Goal: Transaction & Acquisition: Purchase product/service

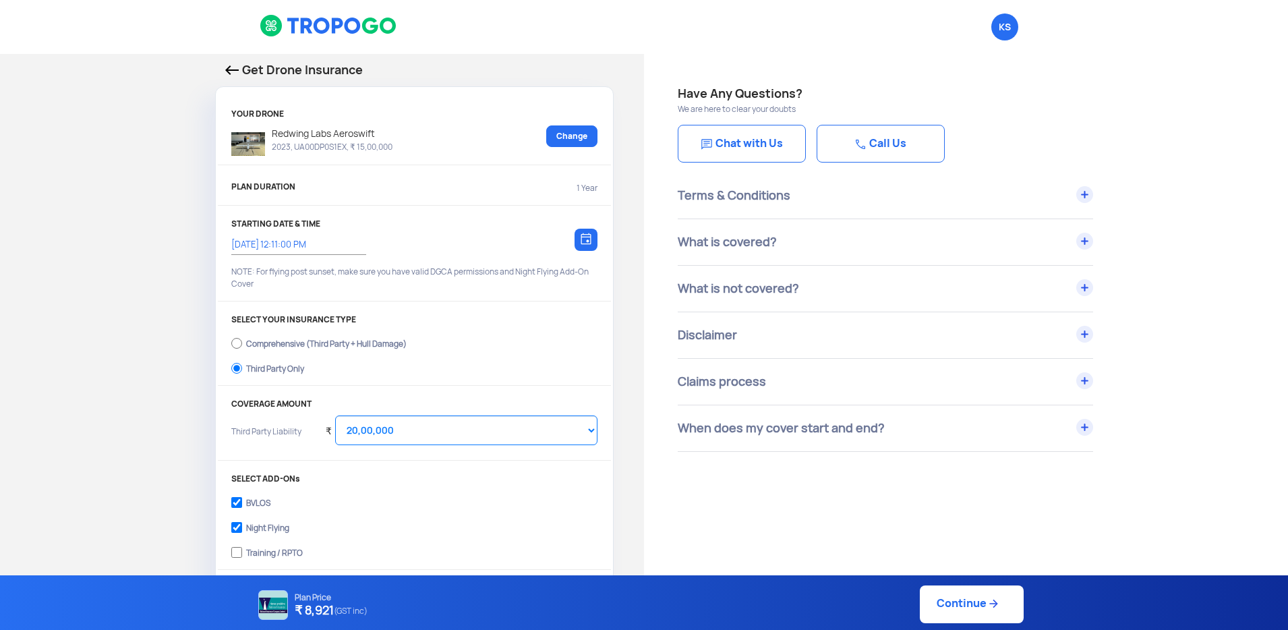
select select "2000000"
click at [337, 242] on input "14/10/2025, 12:11:00 PM" at bounding box center [291, 245] width 121 height 12
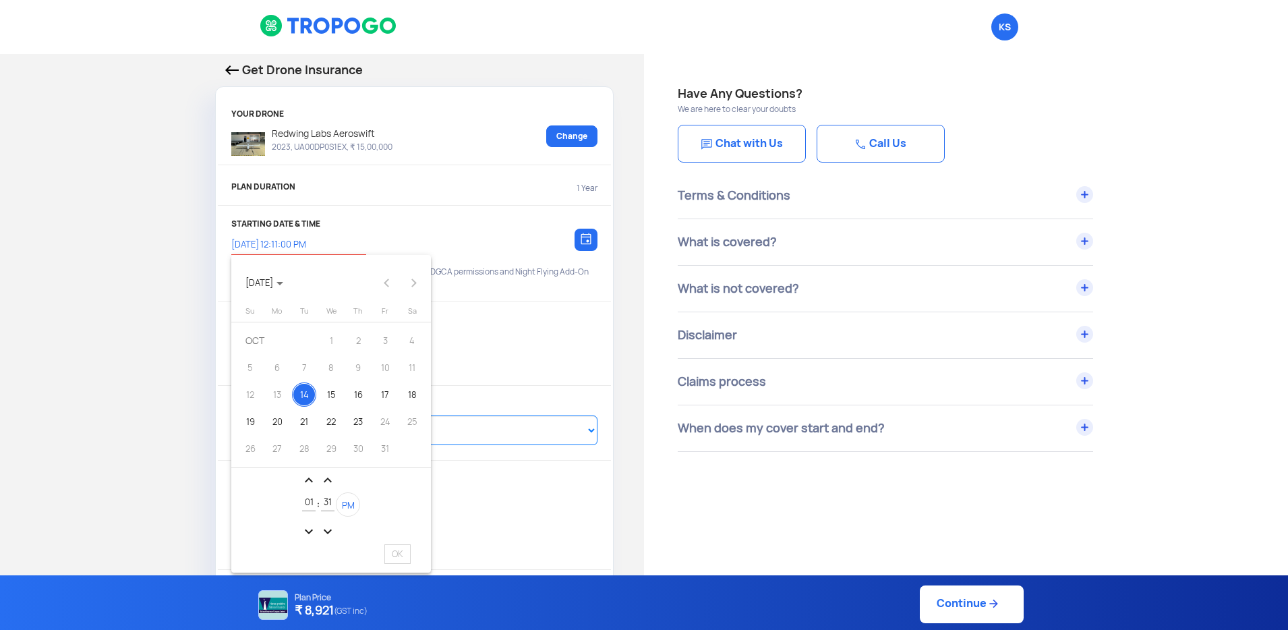
click at [300, 400] on div "14" at bounding box center [304, 394] width 24 height 24
click at [347, 504] on span "PM" at bounding box center [348, 505] width 13 height 11
click at [347, 504] on span "AM" at bounding box center [348, 505] width 13 height 11
click at [531, 336] on div at bounding box center [644, 315] width 1288 height 630
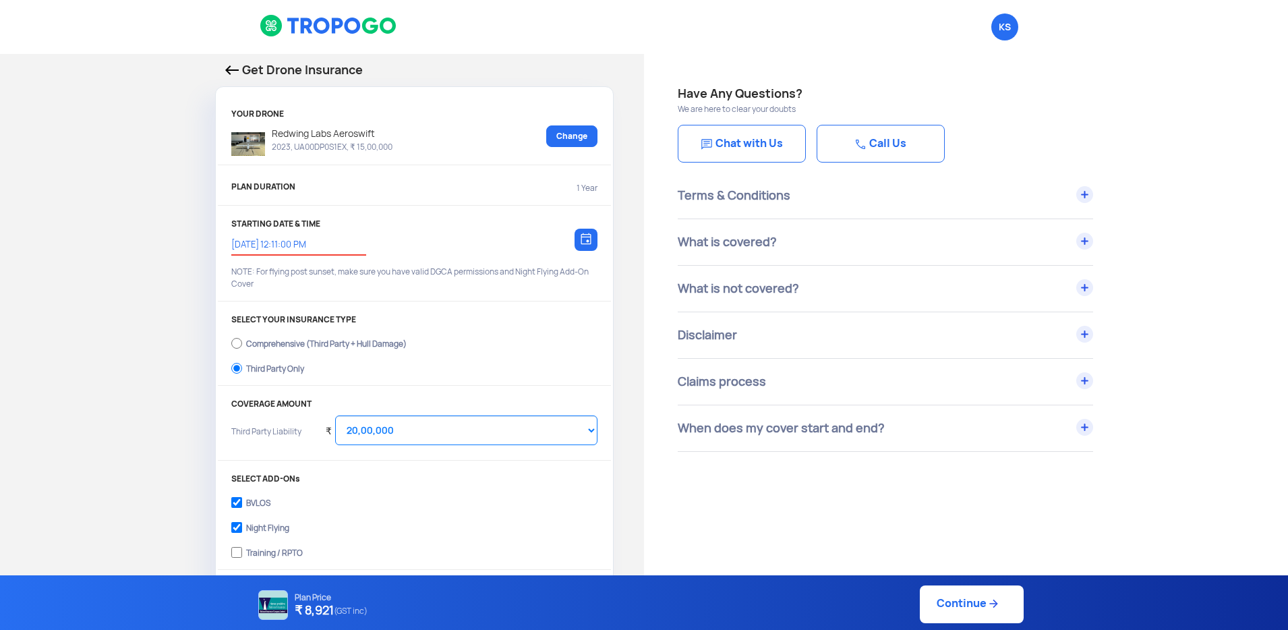
click at [588, 243] on img at bounding box center [586, 239] width 11 height 12
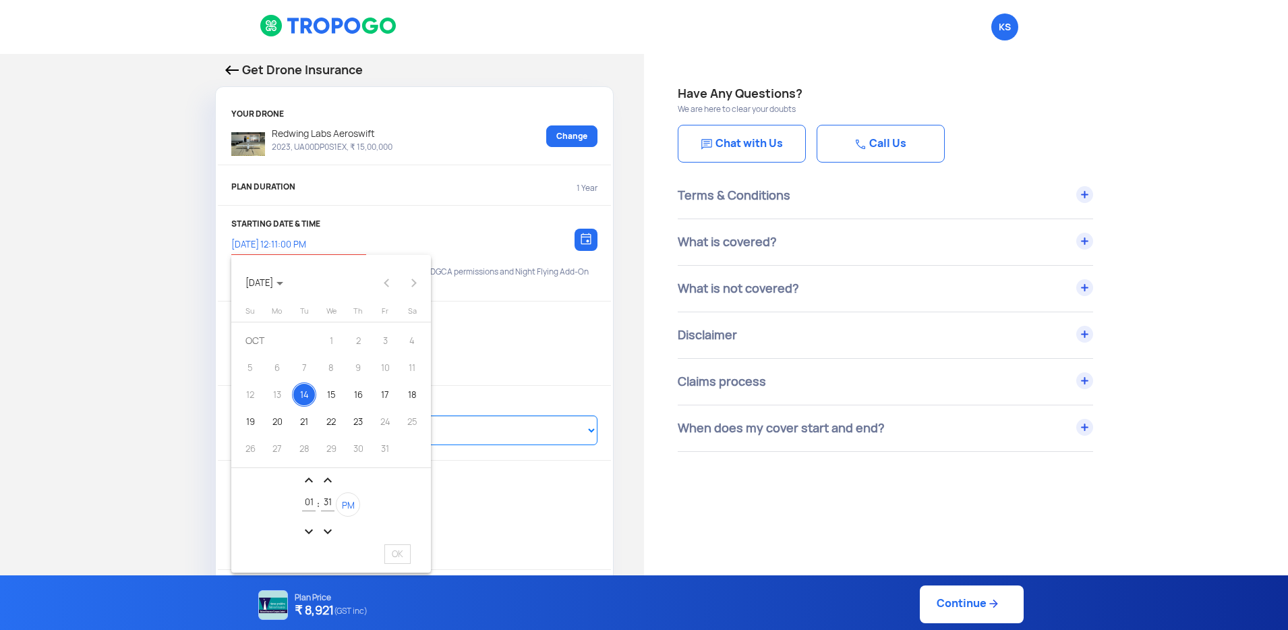
click at [588, 243] on div at bounding box center [644, 315] width 1288 height 630
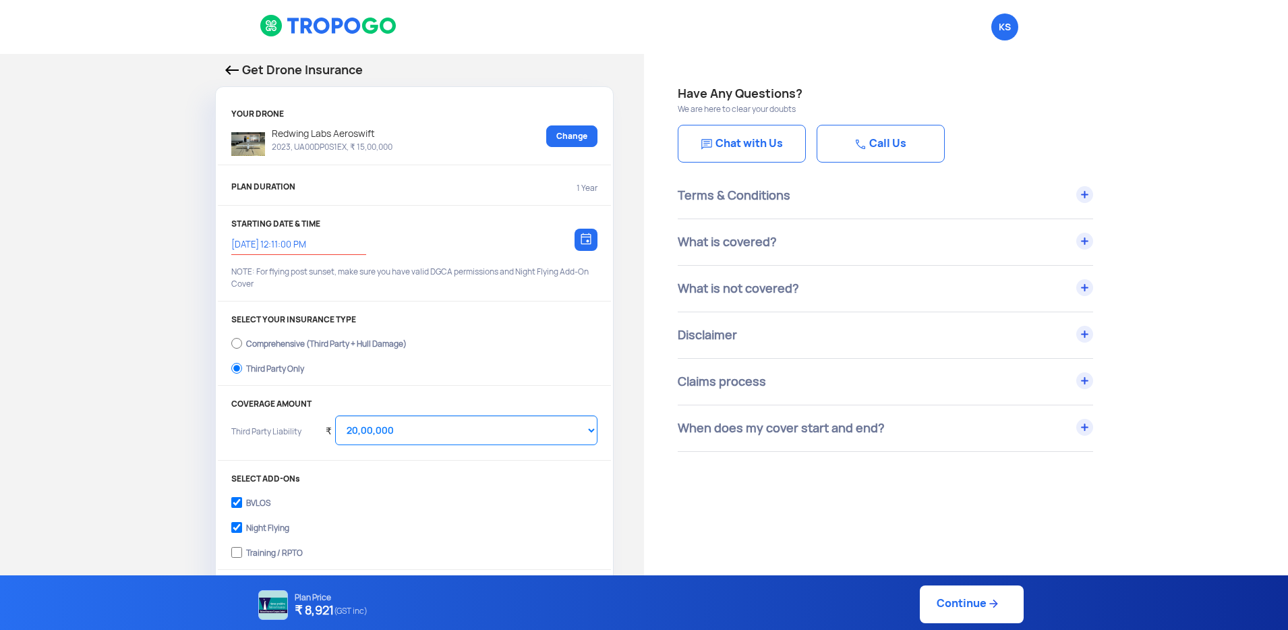
click at [243, 71] on p "Get Drone Insurance" at bounding box center [414, 70] width 378 height 19
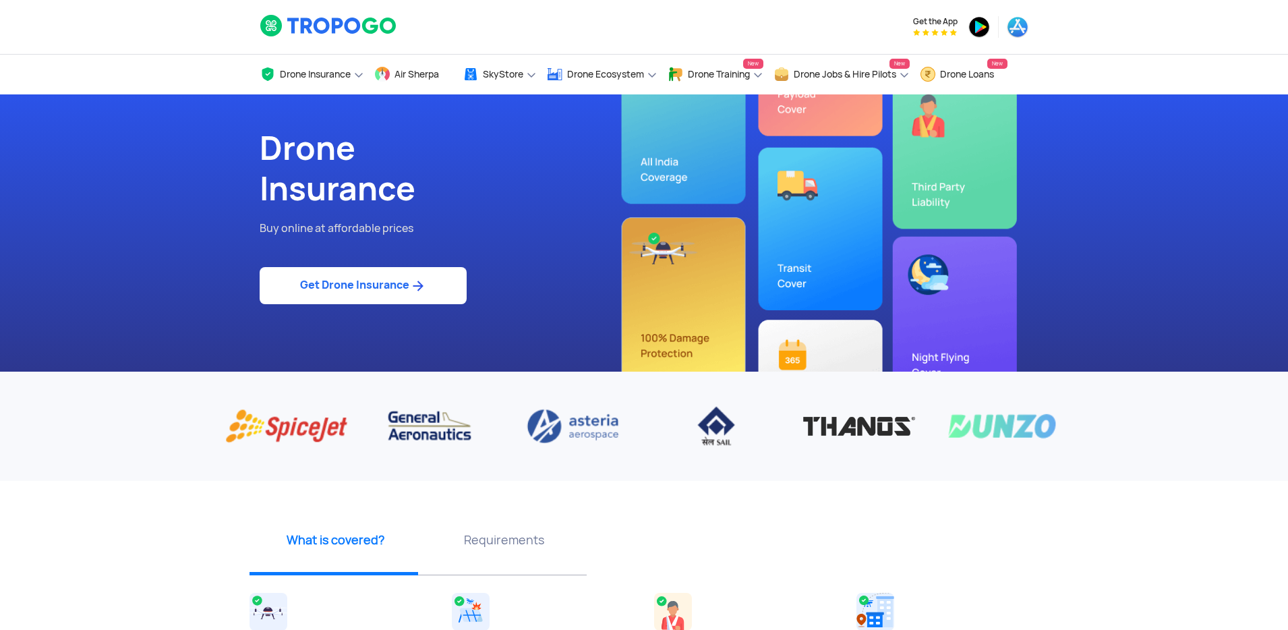
click at [395, 297] on link "Get Drone Insurance" at bounding box center [363, 285] width 207 height 37
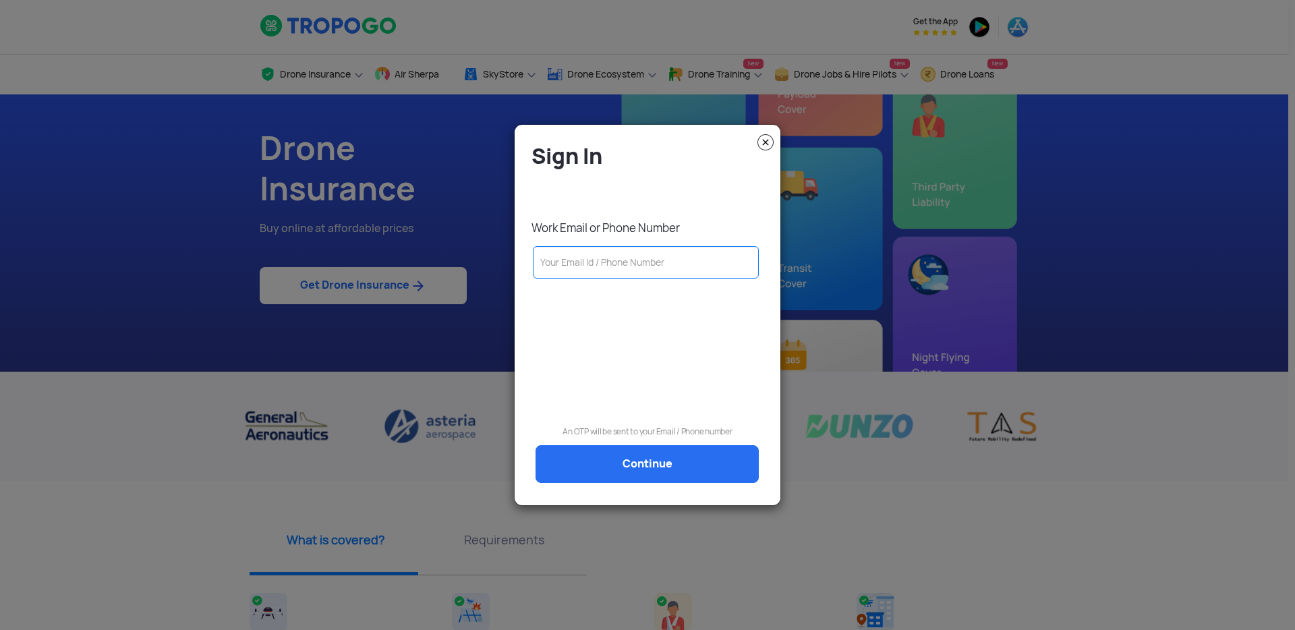
click at [593, 256] on input "text" at bounding box center [646, 262] width 226 height 32
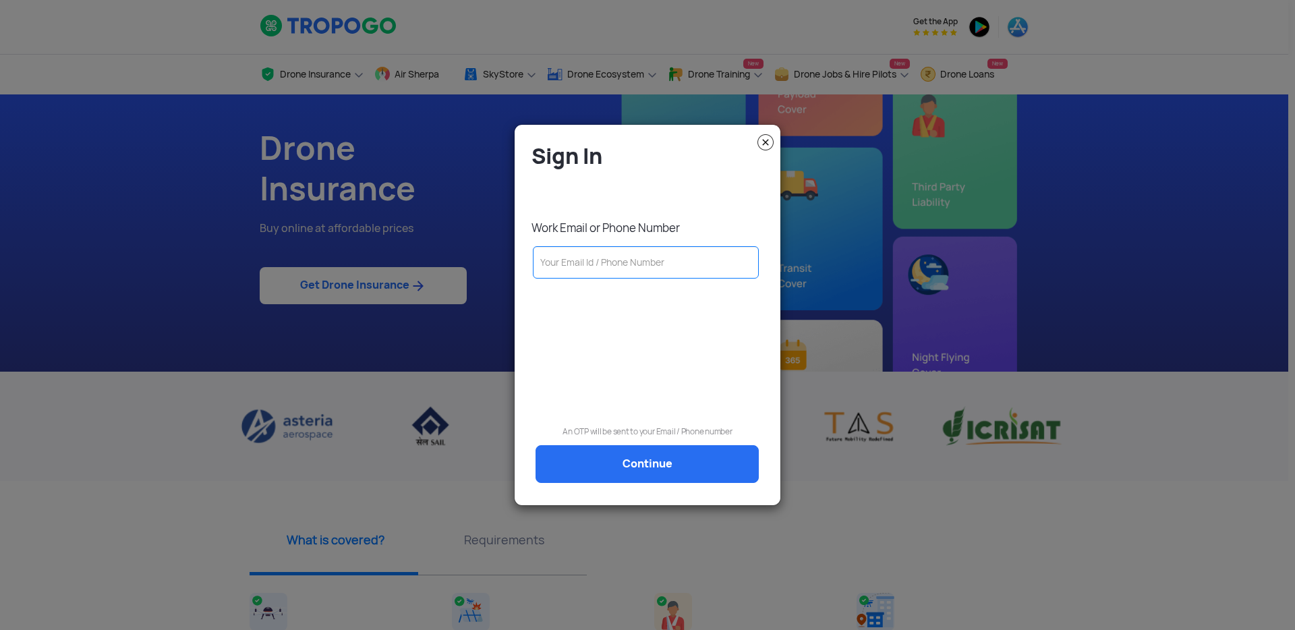
click at [655, 198] on div "Sign In Work Email or Phone Number An OTP will be sent to your Email / Phone nu…" at bounding box center [647, 320] width 245 height 356
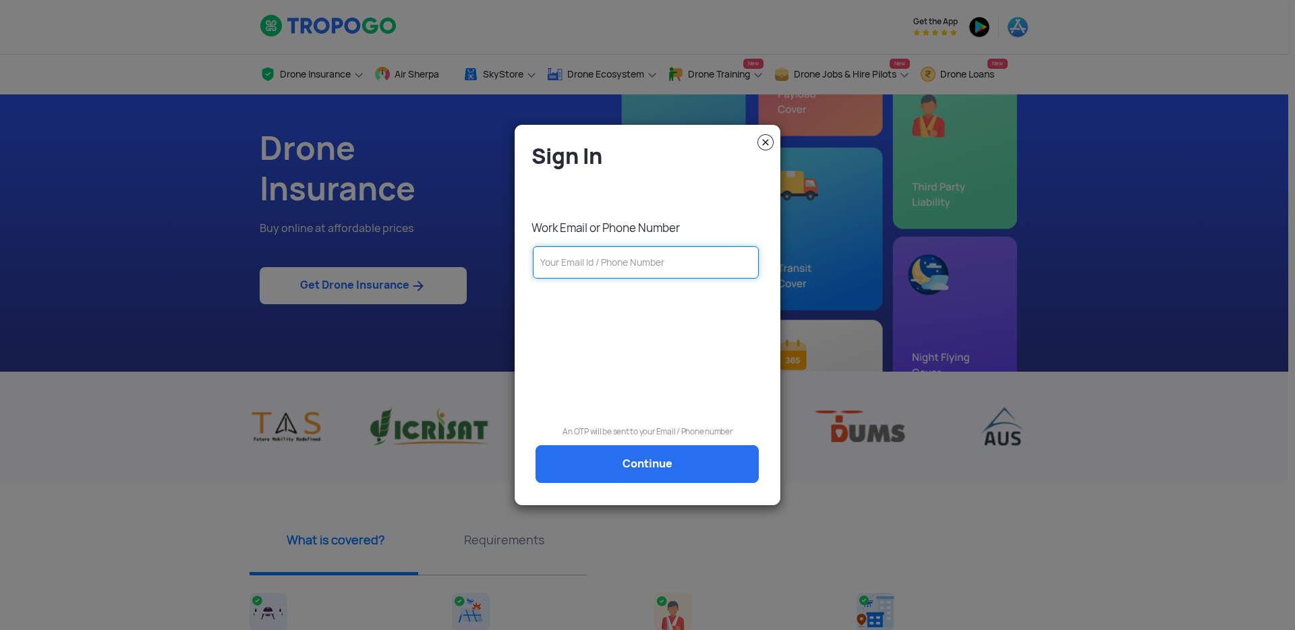
click at [610, 275] on input "text" at bounding box center [646, 262] width 226 height 32
paste input "krupa.sagar@redwinglabs.in"
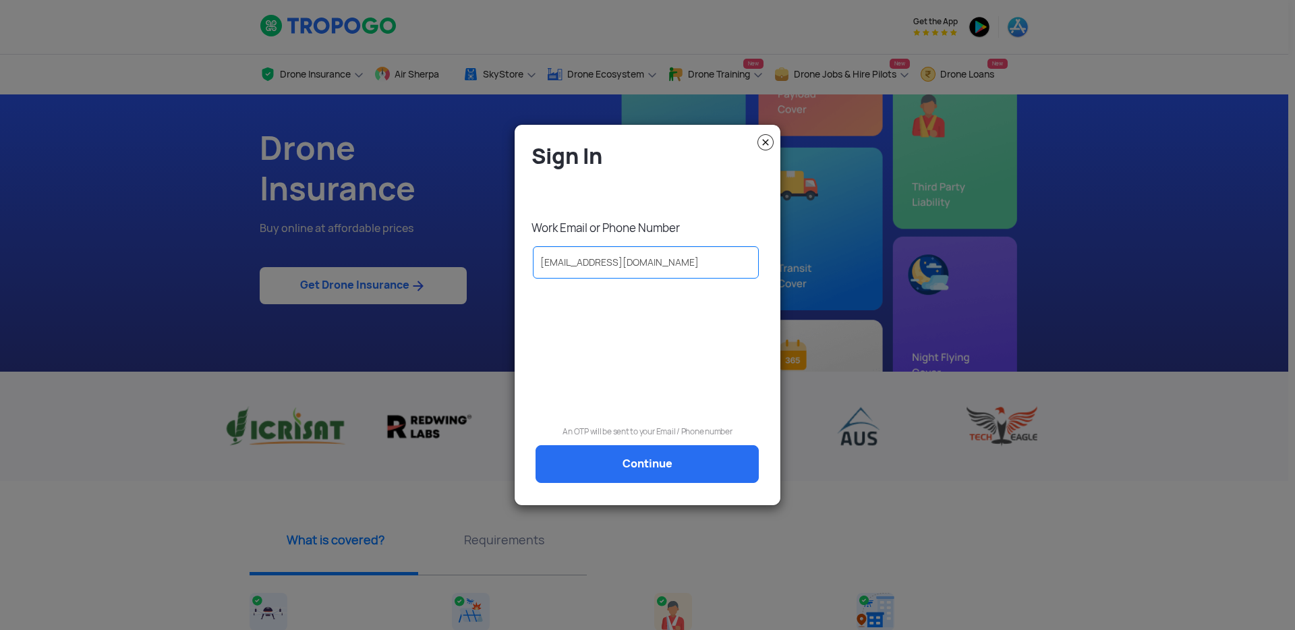
click at [637, 460] on link "Continue" at bounding box center [646, 464] width 223 height 38
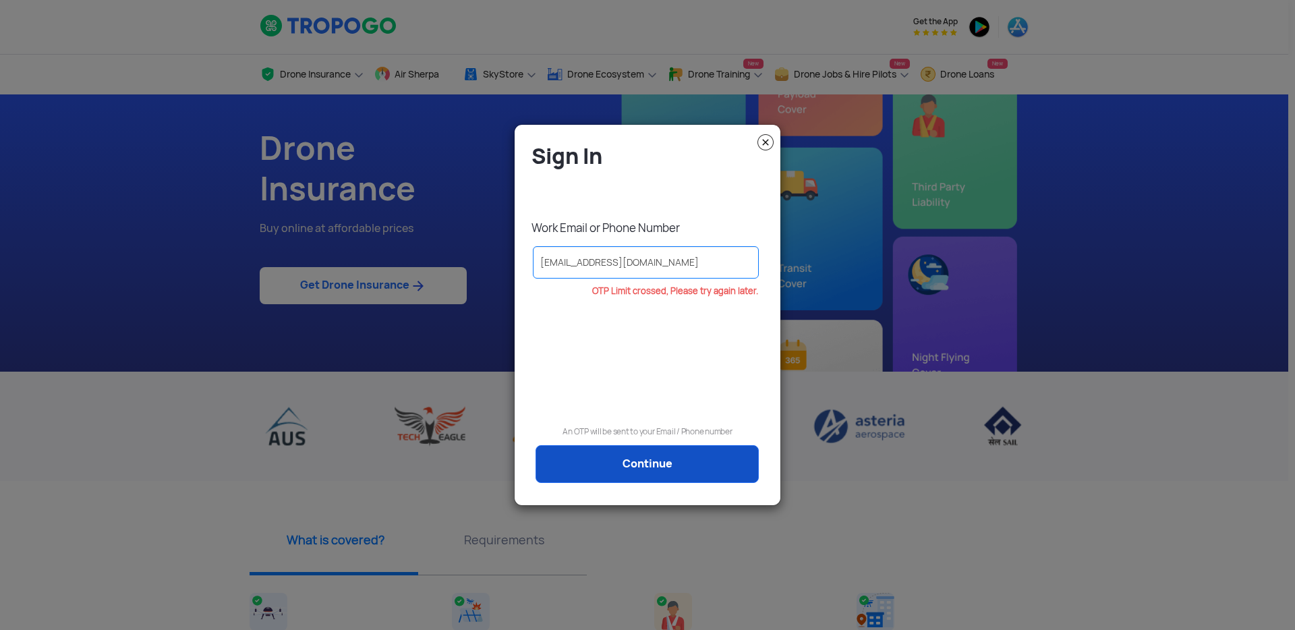
click at [664, 456] on link "Continue" at bounding box center [646, 464] width 223 height 38
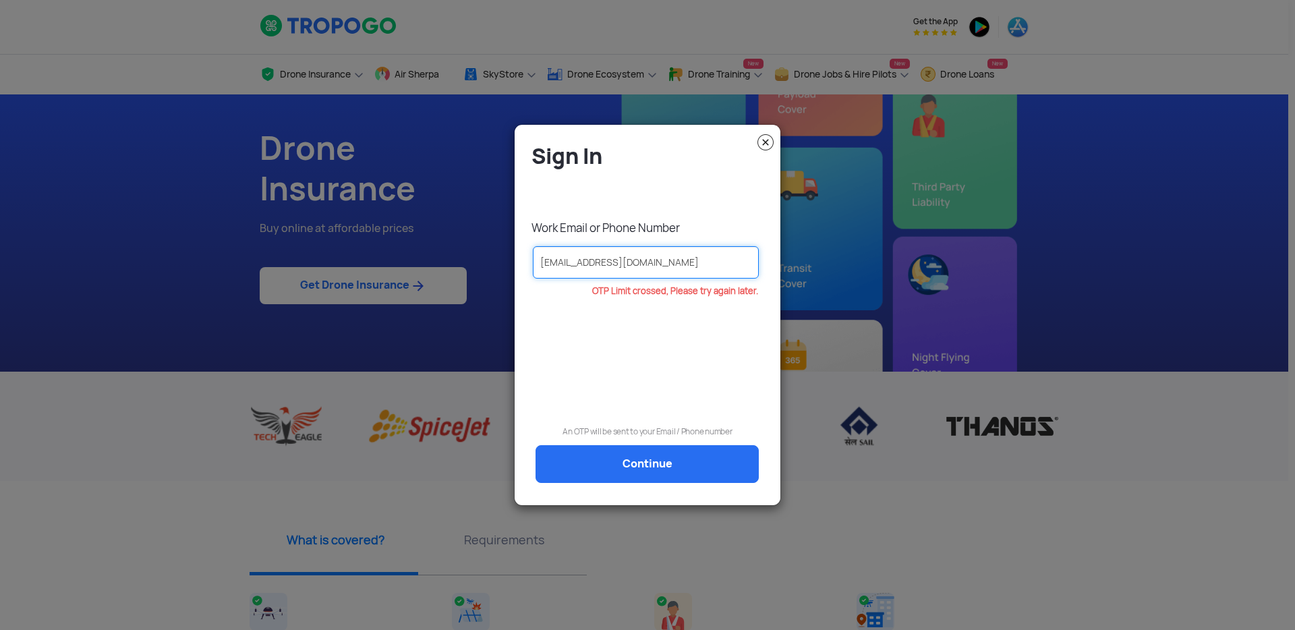
drag, startPoint x: 691, startPoint y: 266, endPoint x: 525, endPoint y: 250, distance: 166.7
click at [525, 250] on div "krupa.sagar@redwinglabs.in" at bounding box center [647, 266] width 245 height 40
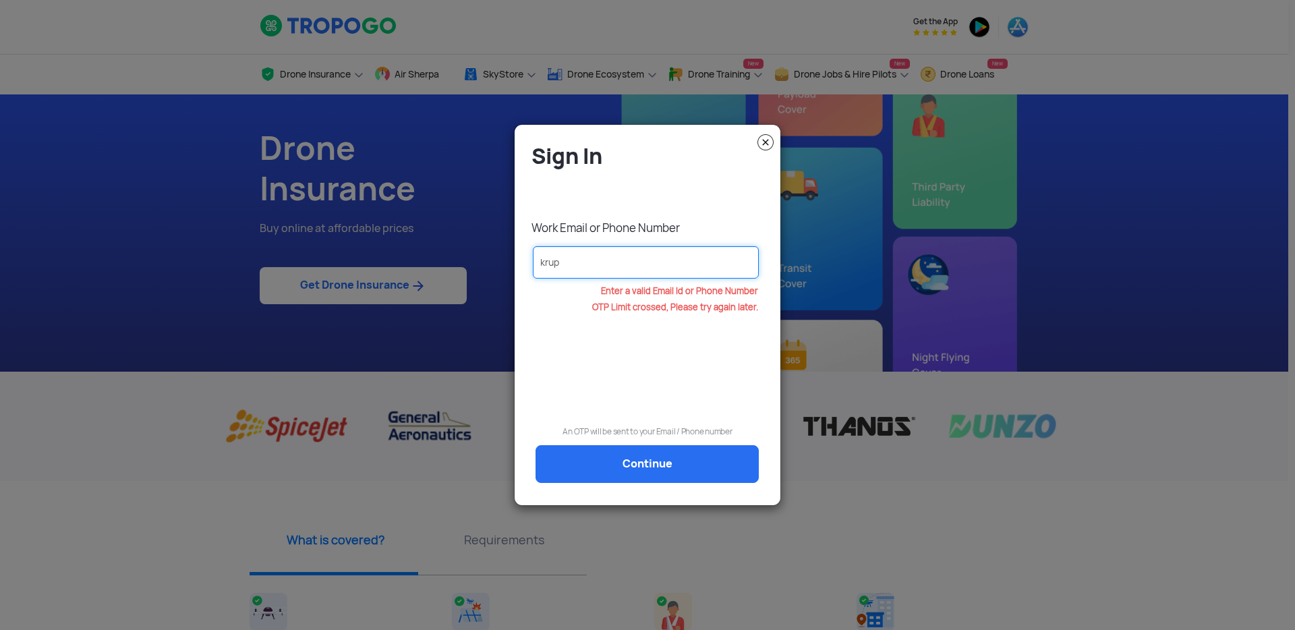
type input "krup"
click at [765, 140] on img at bounding box center [765, 142] width 16 height 16
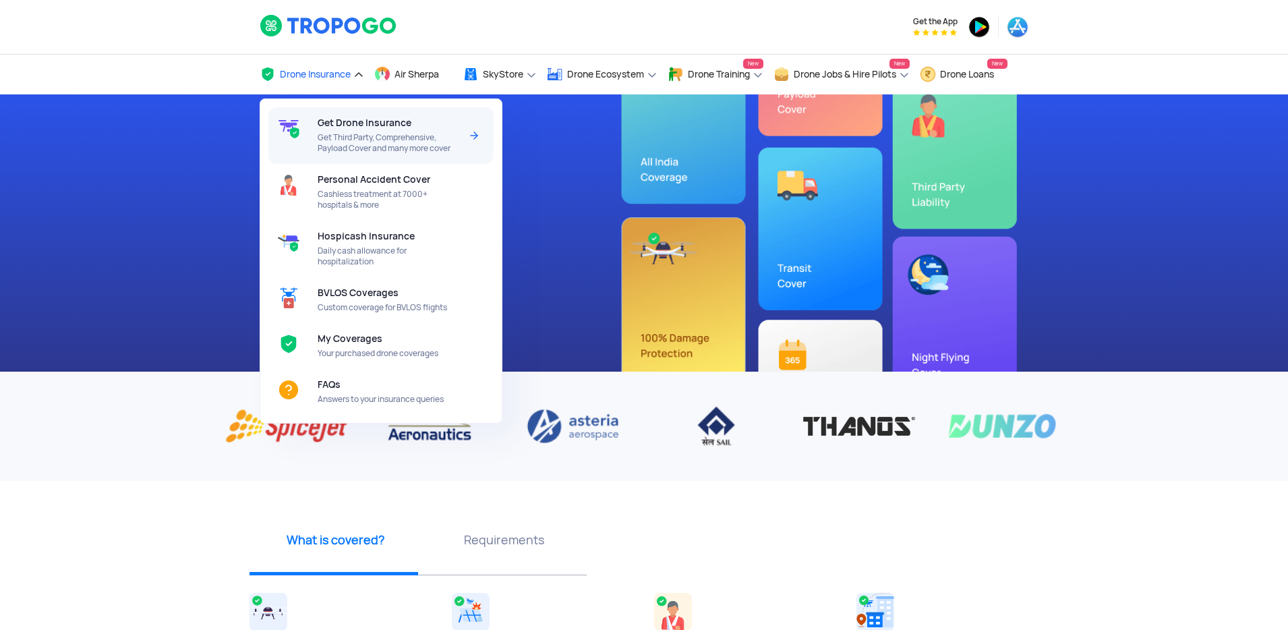
click at [368, 140] on span "Get Third Party, Comprehensive, Payload Cover and many more cover" at bounding box center [389, 143] width 142 height 22
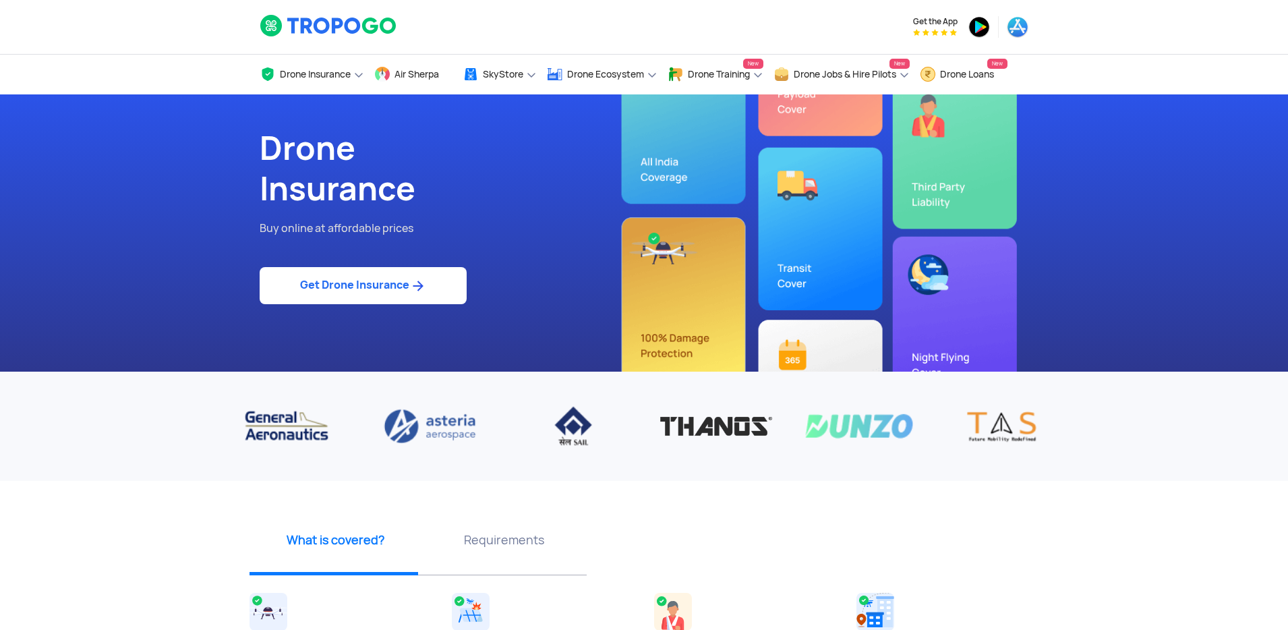
click at [392, 276] on link "Get Drone Insurance" at bounding box center [363, 285] width 207 height 37
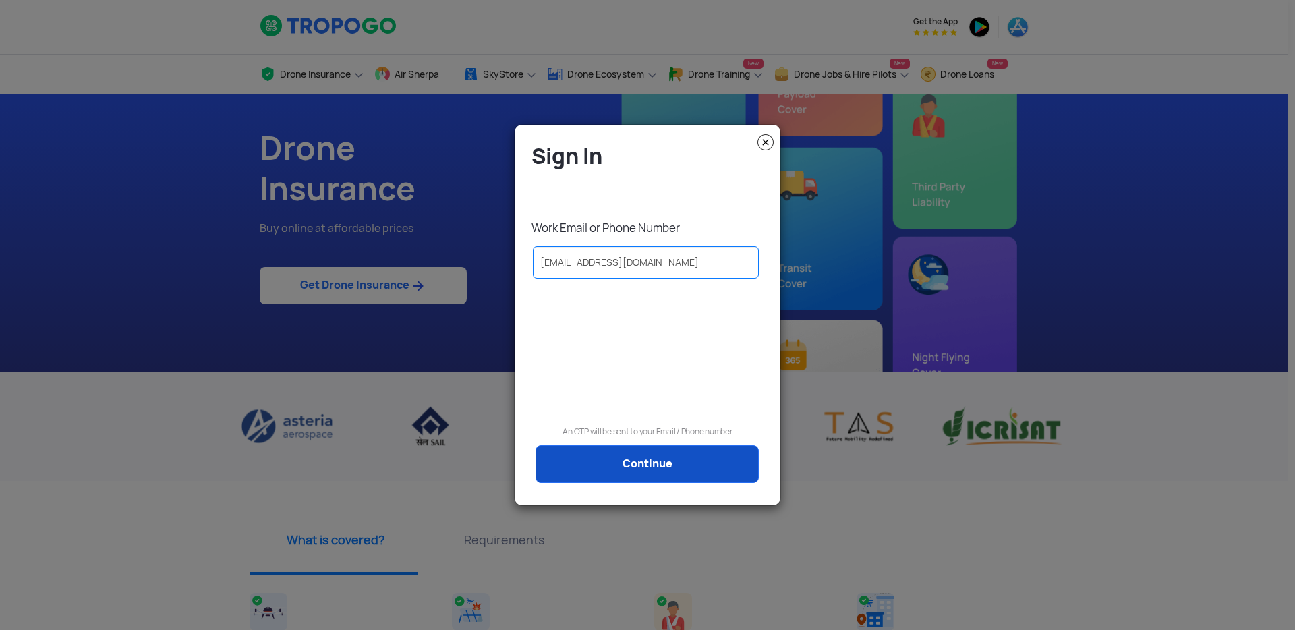
type input "[EMAIL_ADDRESS][DOMAIN_NAME]"
click at [629, 469] on link "Continue" at bounding box center [646, 464] width 223 height 38
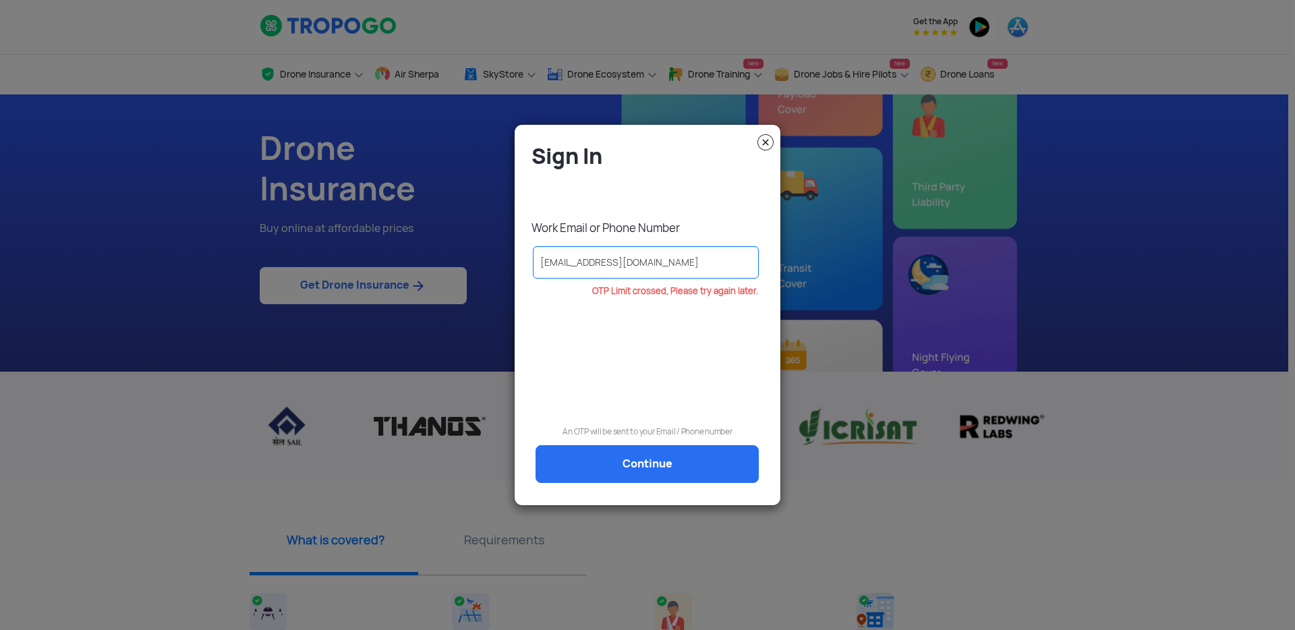
click at [704, 436] on p "An OTP will be sent to your Email / Phone number" at bounding box center [647, 431] width 245 height 13
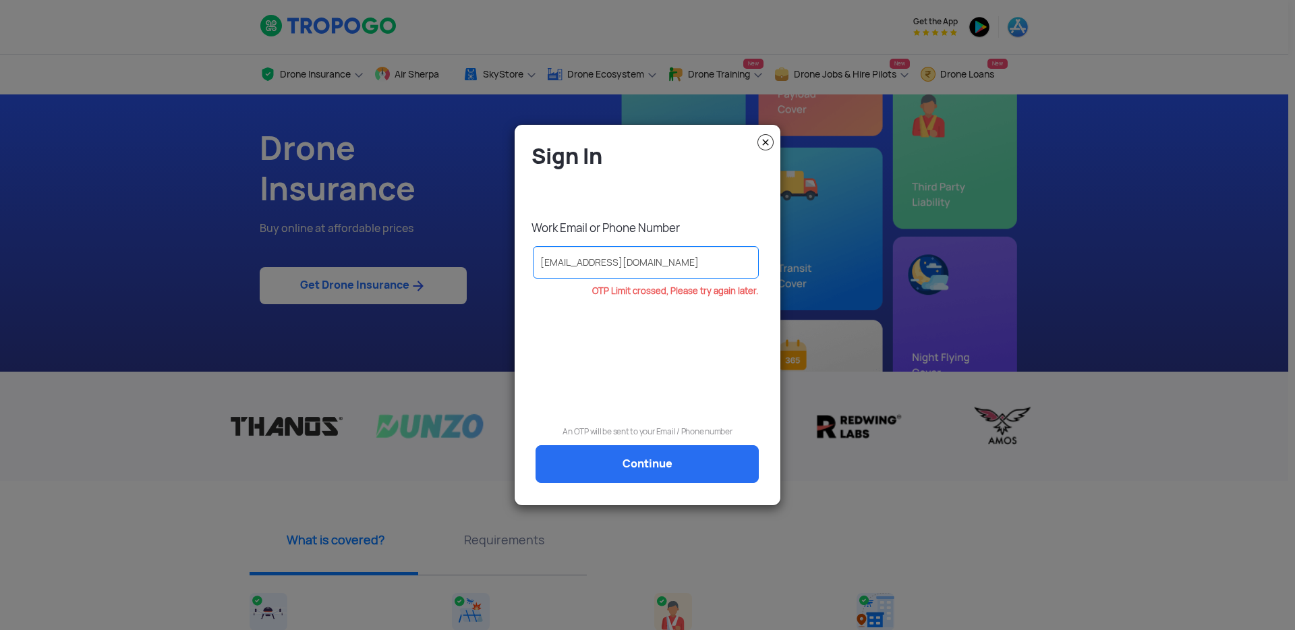
click at [689, 428] on p "An OTP will be sent to your Email / Phone number" at bounding box center [647, 431] width 245 height 13
drag, startPoint x: 678, startPoint y: 258, endPoint x: 465, endPoint y: 246, distance: 213.4
click at [465, 246] on modal-container "Sign In Work Email or Phone Number [EMAIL_ADDRESS][DOMAIN_NAME] OTP Limit cross…" at bounding box center [647, 315] width 1295 height 630
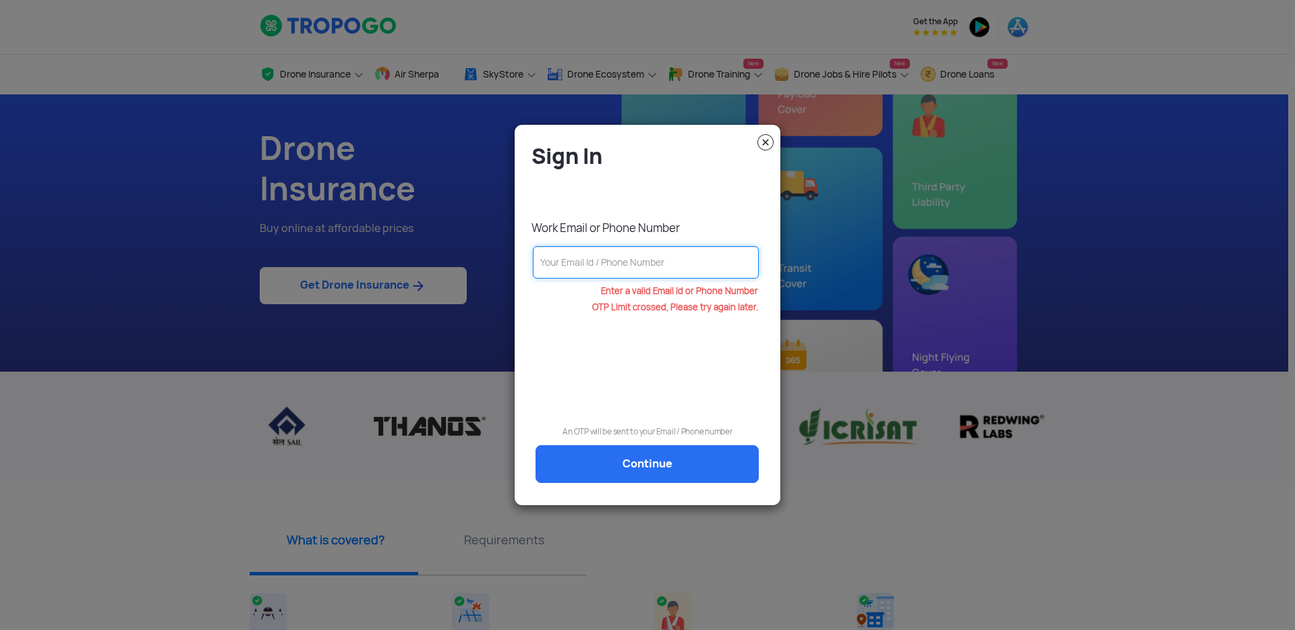
paste input "+91 96864 08004"
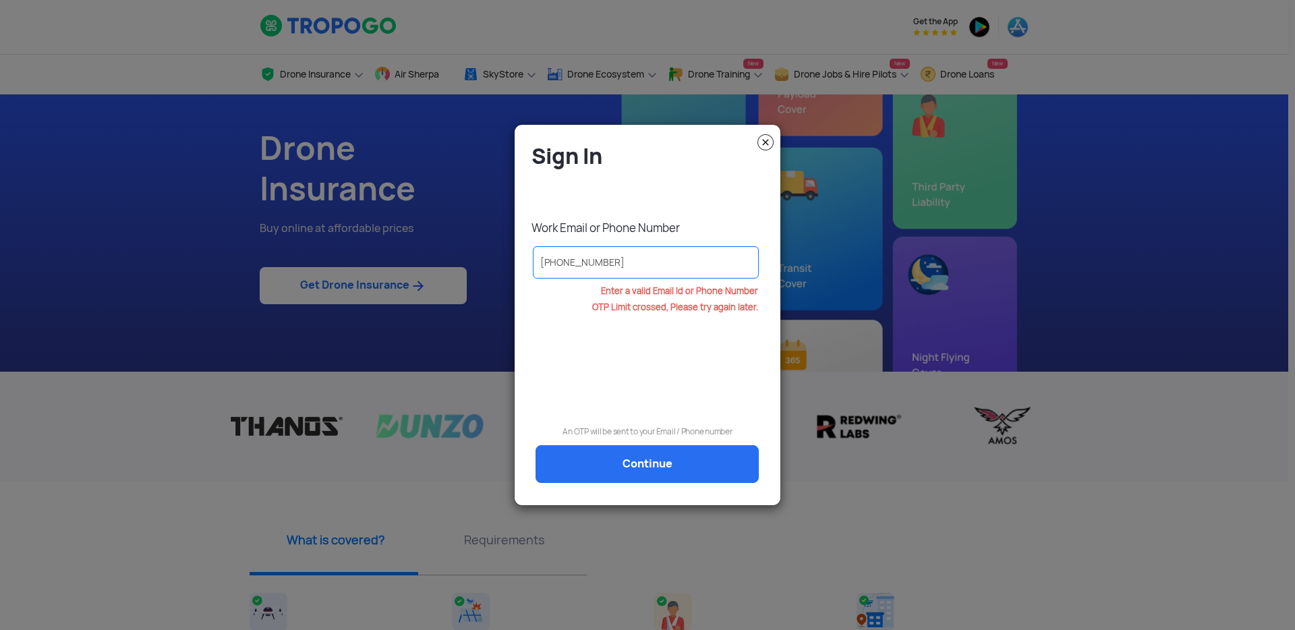
click at [676, 463] on div "Sign In Work Email or Phone Number +91 96864 08004 Enter a valid Email Id or Ph…" at bounding box center [647, 320] width 245 height 356
click at [667, 463] on div "Sign In Work Email or Phone Number +91 96864 08004 Enter a valid Email Id or Ph…" at bounding box center [647, 320] width 245 height 356
click at [590, 264] on input "+91 96864 08004" at bounding box center [646, 262] width 226 height 32
click at [558, 263] on input "+91 9686408004" at bounding box center [646, 262] width 226 height 32
click at [630, 479] on div "Sign In Work Email or Phone Number +919686408004 Enter a valid Email Id or Phon…" at bounding box center [647, 320] width 245 height 356
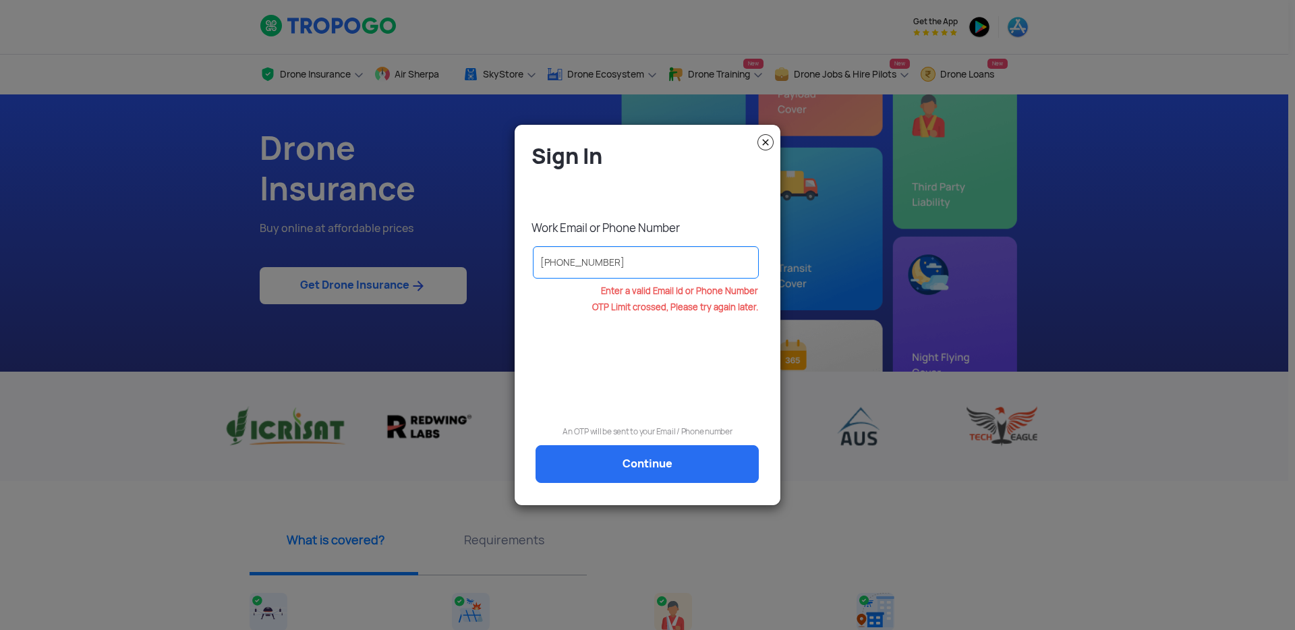
click at [636, 477] on div "Sign In Work Email or Phone Number +919686408004 Enter a valid Email Id or Phon…" at bounding box center [647, 320] width 245 height 356
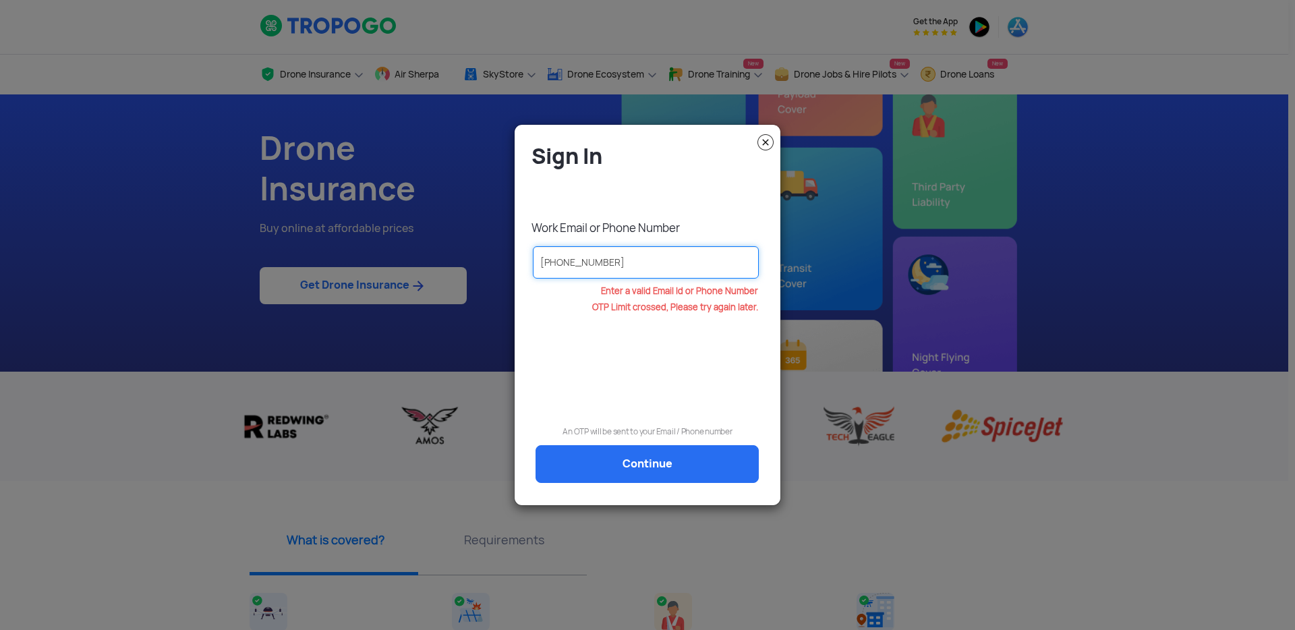
click at [554, 264] on input "+919686408004" at bounding box center [646, 262] width 226 height 32
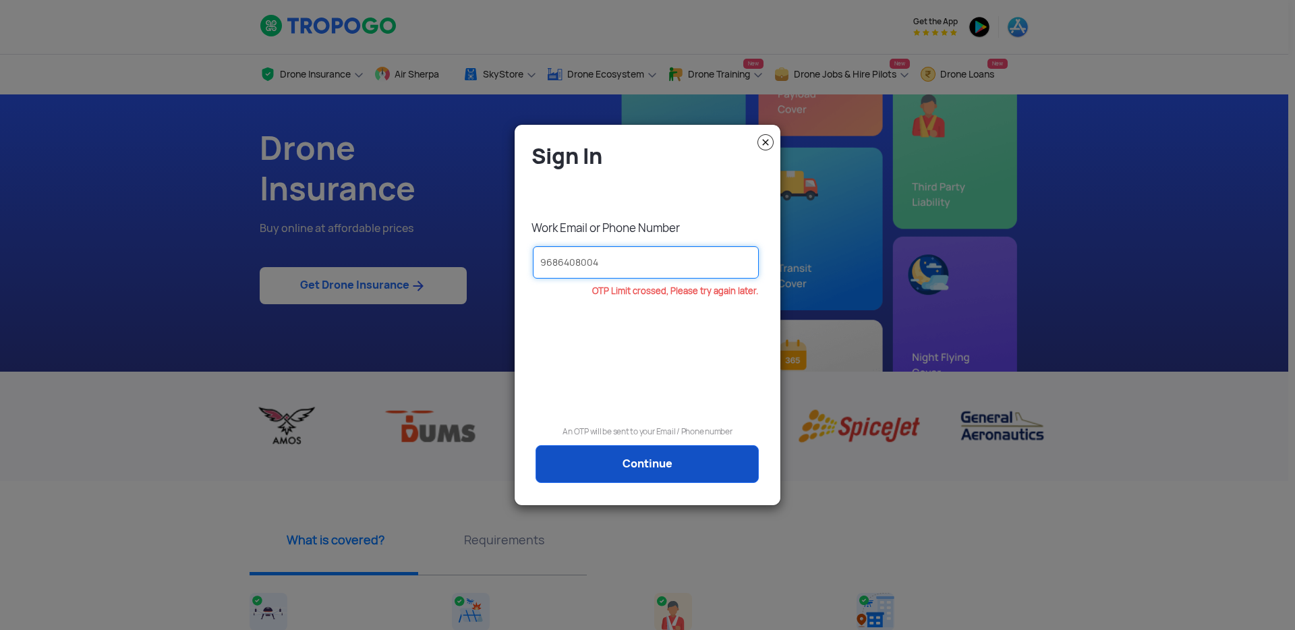
type input "9686408004"
click at [659, 465] on link "Continue" at bounding box center [646, 464] width 223 height 38
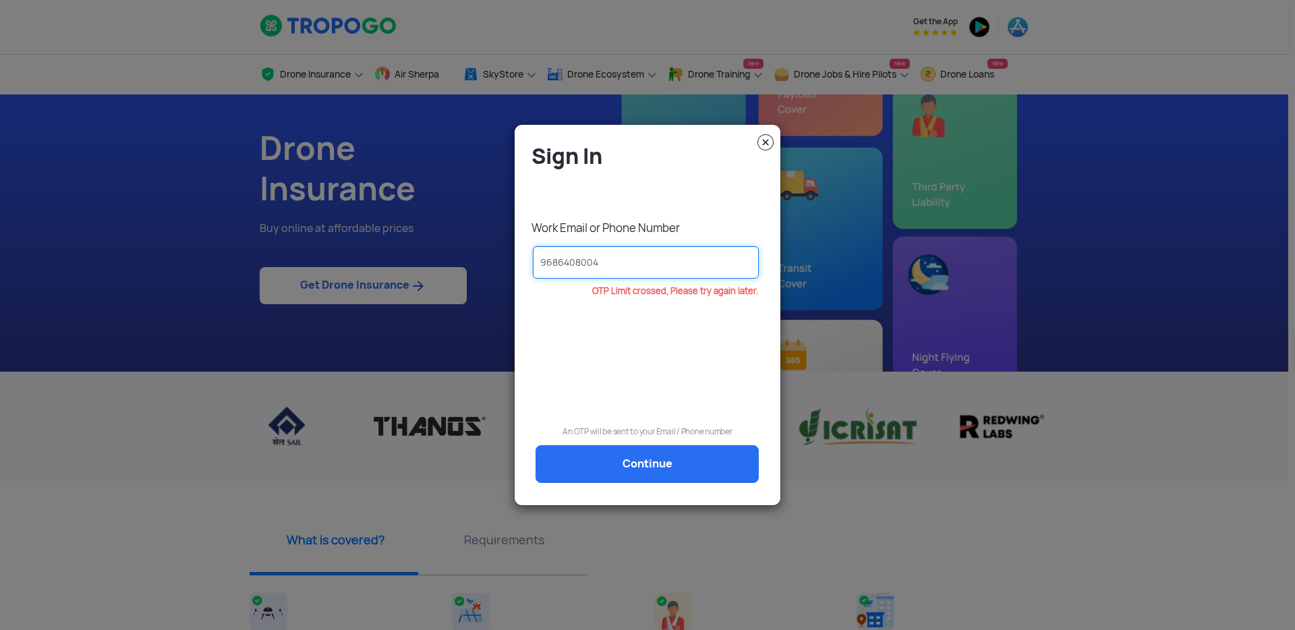
click at [693, 266] on input "9686408004" at bounding box center [646, 262] width 226 height 32
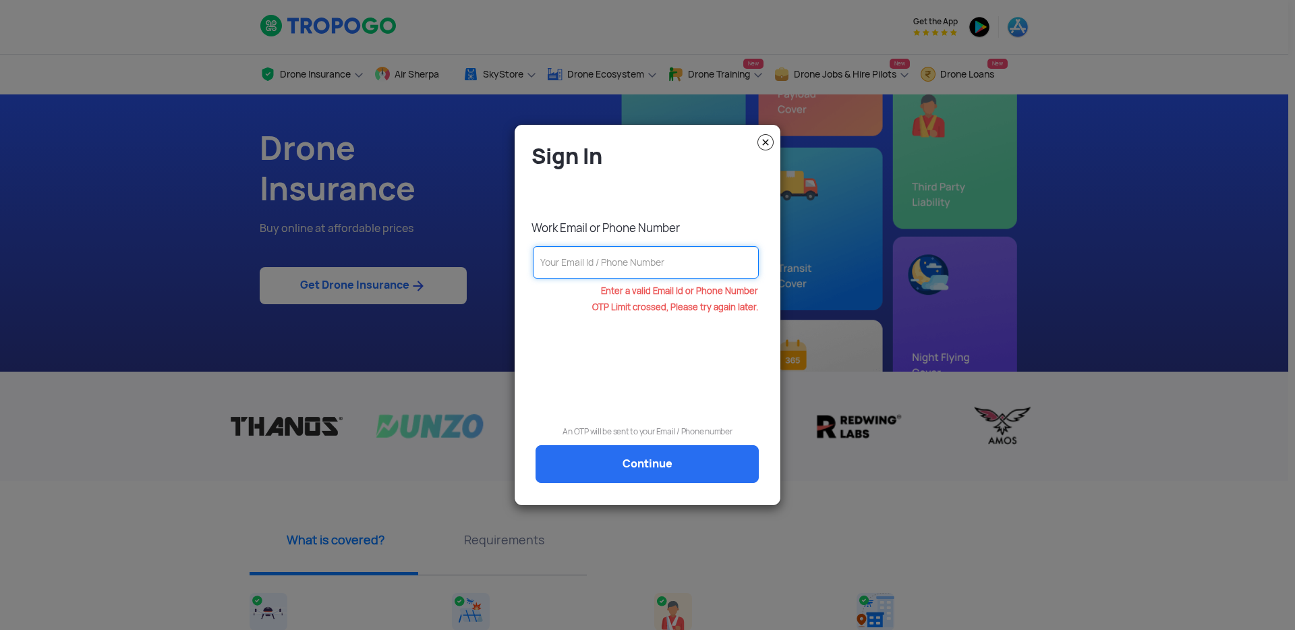
paste input "+91 96864 08004"
type input "+91 96864 08004"
drag, startPoint x: 665, startPoint y: 270, endPoint x: 517, endPoint y: 266, distance: 147.7
click at [517, 266] on div "Sign In Work Email or Phone Number +91 96864 08004 Enter a valid Email Id or Ph…" at bounding box center [648, 315] width 266 height 367
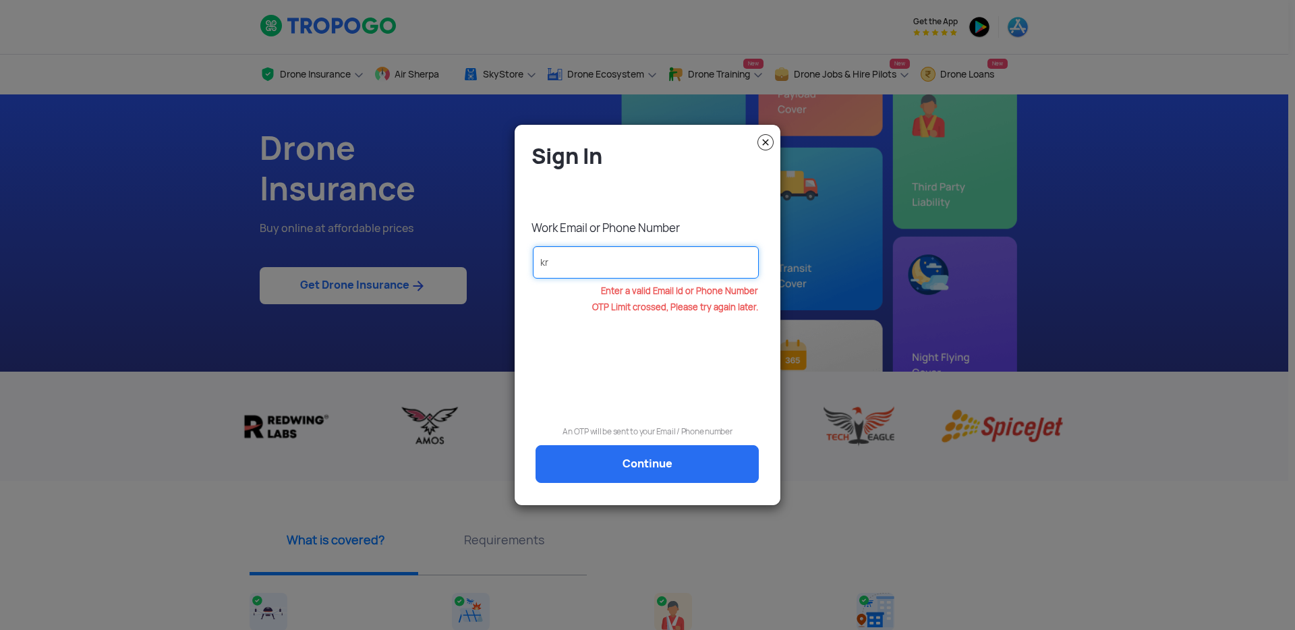
type input "kr"
drag, startPoint x: 581, startPoint y: 264, endPoint x: 463, endPoint y: 263, distance: 118.0
click at [463, 263] on modal-container "Sign In Work Email or Phone Number kr Enter a valid Email Id or Phone Number OT…" at bounding box center [647, 315] width 1295 height 630
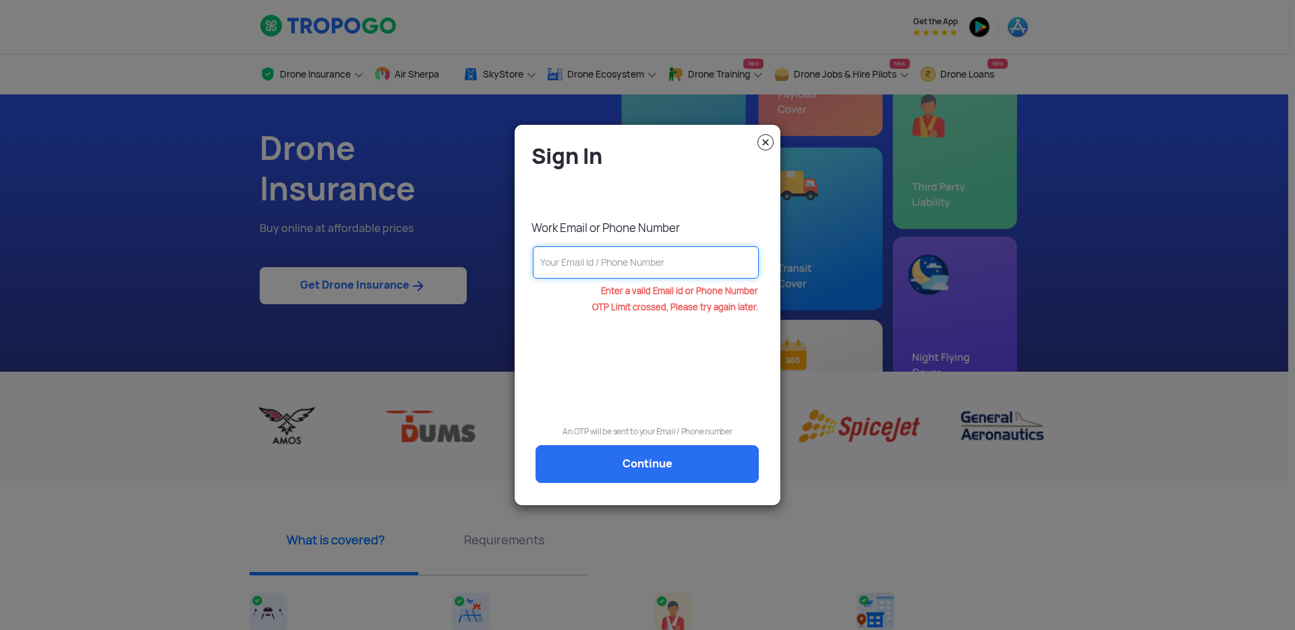
paste input "krupa.sagar@redwinglabs.in"
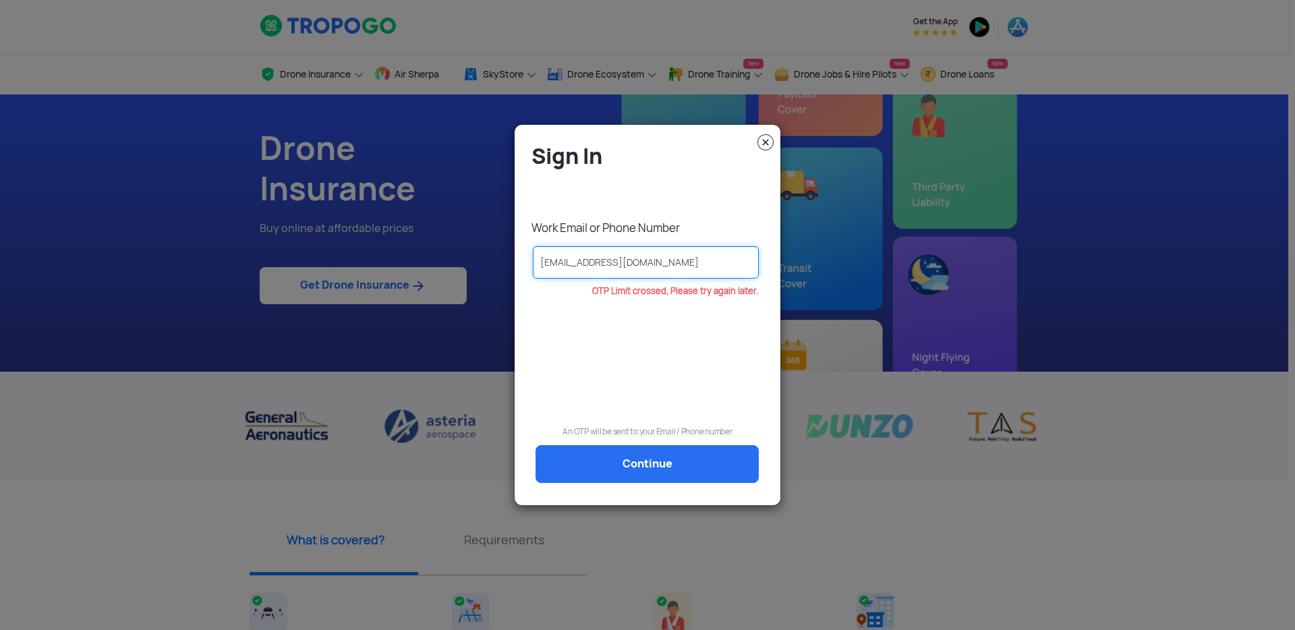
type input "krupa.sagar@redwinglabs.in"
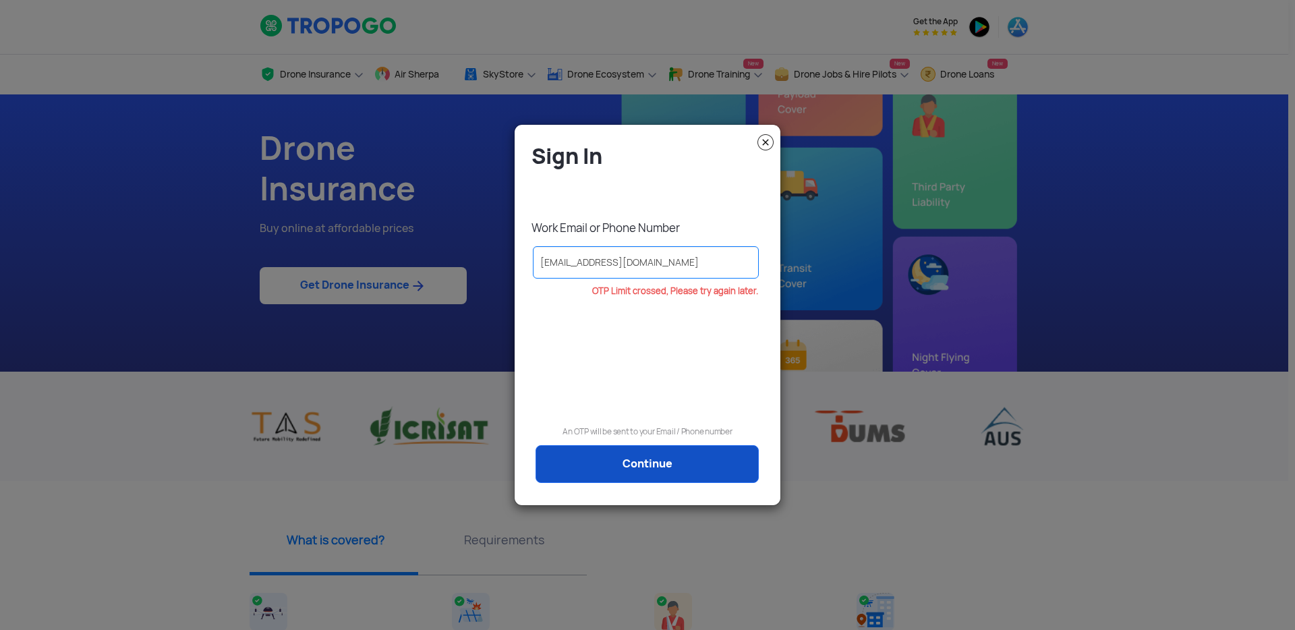
click at [665, 463] on link "Continue" at bounding box center [646, 464] width 223 height 38
click at [767, 140] on img at bounding box center [765, 142] width 16 height 16
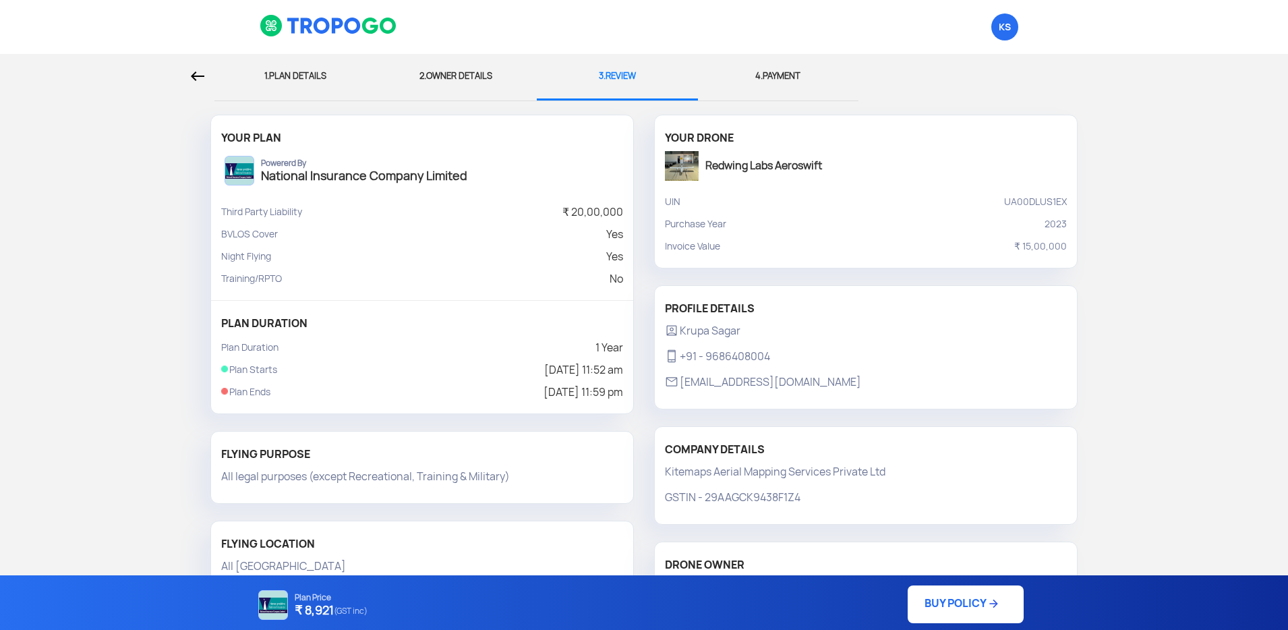
click at [203, 74] on img at bounding box center [197, 75] width 13 height 9
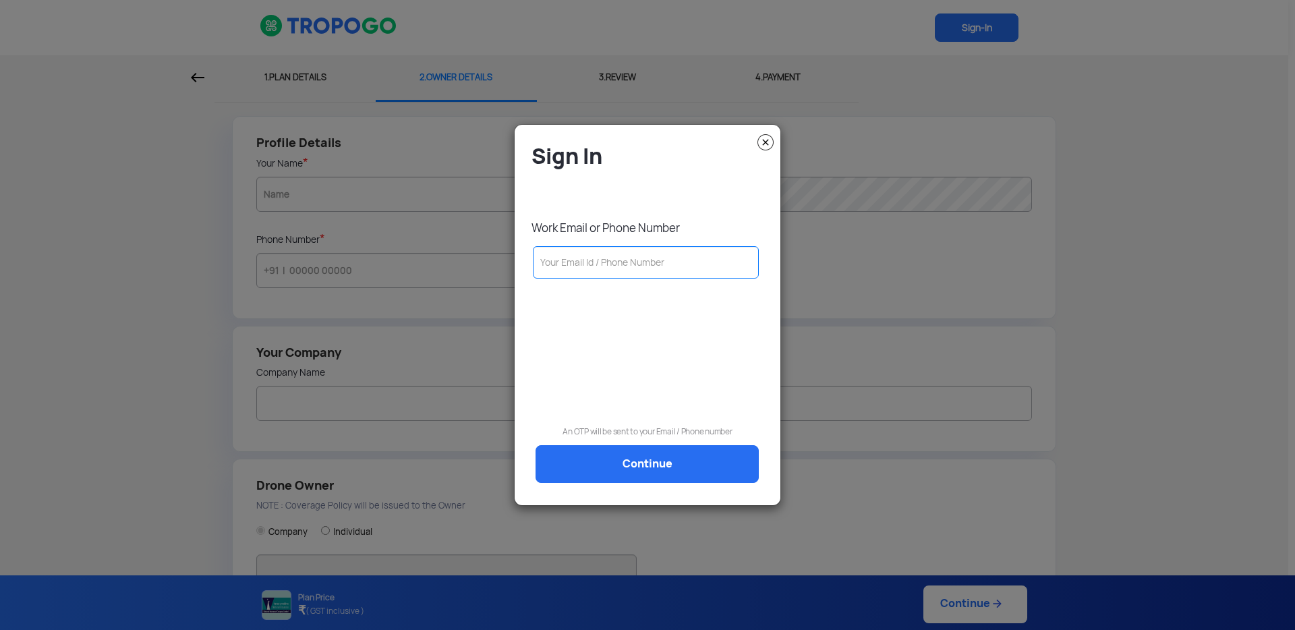
click at [593, 266] on input "text" at bounding box center [646, 262] width 226 height 32
type input "kr"
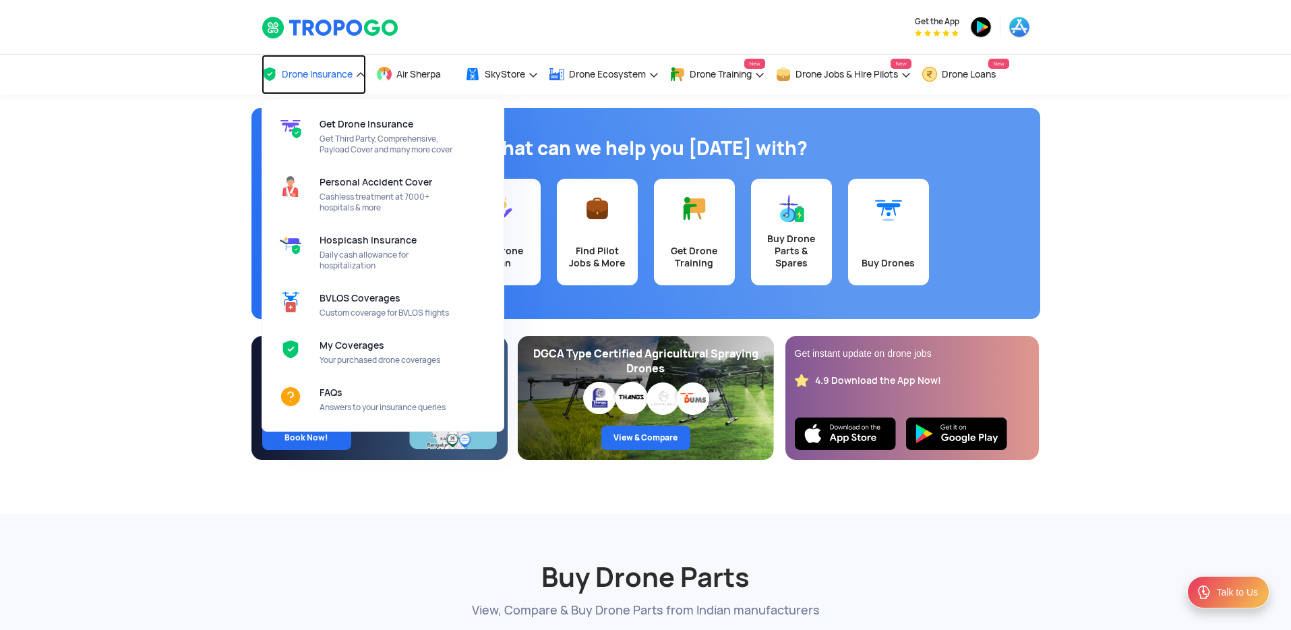
click at [341, 72] on span "Drone Insurance" at bounding box center [317, 74] width 71 height 11
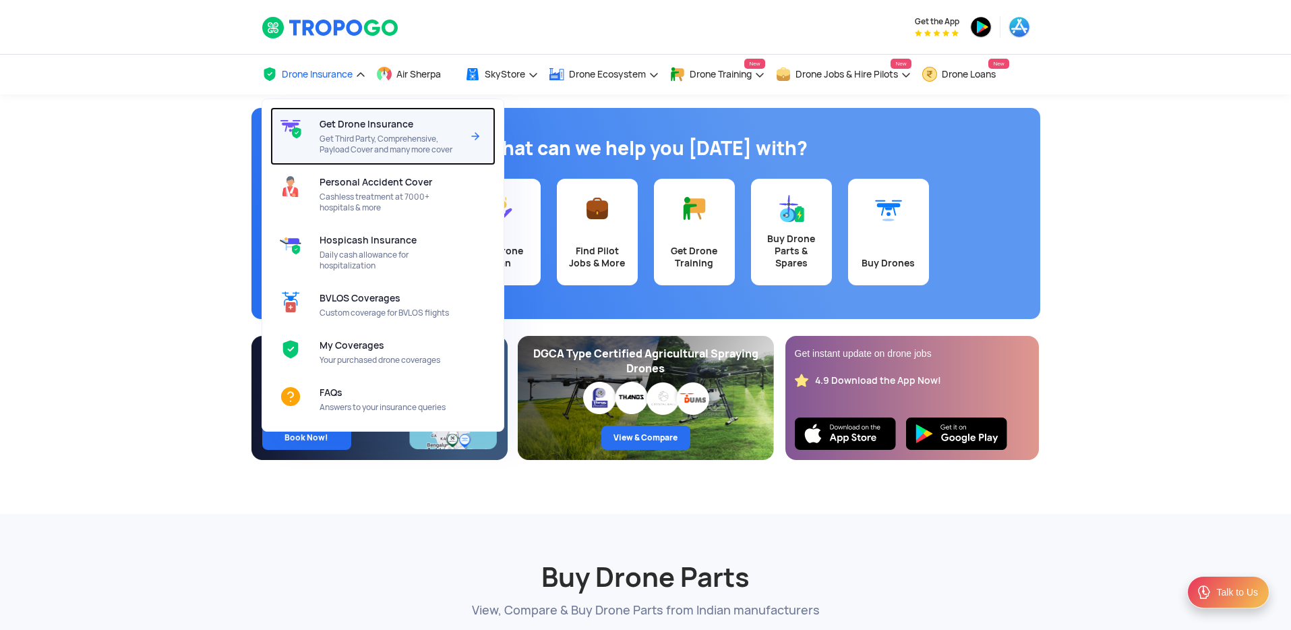
click at [359, 134] on span "Get Third Party, Comprehensive, Payload Cover and many more cover" at bounding box center [391, 145] width 142 height 22
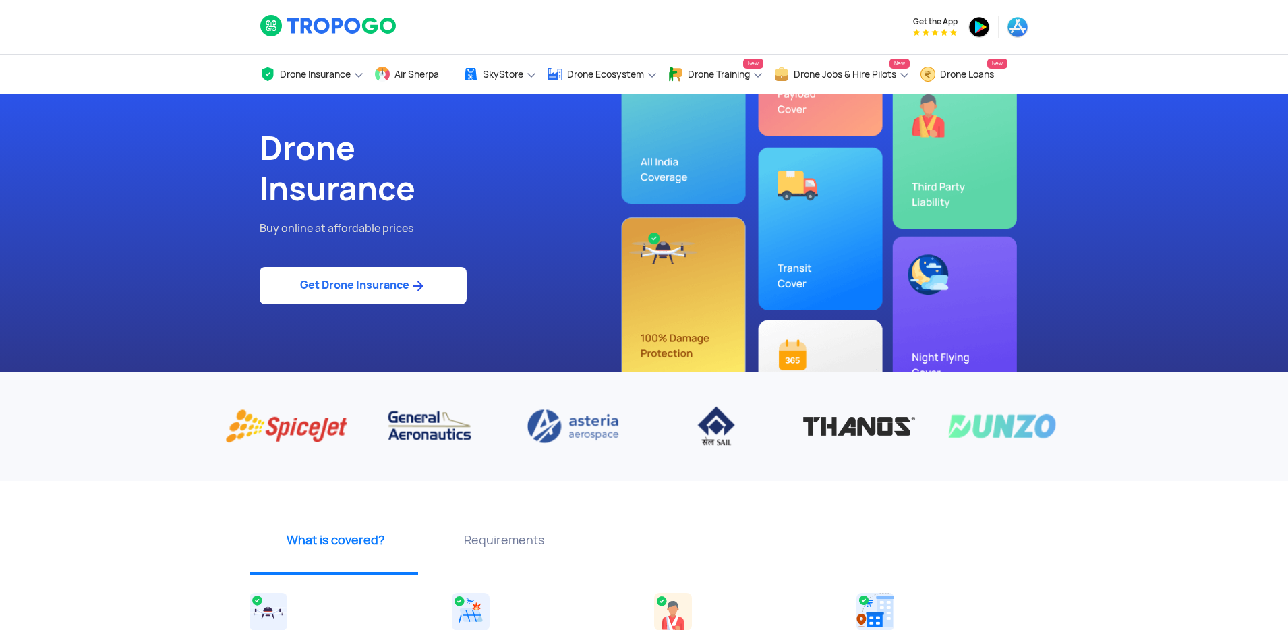
click at [396, 294] on link "Get Drone Insurance" at bounding box center [363, 285] width 207 height 37
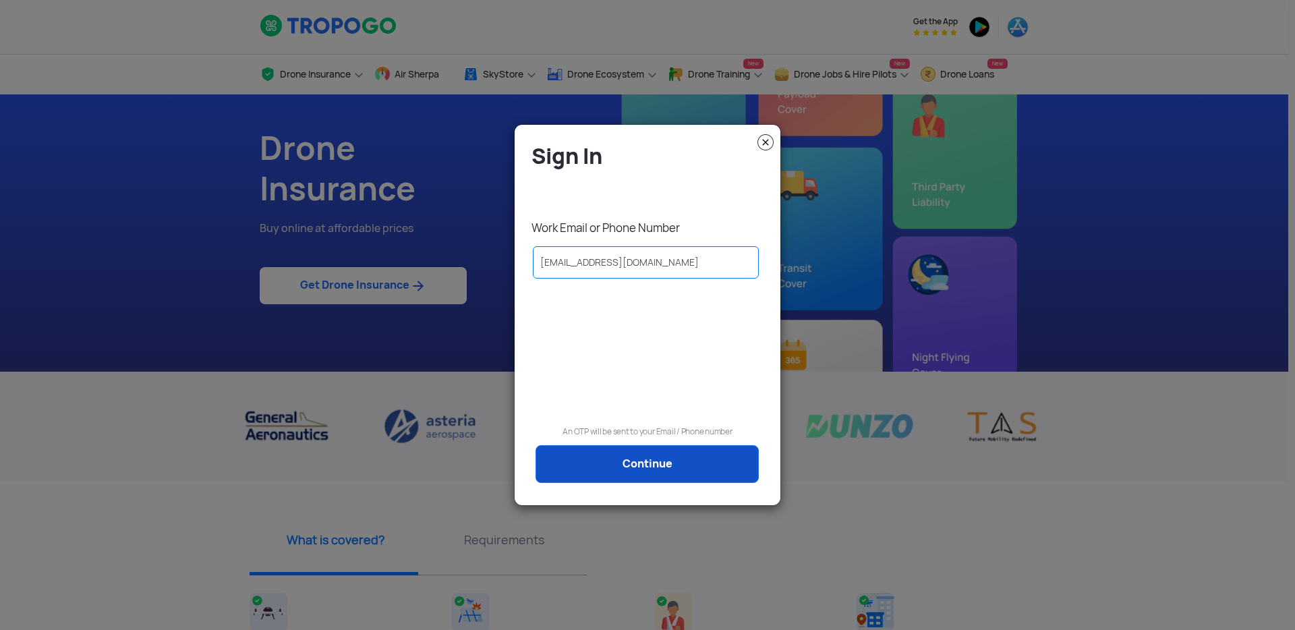
type input "[EMAIL_ADDRESS][DOMAIN_NAME]"
click at [600, 467] on link "Continue" at bounding box center [646, 464] width 223 height 38
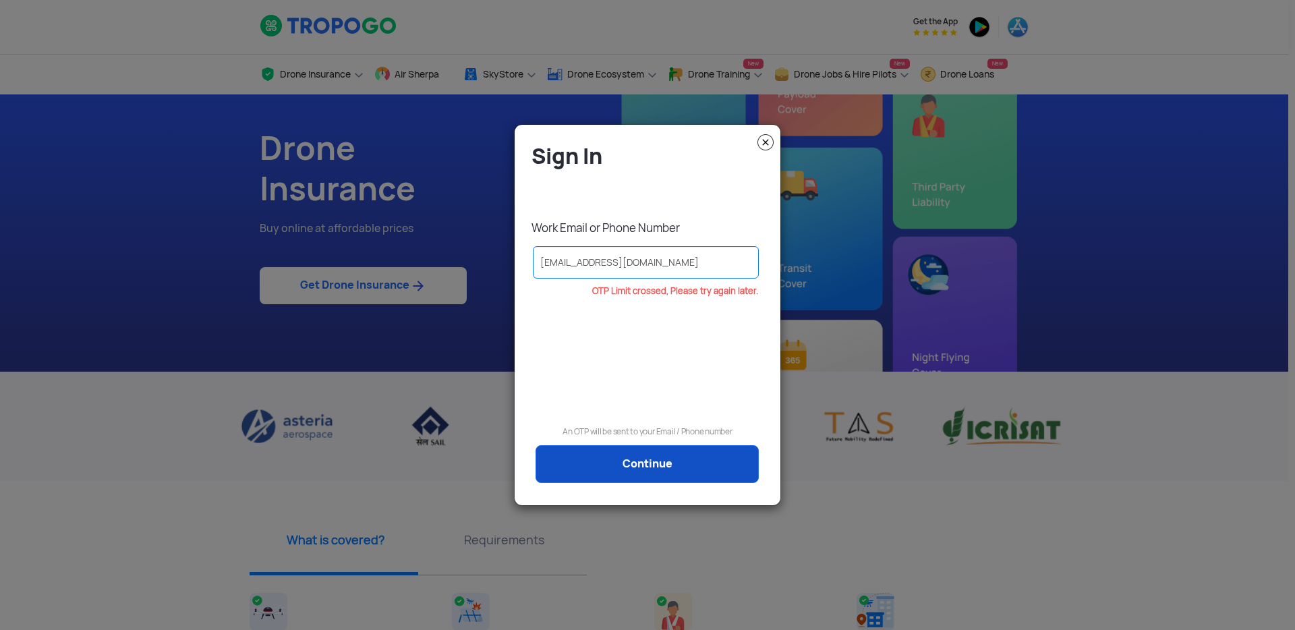
click at [600, 467] on link "Continue" at bounding box center [646, 464] width 223 height 38
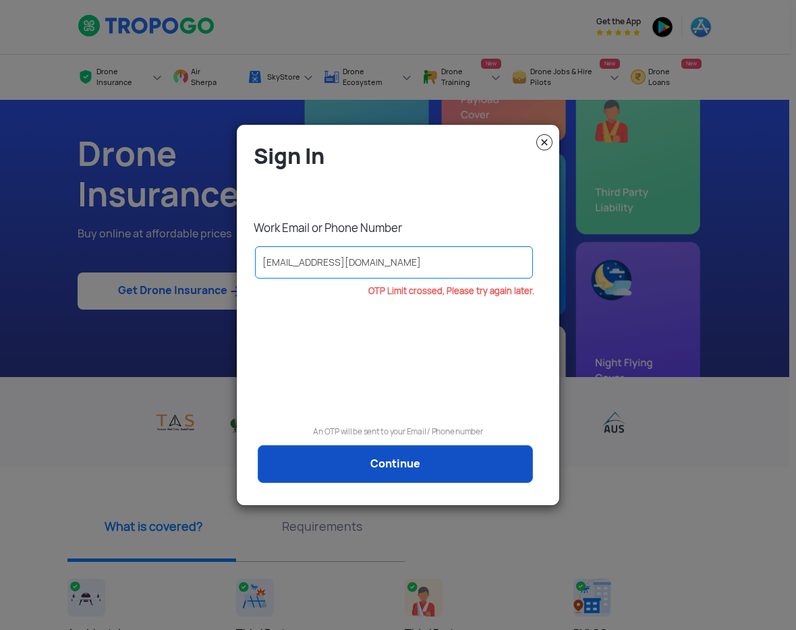
click at [434, 458] on link "Continue" at bounding box center [395, 464] width 275 height 38
click at [431, 479] on link "Continue" at bounding box center [395, 464] width 275 height 38
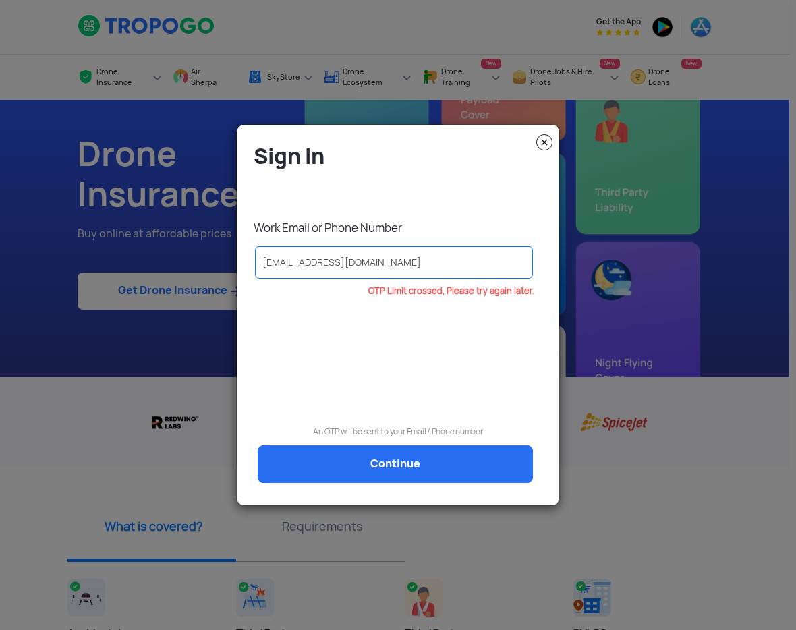
click at [539, 145] on img at bounding box center [544, 142] width 16 height 16
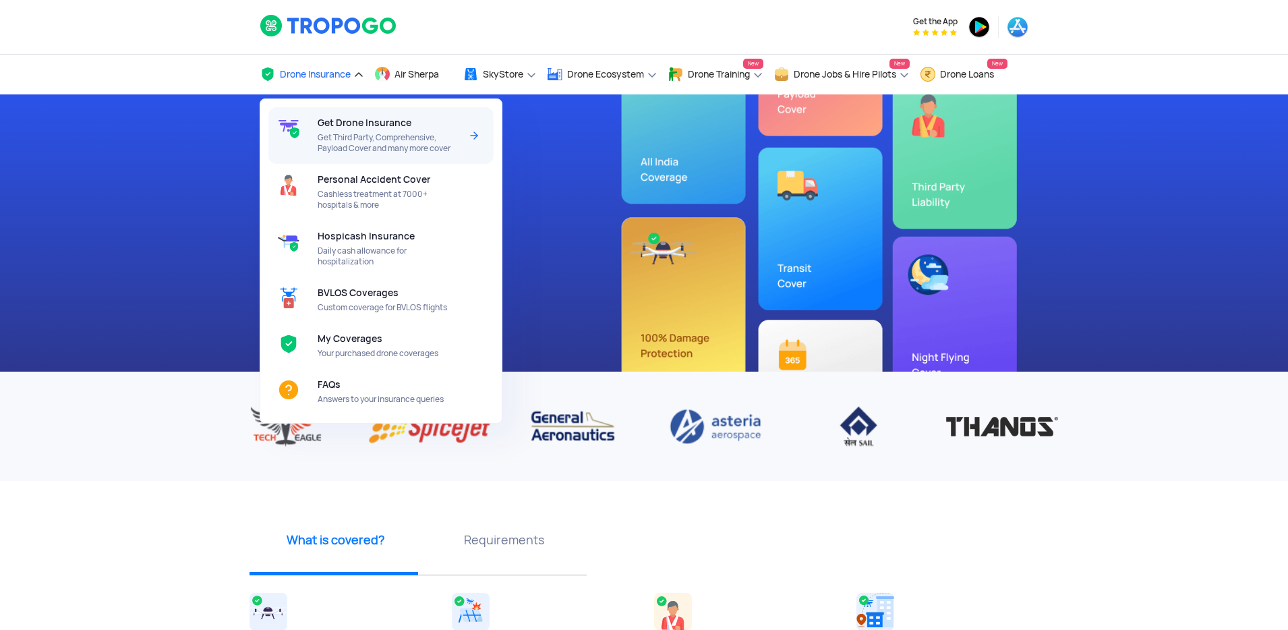
click at [365, 123] on span "Get Drone Insurance" at bounding box center [365, 122] width 94 height 11
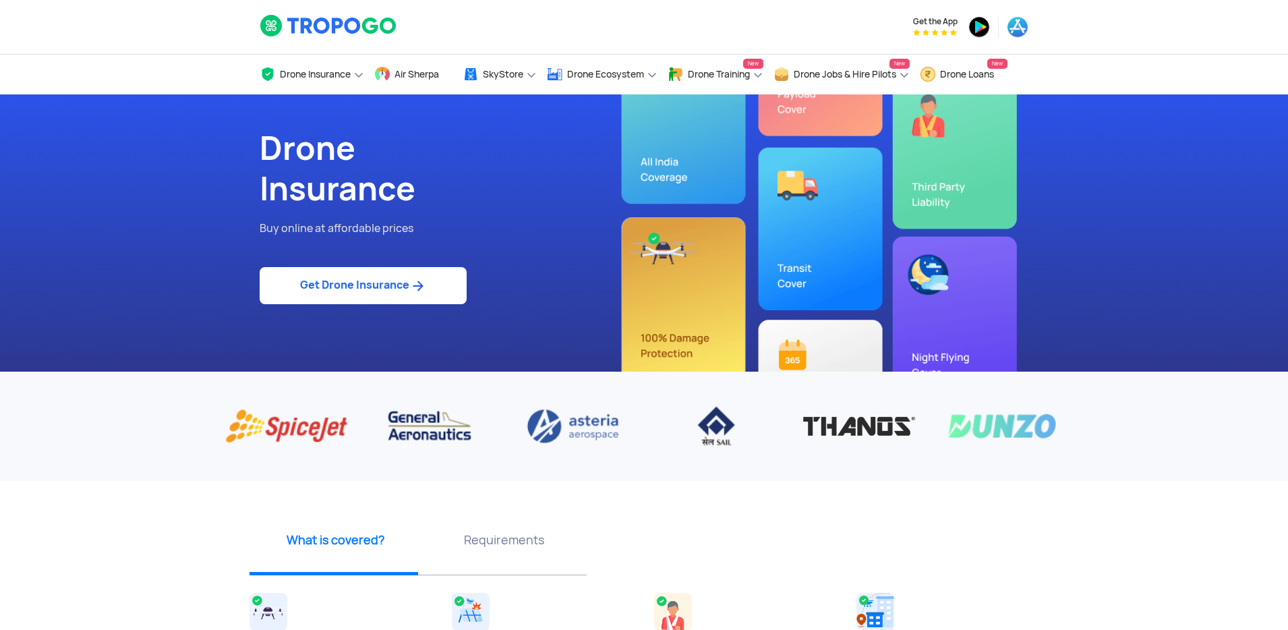
click at [370, 292] on link "Get Drone Insurance" at bounding box center [363, 285] width 207 height 37
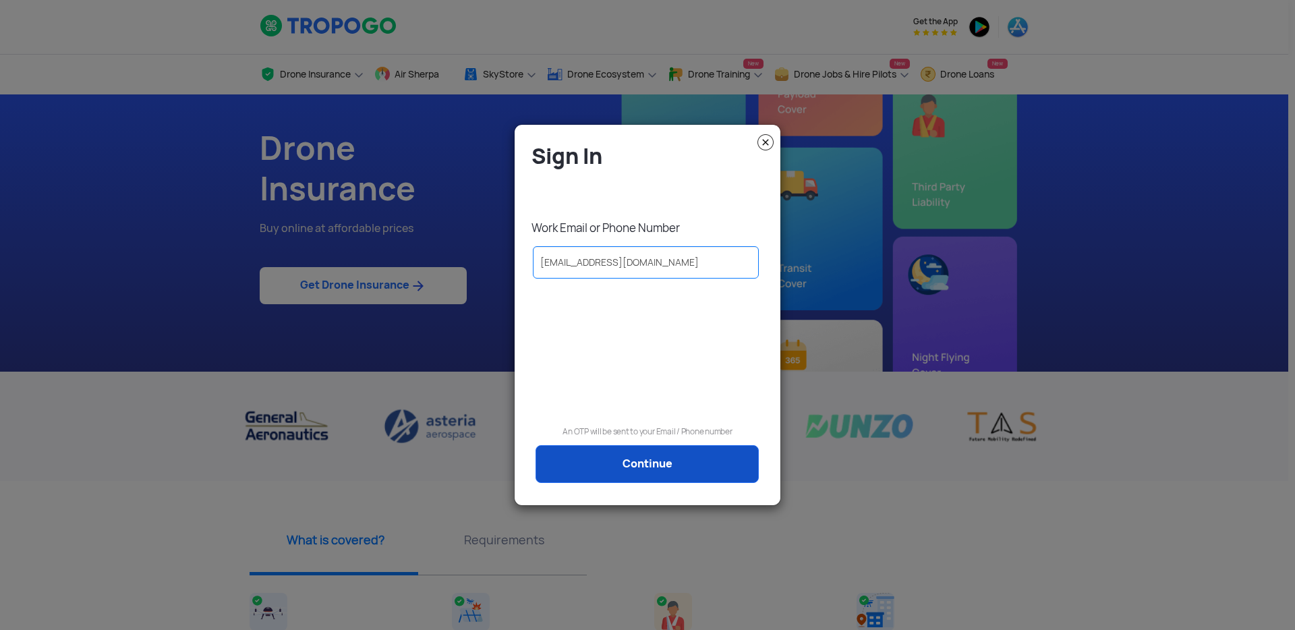
type input "[EMAIL_ADDRESS][DOMAIN_NAME]"
click at [596, 457] on link "Continue" at bounding box center [646, 464] width 223 height 38
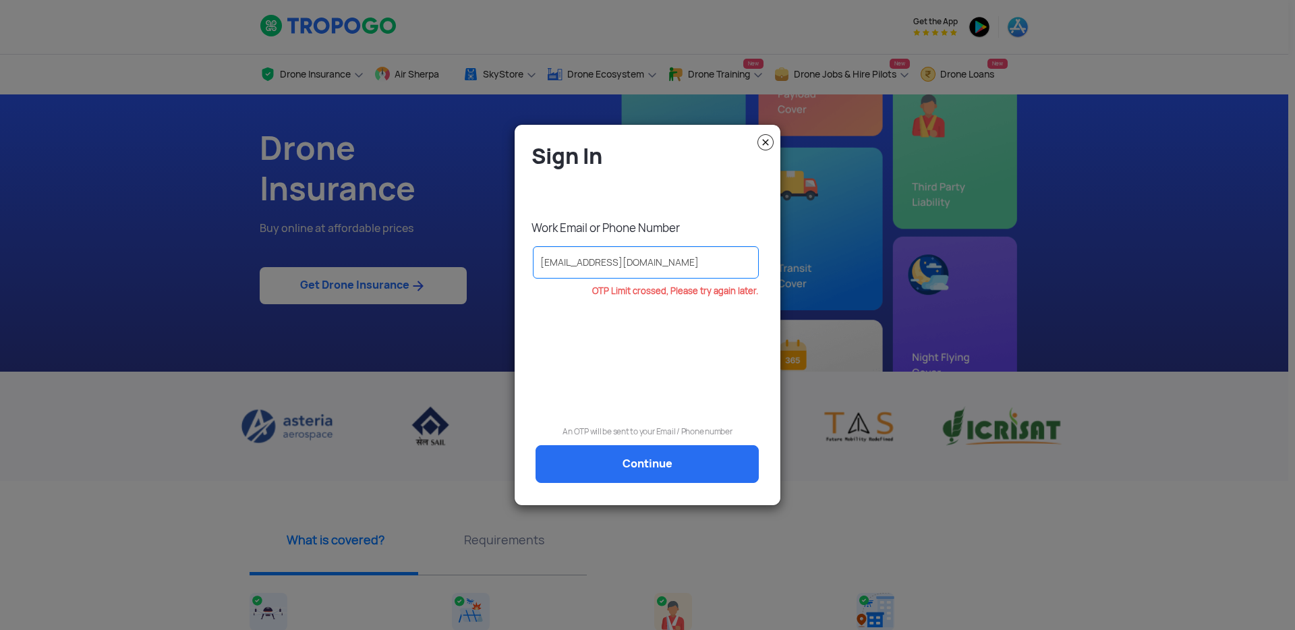
click at [761, 145] on img at bounding box center [765, 142] width 16 height 16
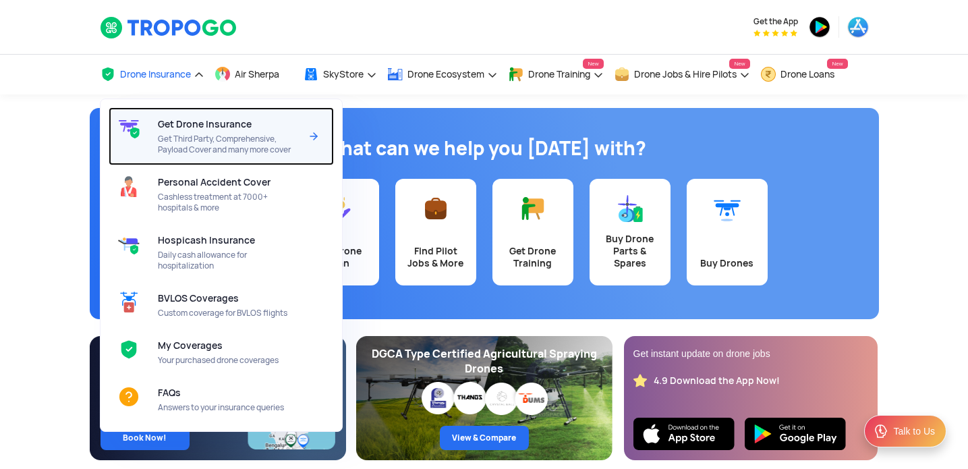
click at [188, 124] on span "Get Drone Insurance" at bounding box center [205, 124] width 94 height 11
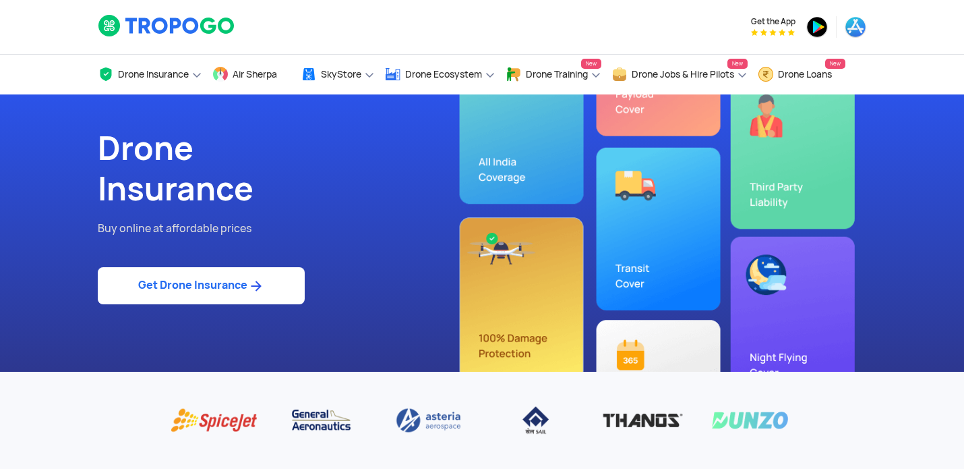
click at [215, 289] on link "Get Drone Insurance" at bounding box center [201, 285] width 207 height 37
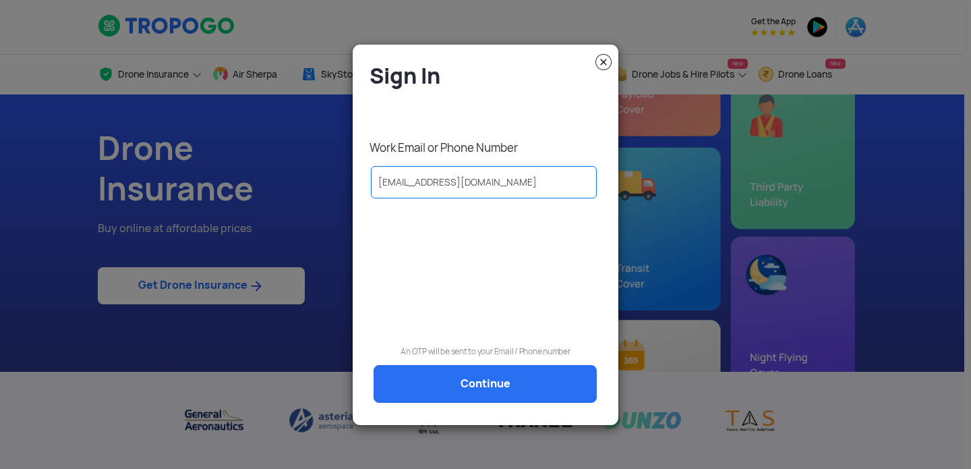
type input "[EMAIL_ADDRESS][DOMAIN_NAME]"
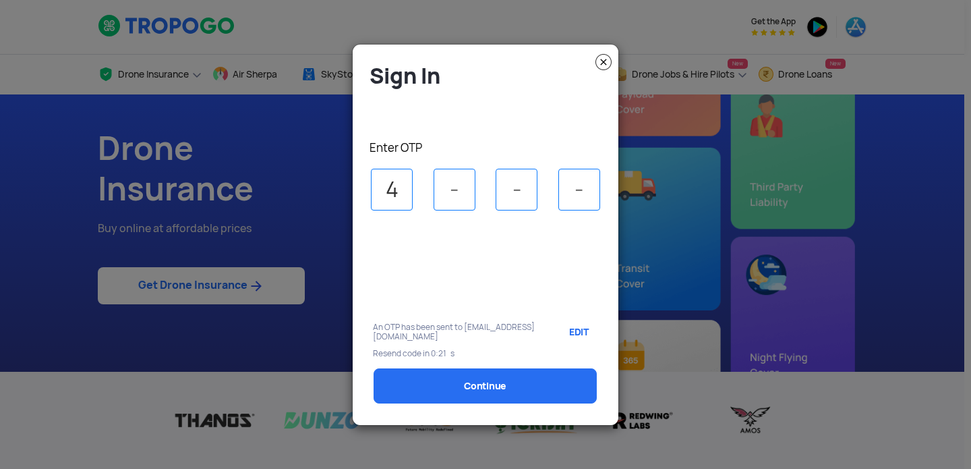
type input "4"
type input "2"
type input "0"
type input "8"
select select "1000000"
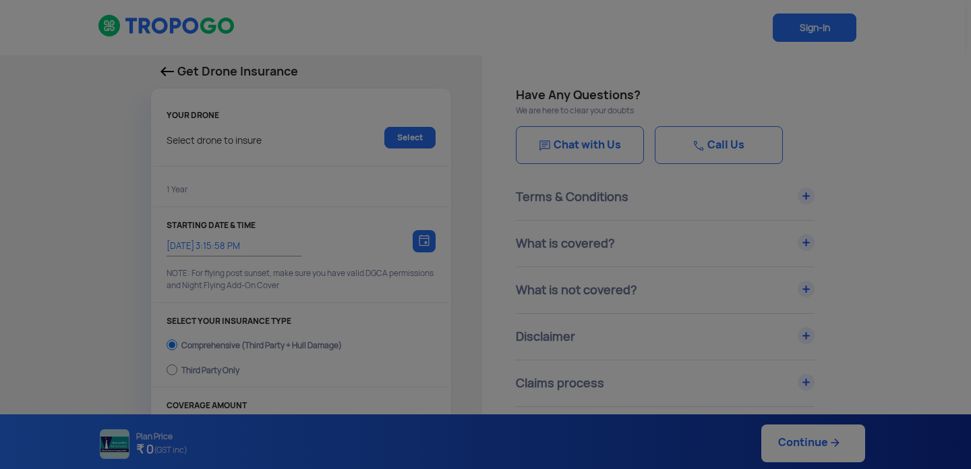
type input "14/10/2025, 3:25:00 PM"
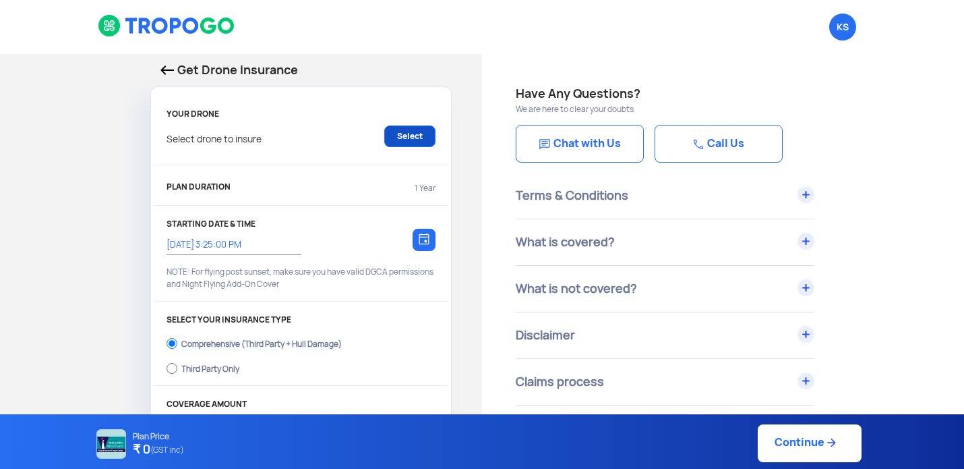
click at [402, 132] on link "Select" at bounding box center [409, 136] width 51 height 22
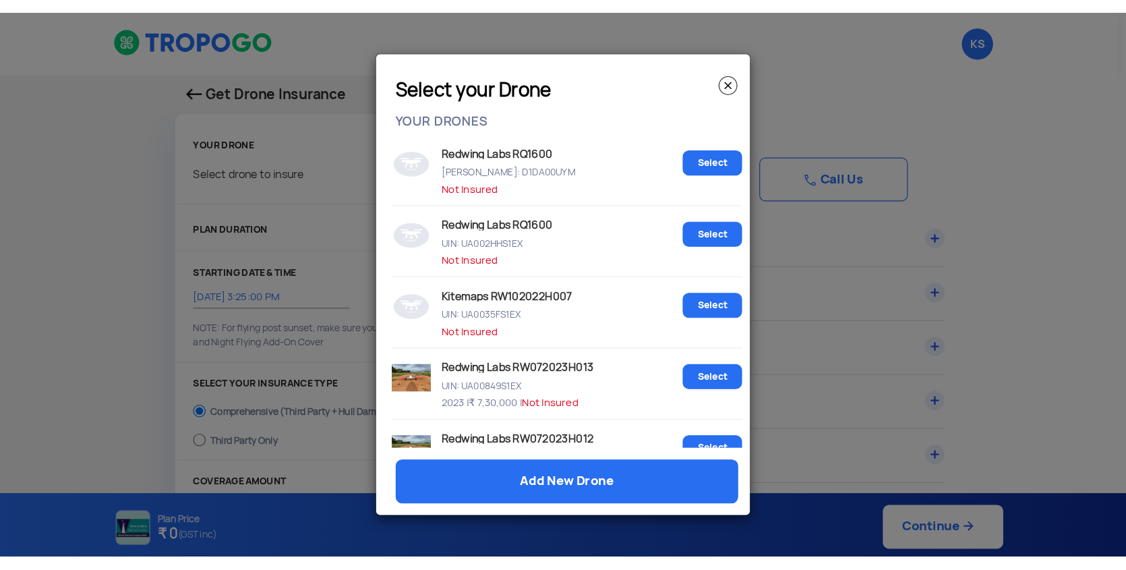
scroll to position [638, 0]
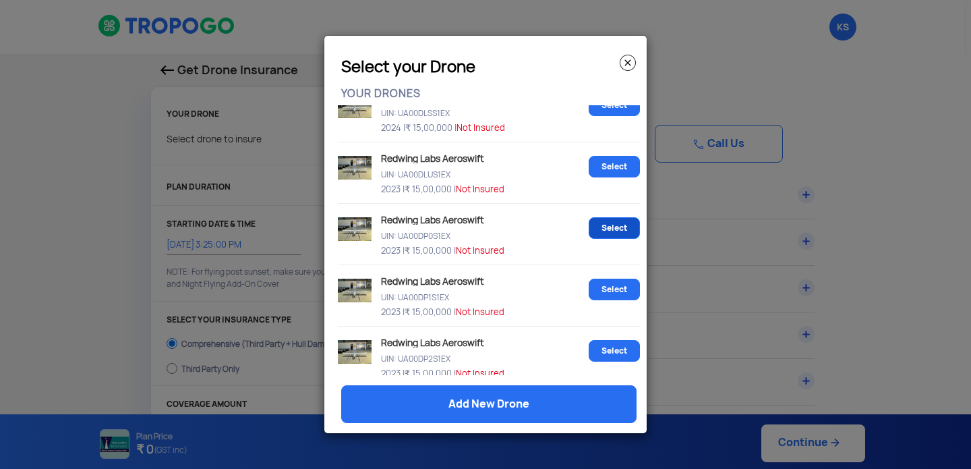
click at [602, 227] on link "Select" at bounding box center [614, 228] width 51 height 22
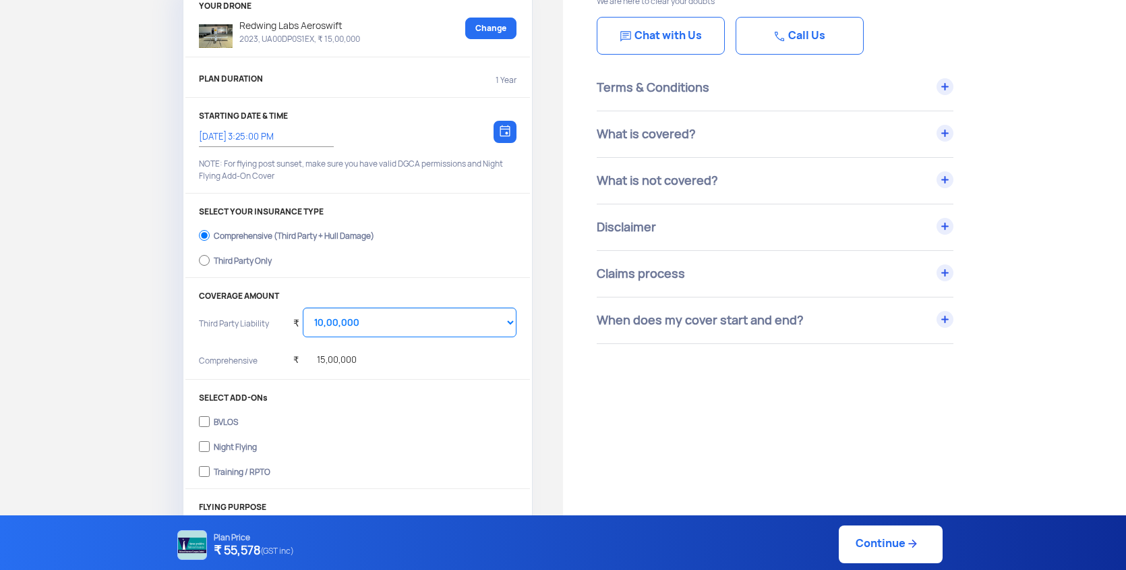
scroll to position [112, 0]
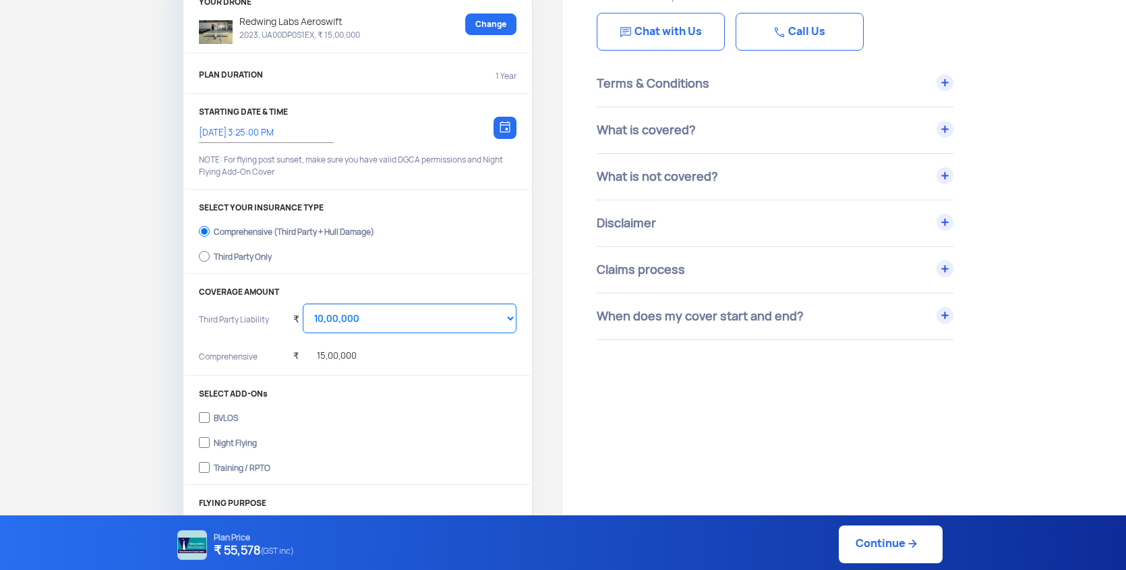
click at [245, 256] on div "Third Party Only" at bounding box center [243, 254] width 58 height 5
click at [210, 256] on input "Third Party Only" at bounding box center [204, 256] width 11 height 19
radio input "true"
select select "2000000"
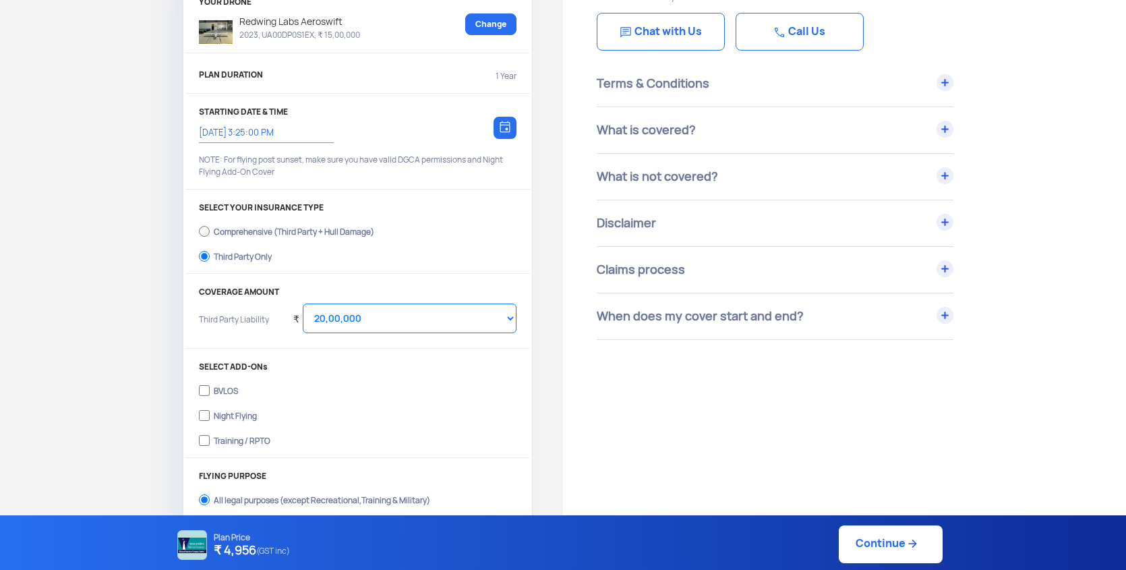
click at [211, 390] on label "BVLOS" at bounding box center [358, 389] width 318 height 22
click at [210, 390] on input "BVLOS" at bounding box center [204, 390] width 11 height 19
checkbox input "true"
click at [206, 415] on input "Night Flying" at bounding box center [204, 415] width 11 height 19
checkbox input "true"
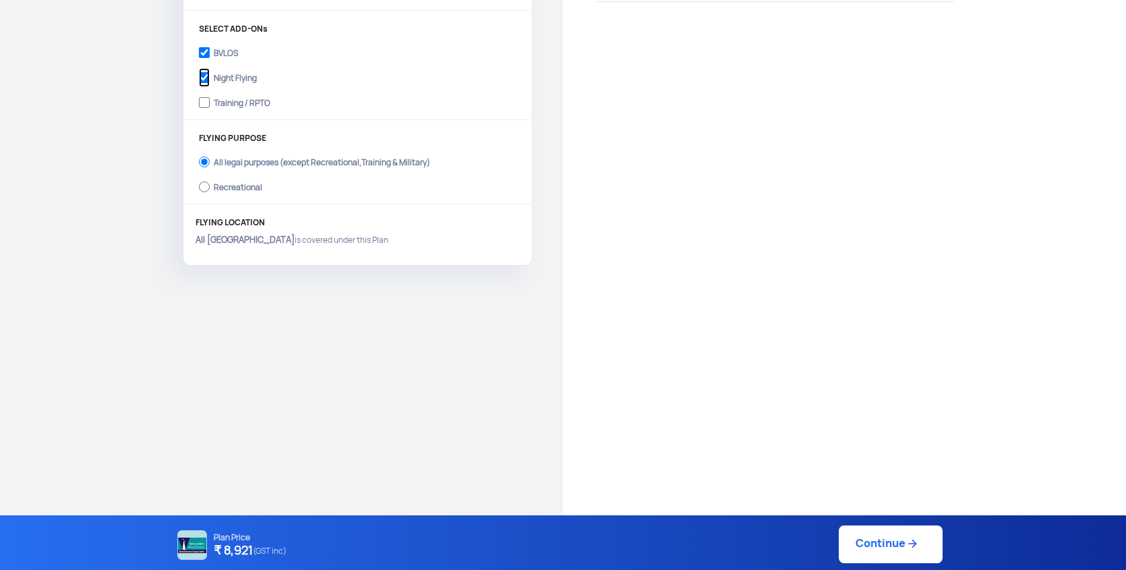
scroll to position [453, 0]
click at [889, 468] on link "Continue" at bounding box center [891, 544] width 104 height 38
type input "14/10/2025, 3:26:00 PM"
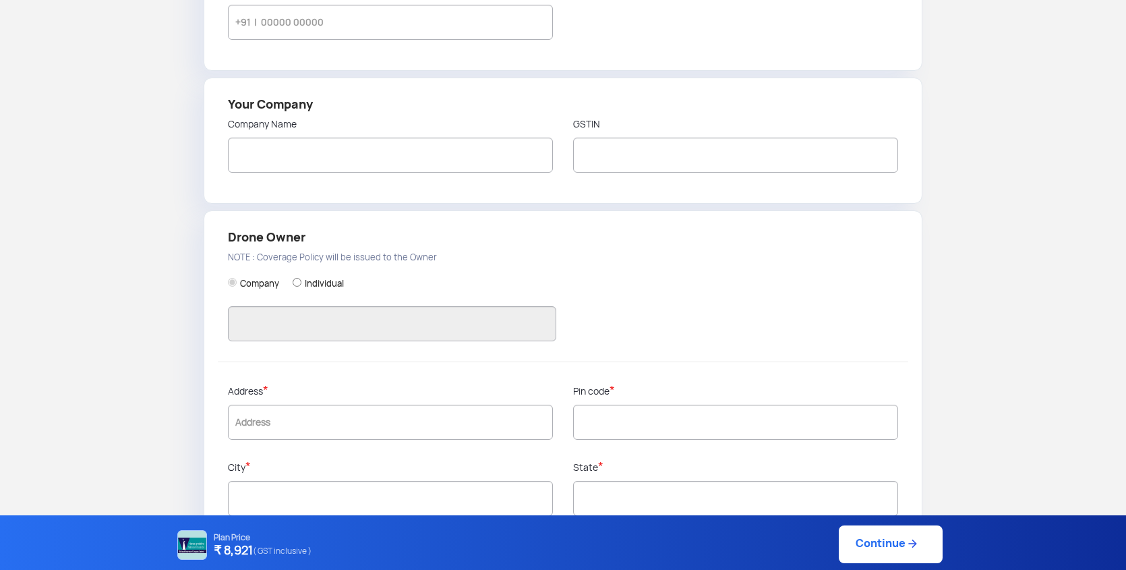
type input "Krupa Sagar"
type input "9686408004"
type input "Kitemaps Aerial Mapping Services Private Ltd"
type input "29AAGCK9438F1Z4"
type input "Kitemaps Aerial Mapping Services Private Ltd"
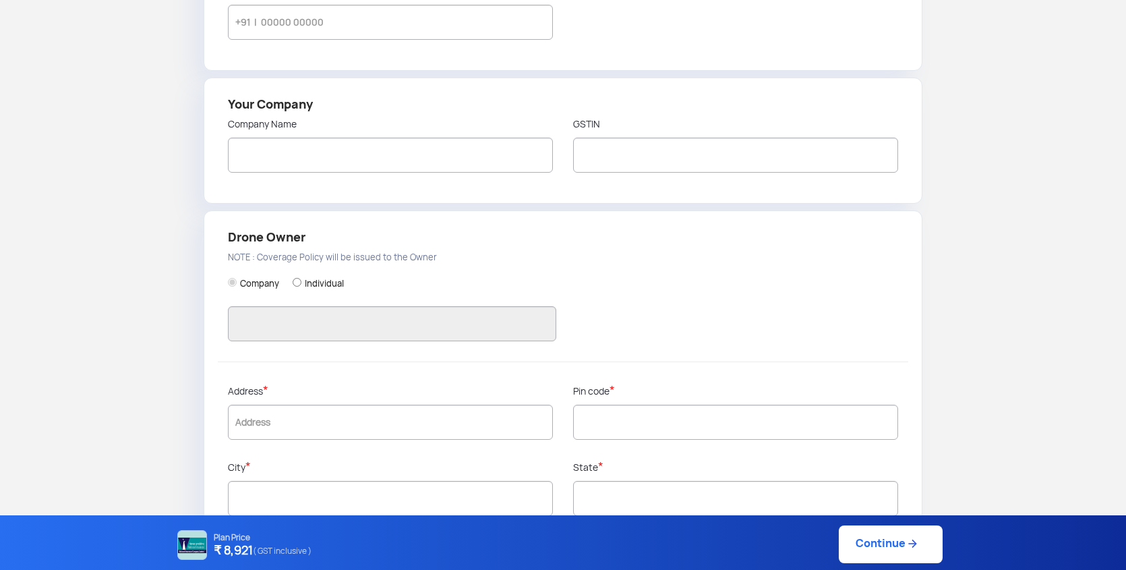
type input "Plot no 25, Hi-Tech Aerospace and Defence Park, KIADB Industrial Area, Bhatra-M…"
type input "562110"
type input "Bangalore Rural"
type input "Karnataka"
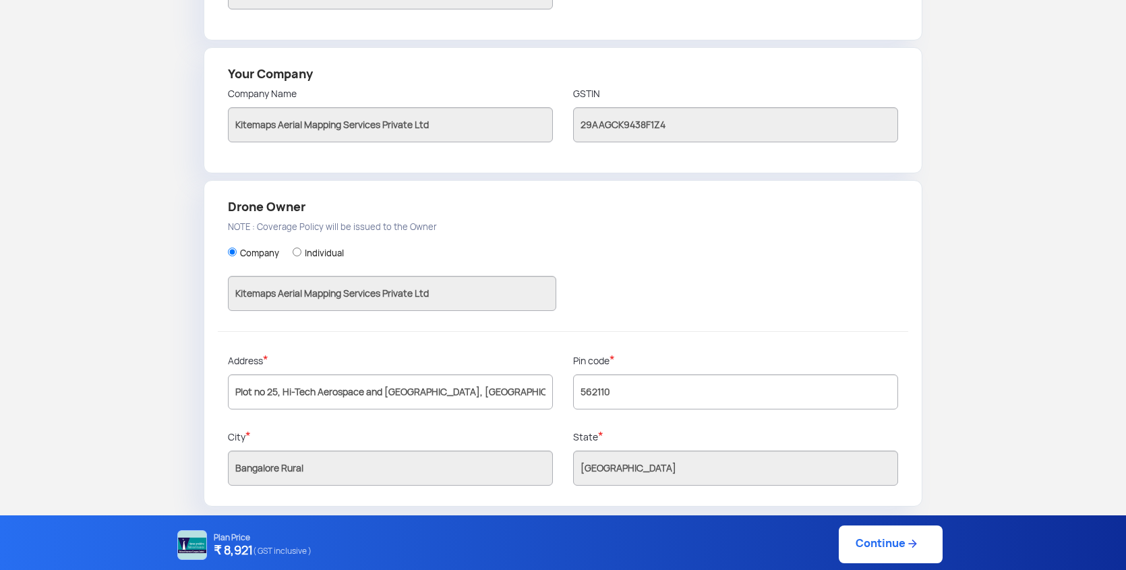
click at [865, 468] on link "Continue" at bounding box center [891, 544] width 104 height 38
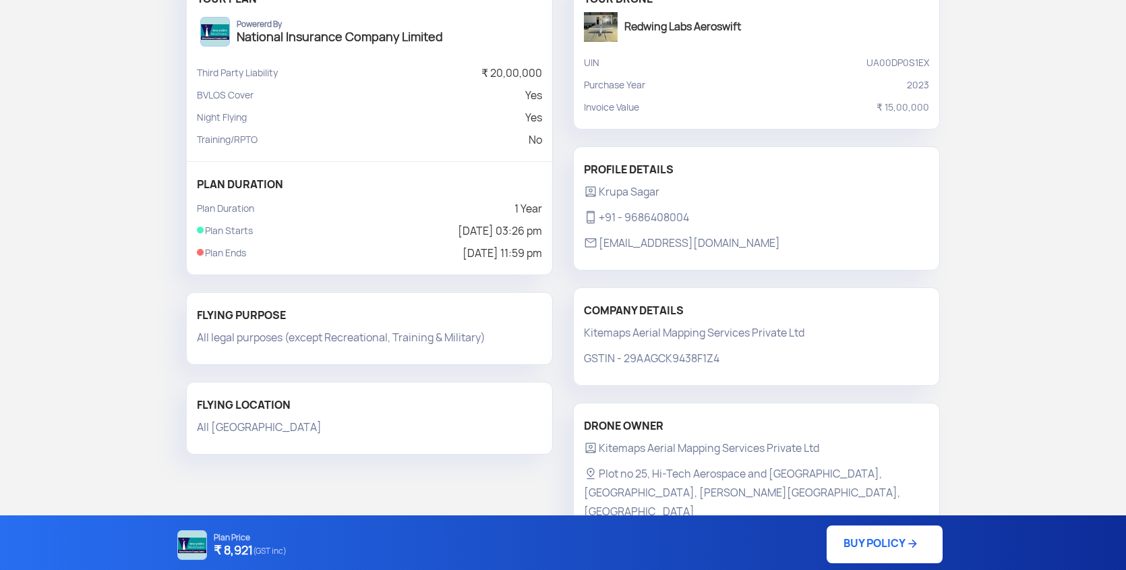
scroll to position [167, 0]
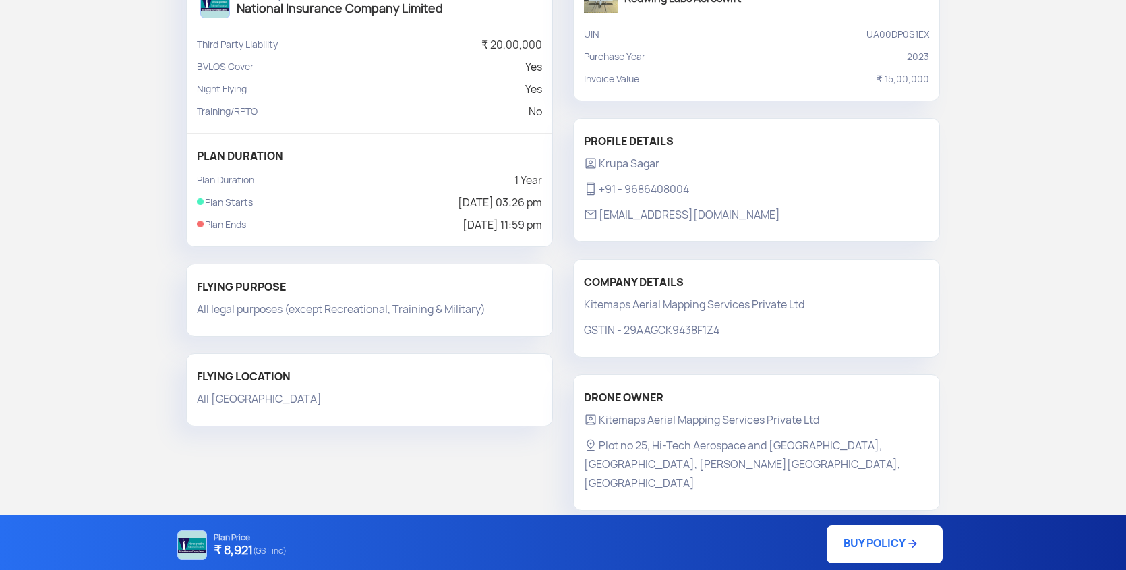
click at [852, 468] on link "BUY POLICY" at bounding box center [885, 544] width 116 height 38
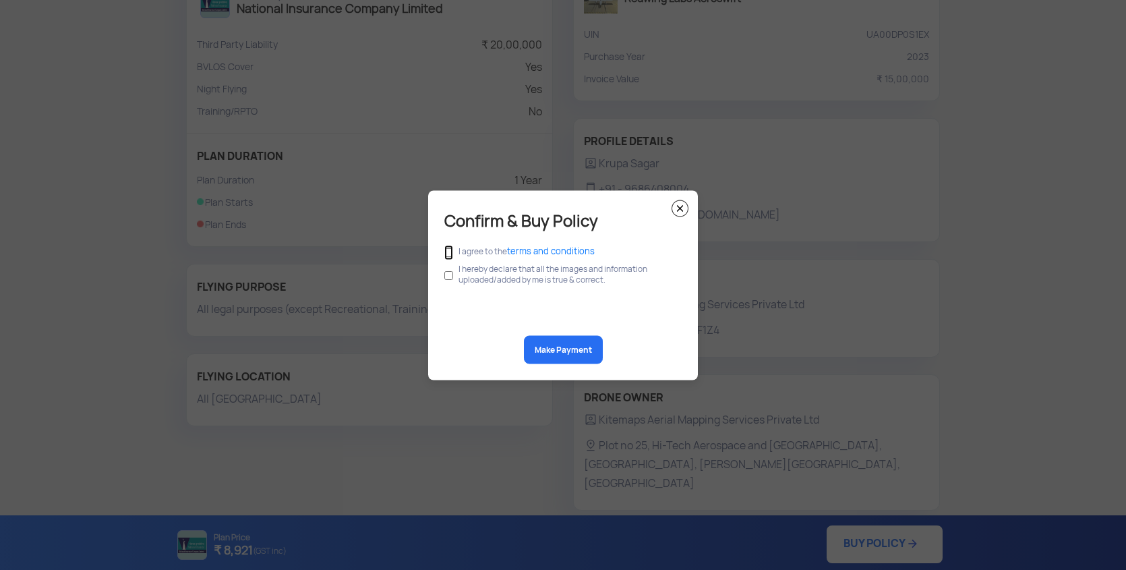
click at [448, 252] on input "checkbox" at bounding box center [448, 252] width 9 height 15
checkbox input "true"
click at [448, 276] on input "checkbox" at bounding box center [448, 275] width 9 height 26
checkbox input "true"
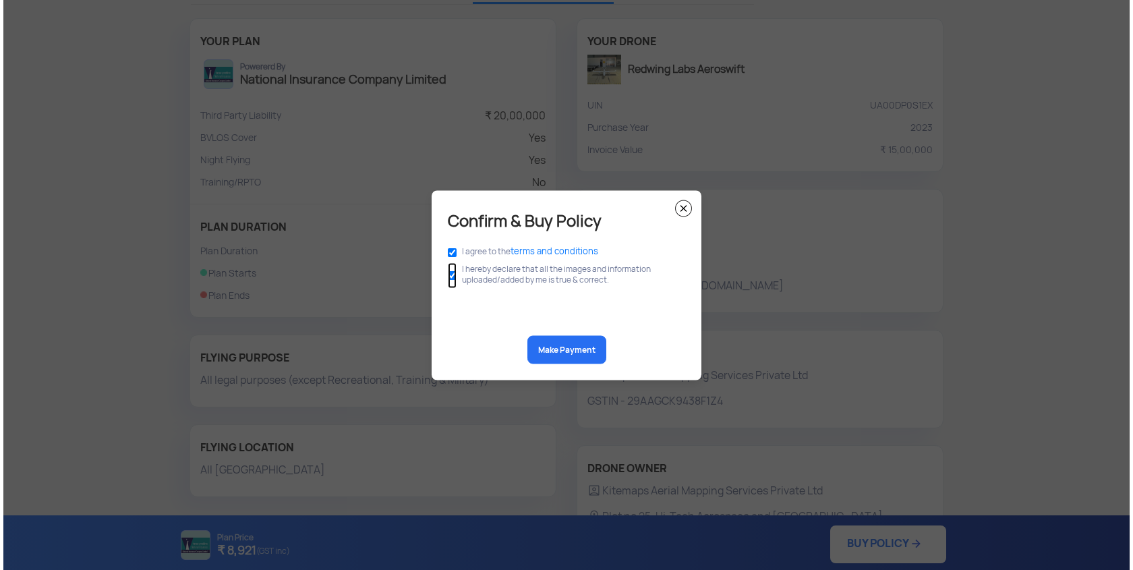
scroll to position [95, 0]
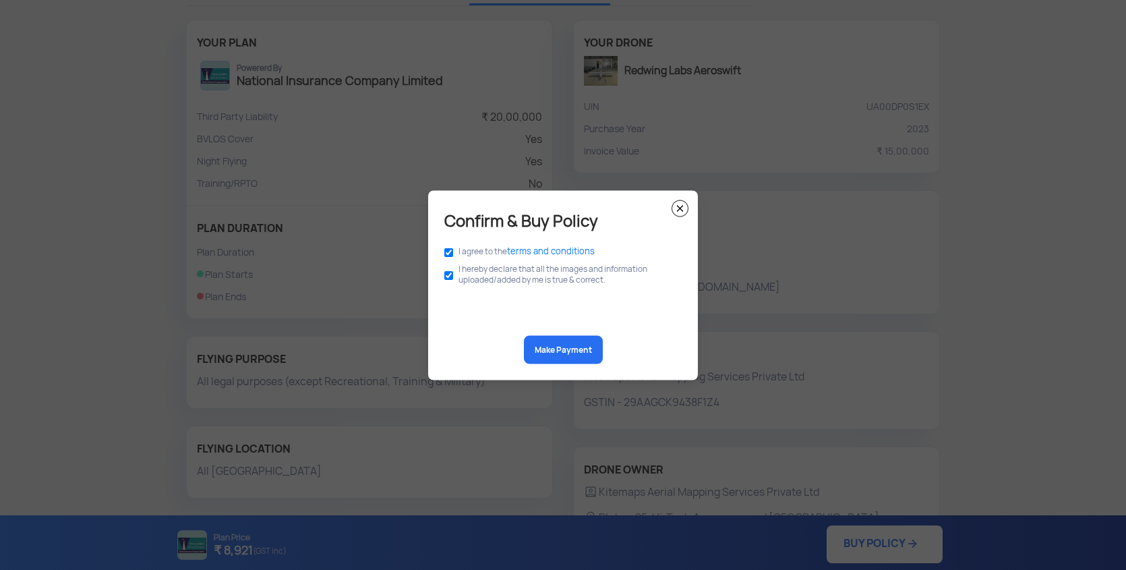
click at [579, 352] on button "Make Payment" at bounding box center [563, 349] width 79 height 28
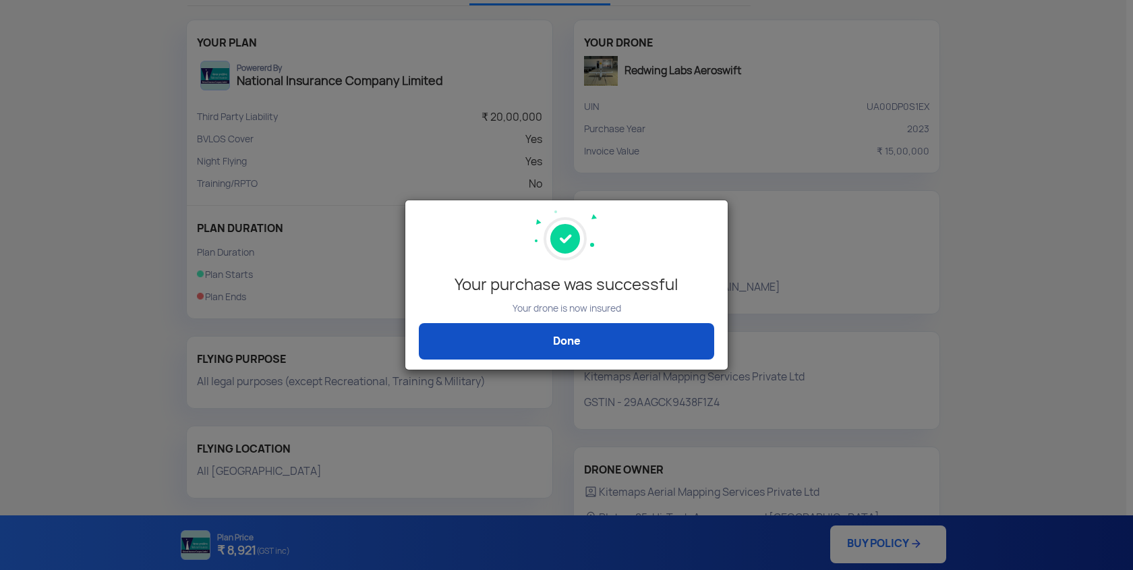
click at [565, 328] on link "Done" at bounding box center [566, 341] width 295 height 36
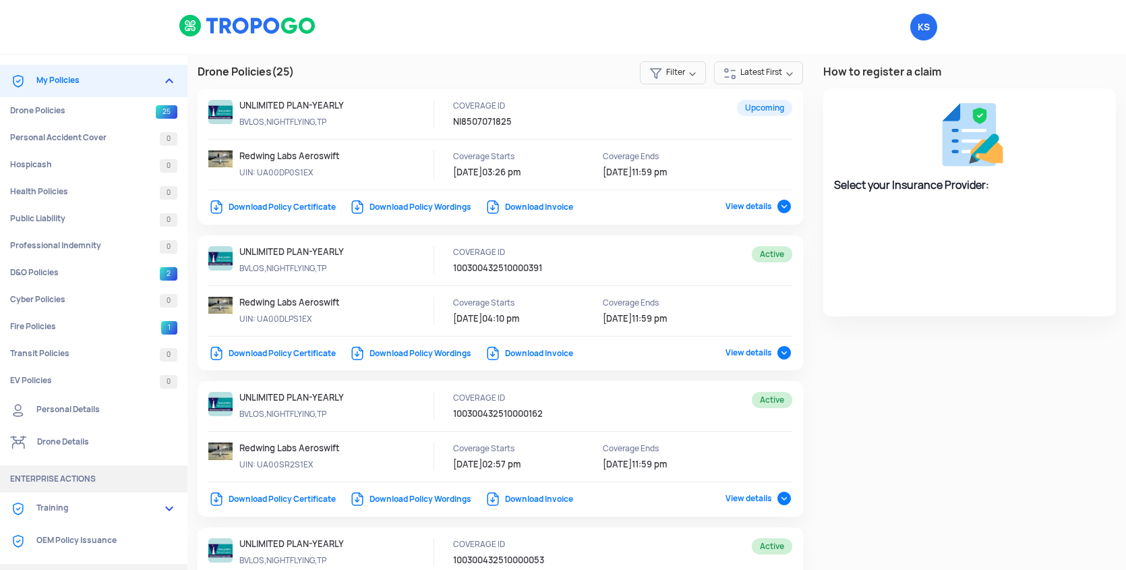
select select "National Insurance"
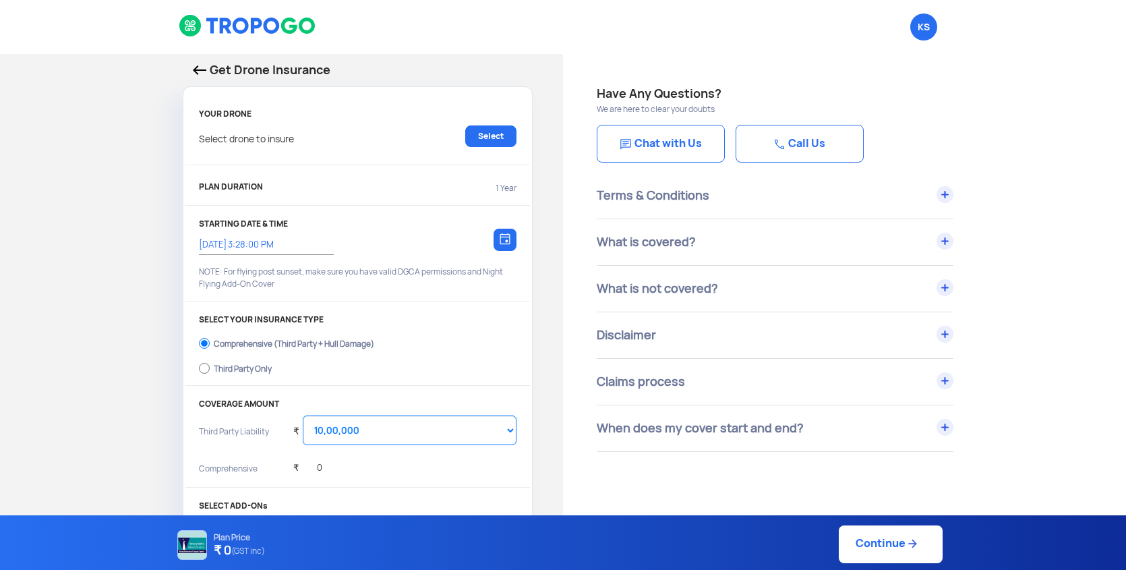
select select "1000000"
click at [490, 139] on link "Select" at bounding box center [490, 136] width 51 height 22
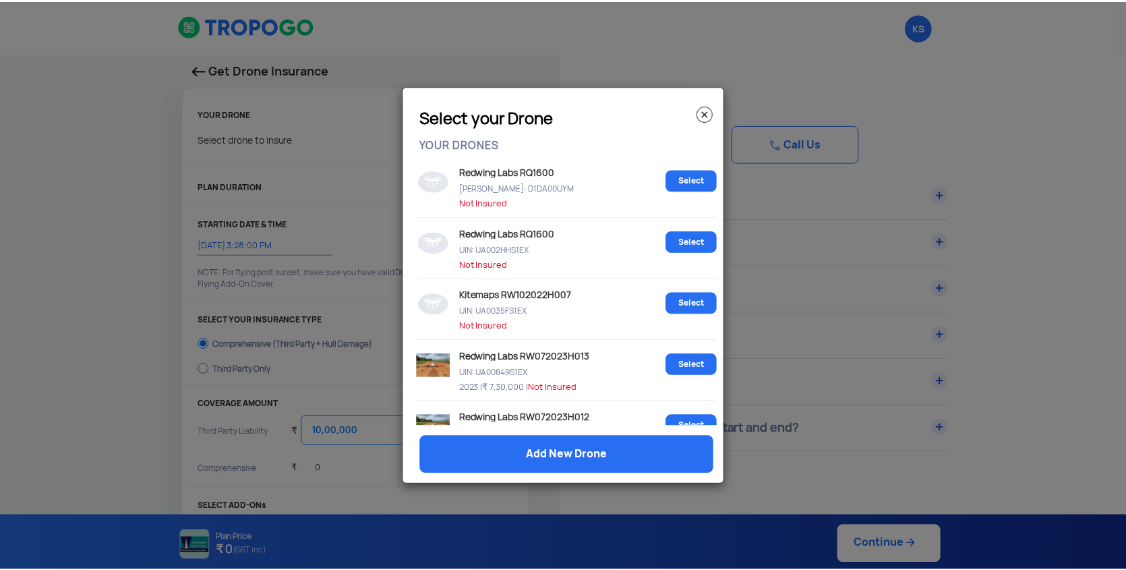
scroll to position [576, 0]
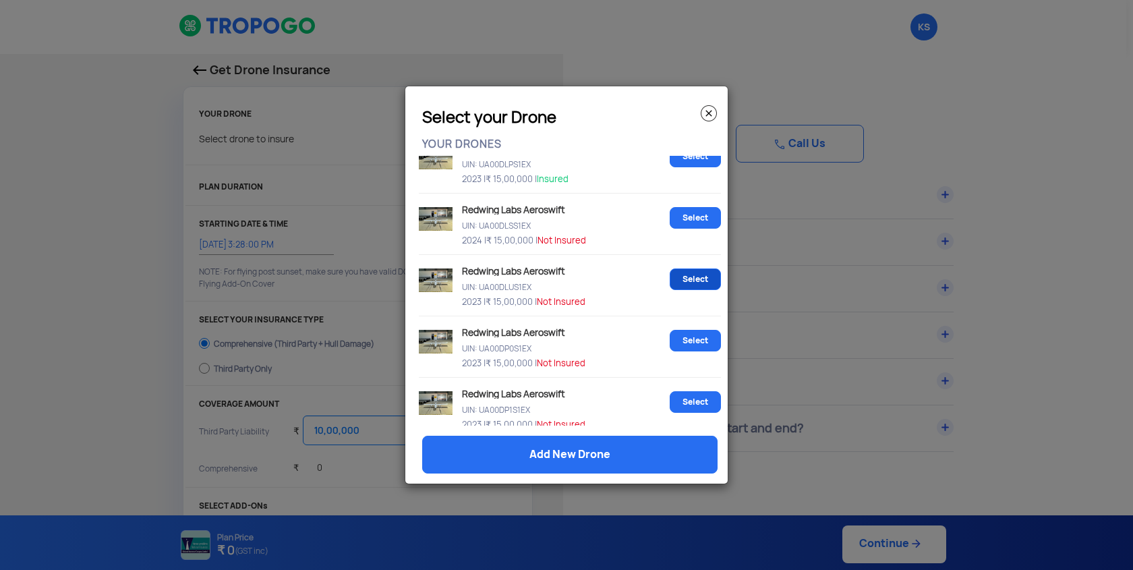
click at [682, 280] on link "Select" at bounding box center [695, 279] width 51 height 22
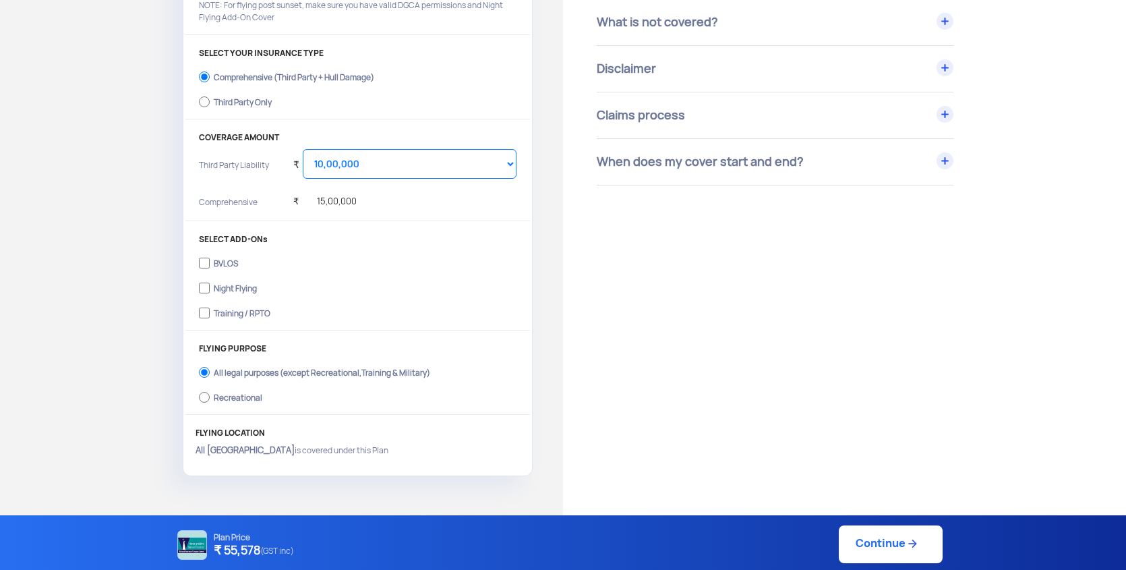
scroll to position [297, 0]
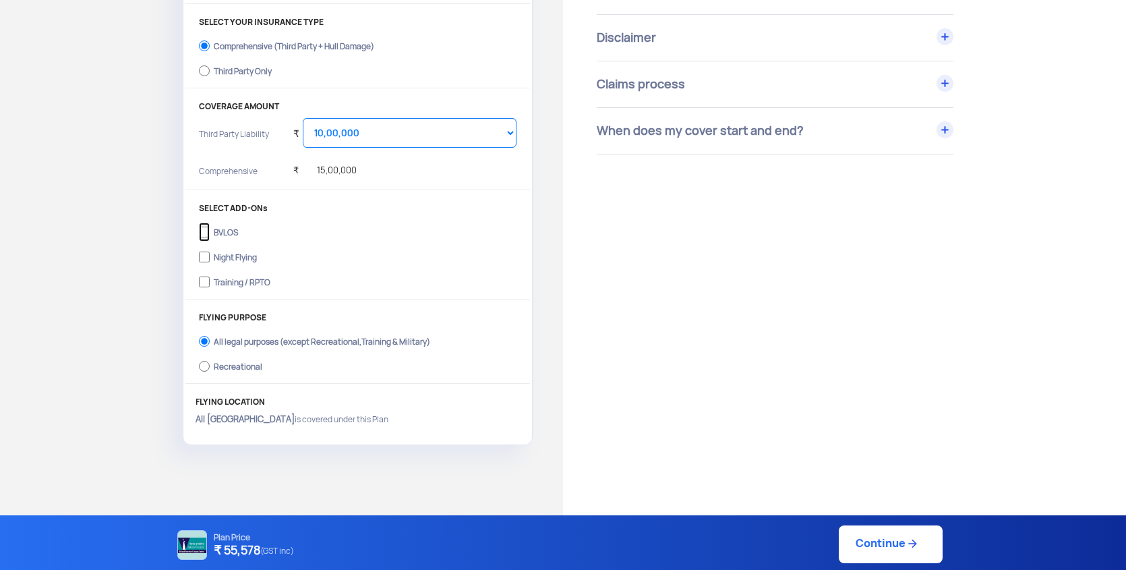
click at [205, 234] on input "BVLOS" at bounding box center [204, 232] width 11 height 19
checkbox input "true"
click at [208, 254] on input "Night Flying" at bounding box center [204, 256] width 11 height 19
checkbox input "true"
click at [204, 76] on input "Third Party Only" at bounding box center [204, 70] width 11 height 19
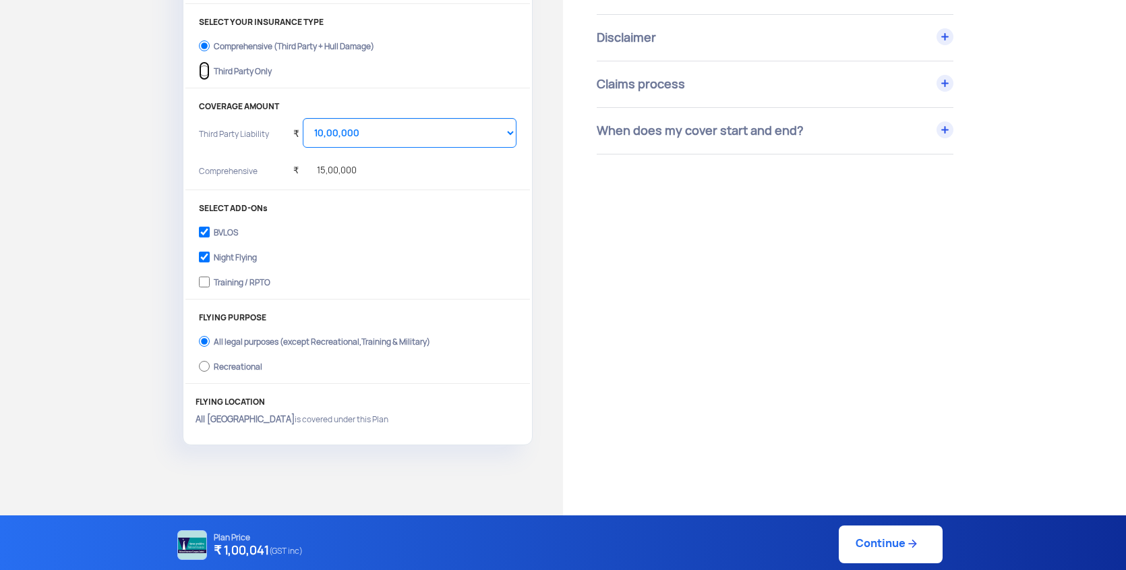
radio input "true"
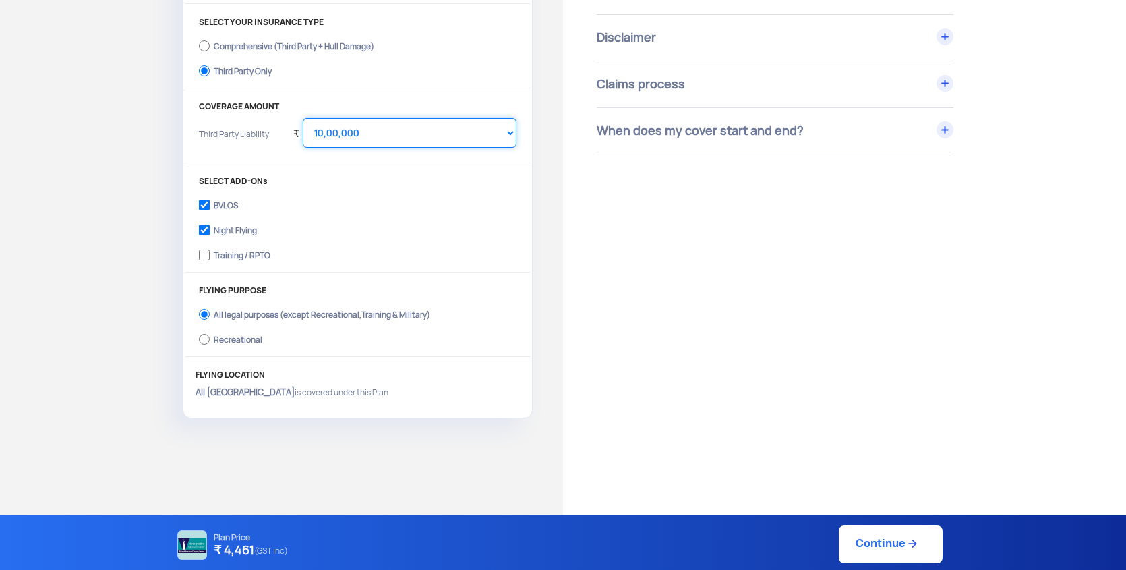
click at [374, 126] on select "Select Amount 10,00,000 15,00,000 20,00,000 25,00,000 30,00,000" at bounding box center [410, 133] width 214 height 30
select select "2000000"
click at [303, 118] on select "Select Amount 10,00,000 15,00,000 20,00,000 25,00,000 30,00,000" at bounding box center [410, 133] width 214 height 30
click at [877, 537] on link "Continue" at bounding box center [891, 544] width 104 height 38
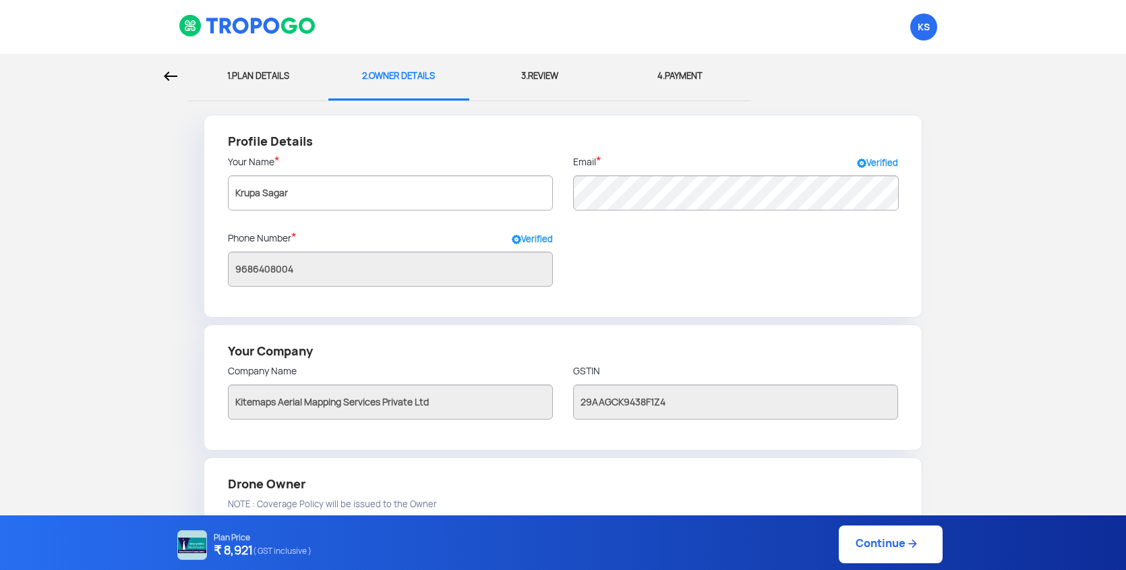
scroll to position [277, 0]
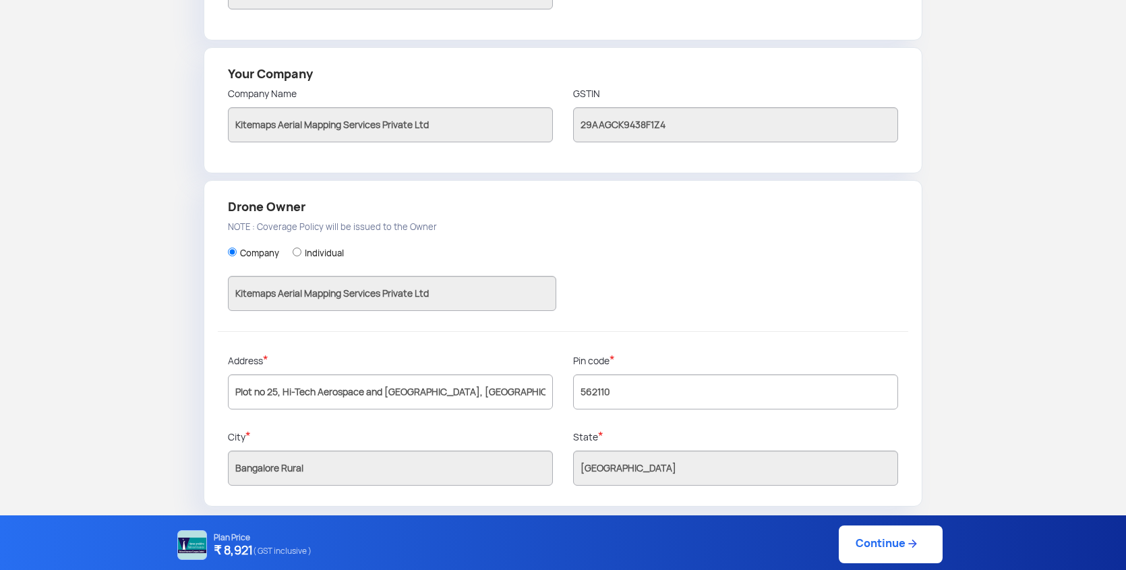
click at [902, 541] on link "Continue" at bounding box center [891, 544] width 104 height 38
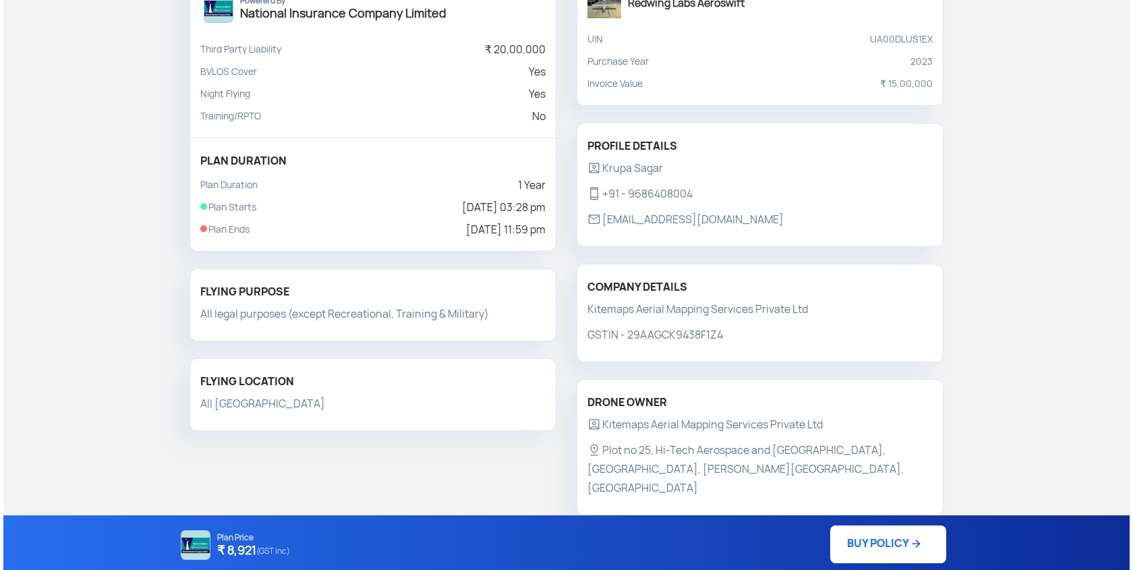
scroll to position [167, 0]
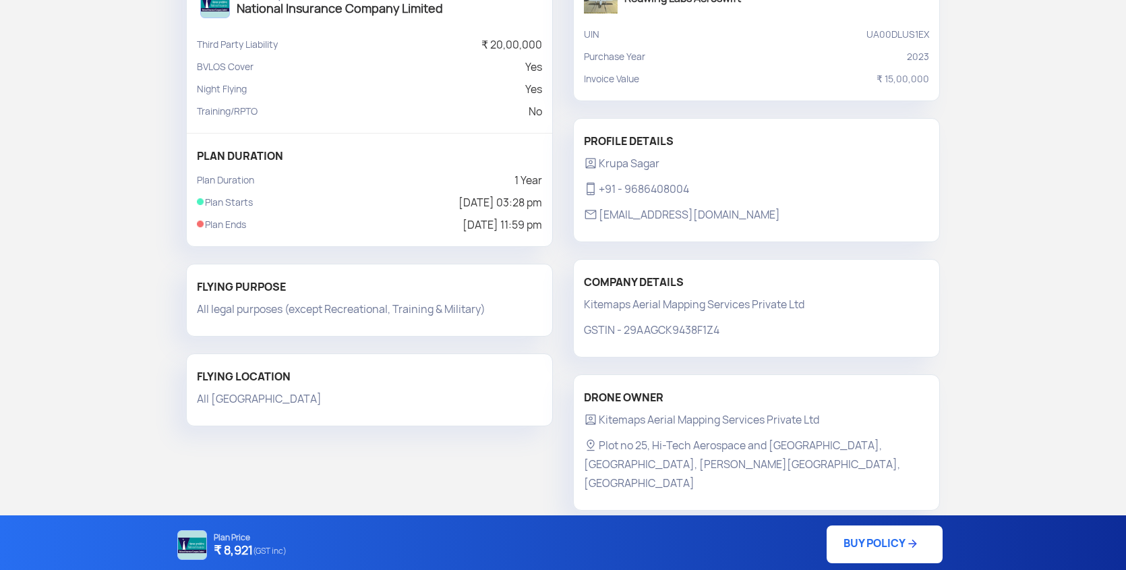
click at [879, 532] on link "BUY POLICY" at bounding box center [885, 544] width 116 height 38
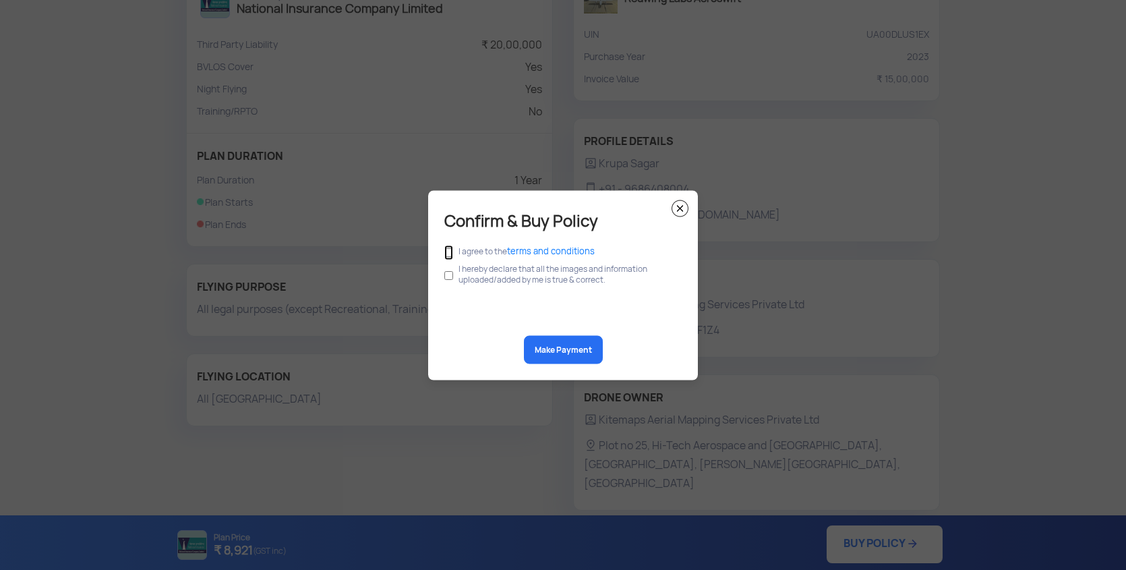
click at [451, 250] on input "checkbox" at bounding box center [448, 252] width 9 height 15
checkbox input "true"
click at [448, 274] on input "checkbox" at bounding box center [448, 275] width 9 height 26
checkbox input "true"
click at [557, 360] on button "Make Payment" at bounding box center [563, 349] width 79 height 28
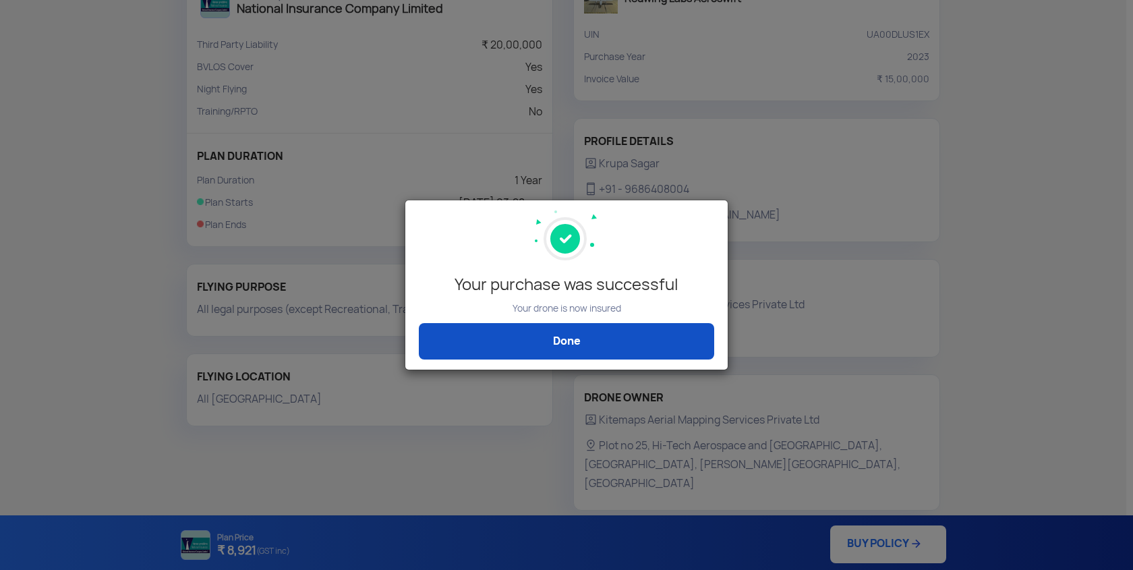
click at [568, 345] on link "Done" at bounding box center [566, 341] width 295 height 36
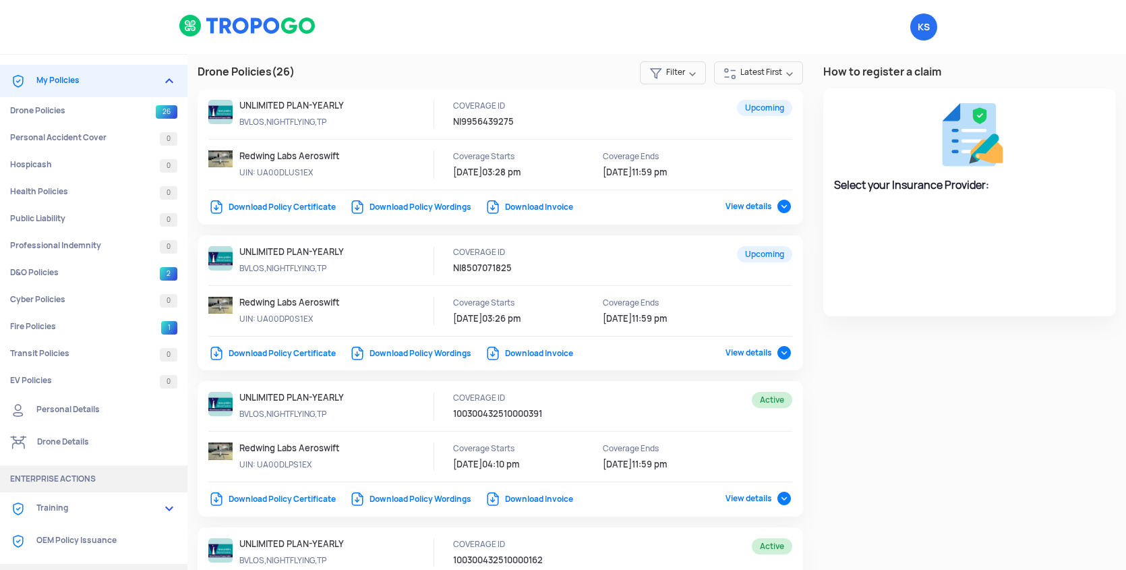
select select "National Insurance"
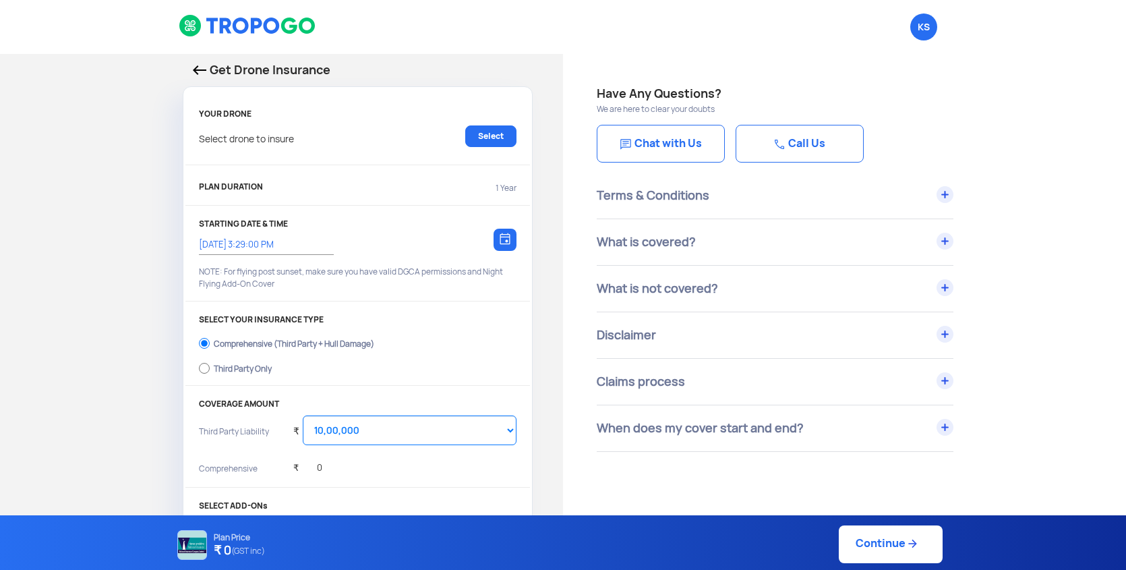
select select "1000000"
click at [495, 136] on link "Select" at bounding box center [490, 136] width 51 height 22
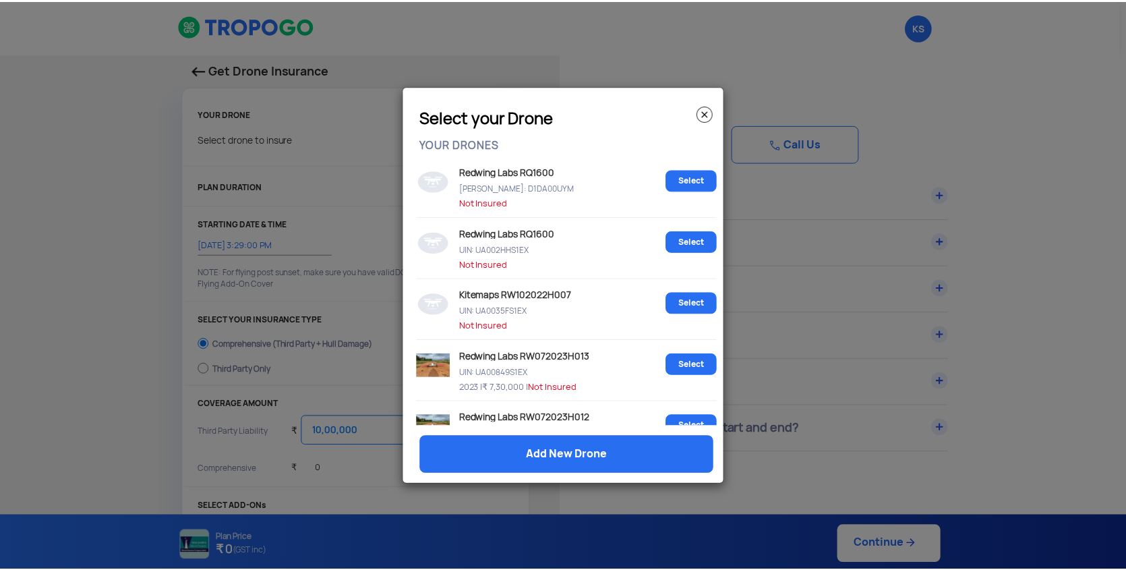
scroll to position [515, 0]
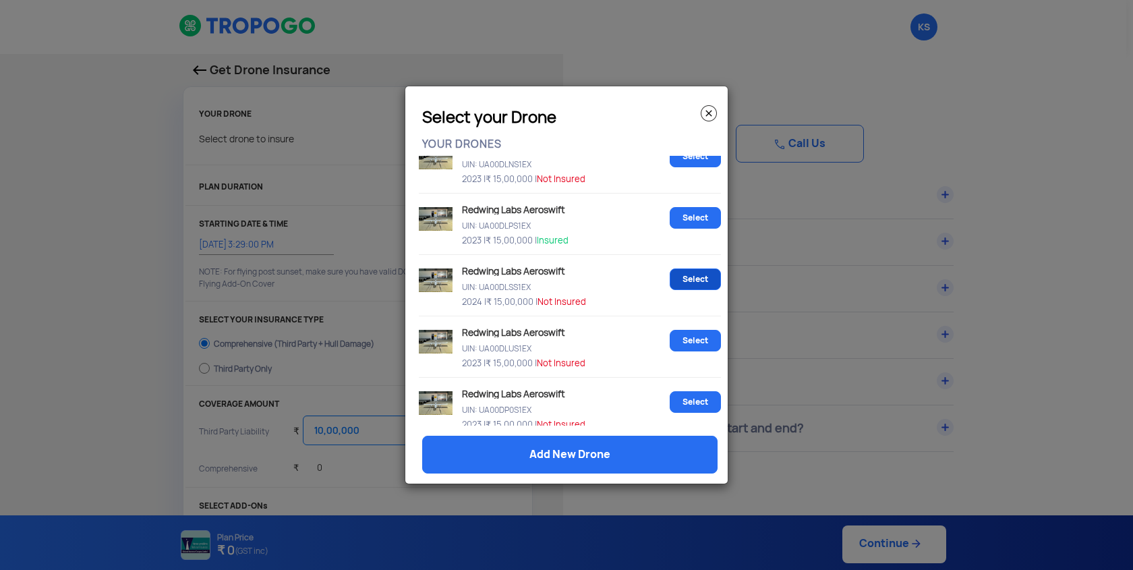
click at [693, 287] on link "Select" at bounding box center [695, 279] width 51 height 22
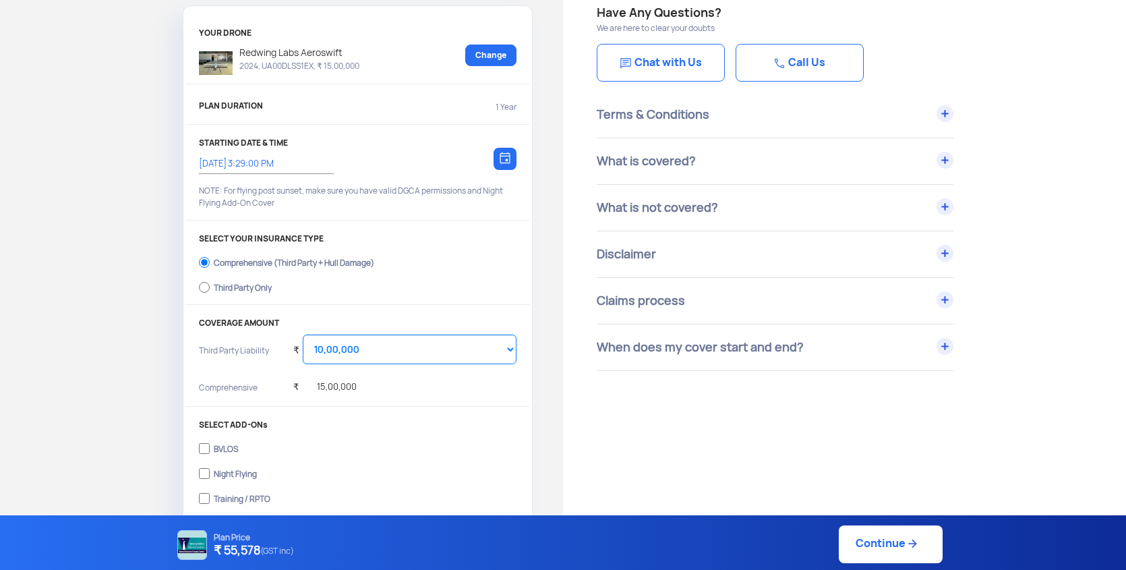
scroll to position [89, 0]
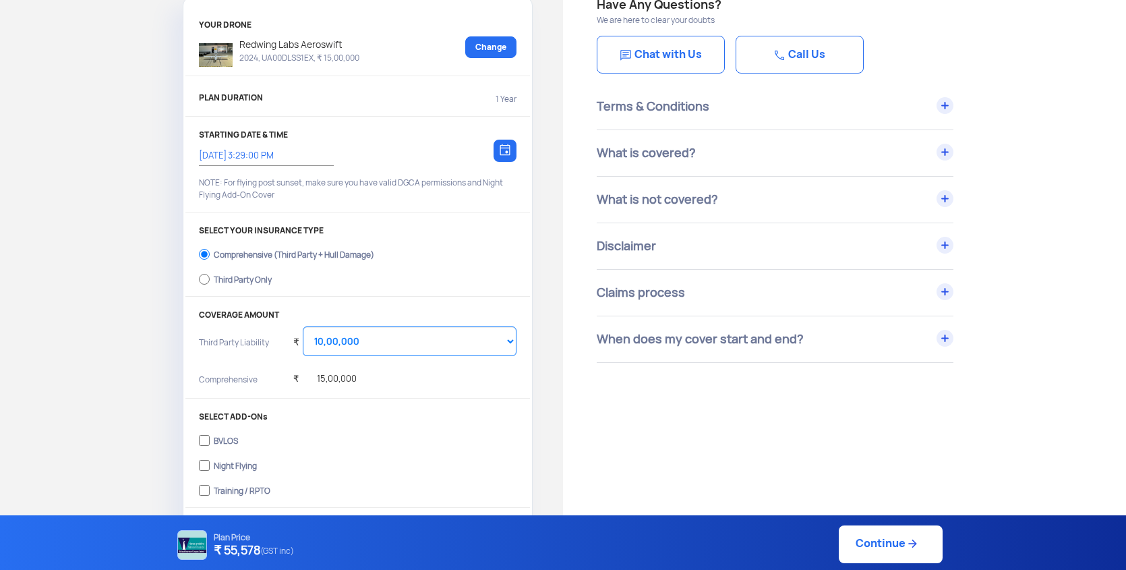
click at [238, 281] on div "Third Party Only" at bounding box center [243, 277] width 58 height 5
click at [210, 281] on input "Third Party Only" at bounding box center [204, 279] width 11 height 19
radio input "true"
select select "2000000"
click at [355, 344] on select "Select Amount 20,00,000 25,00,000 30,00,000" at bounding box center [410, 341] width 214 height 30
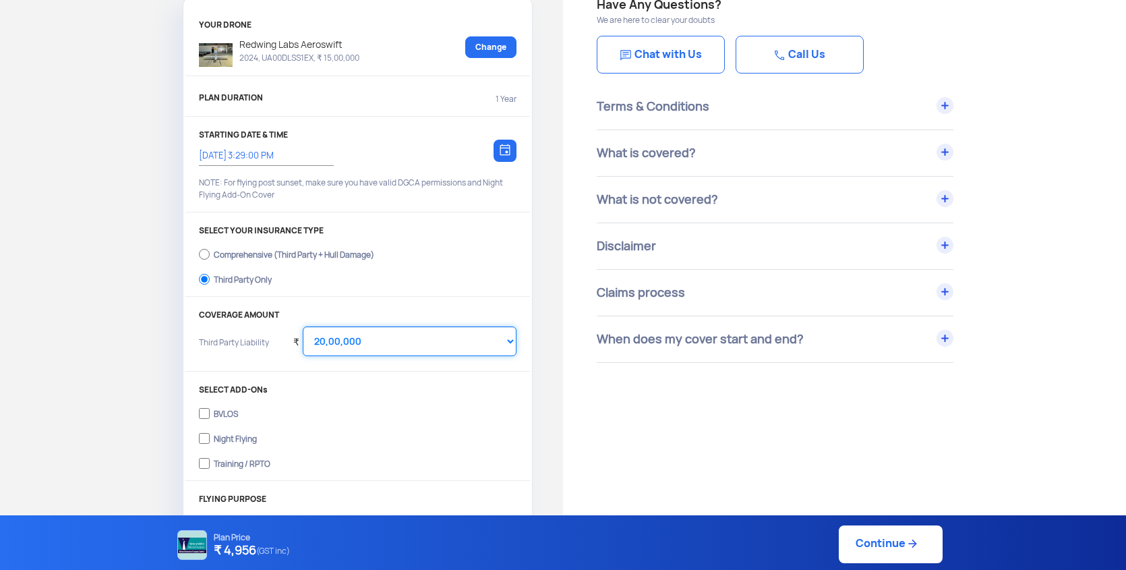
click at [303, 326] on select "Select Amount 20,00,000 25,00,000 30,00,000" at bounding box center [410, 341] width 214 height 30
click at [209, 410] on input "BVLOS" at bounding box center [204, 413] width 11 height 19
checkbox input "true"
click at [206, 429] on input "Night Flying" at bounding box center [204, 438] width 11 height 19
checkbox input "true"
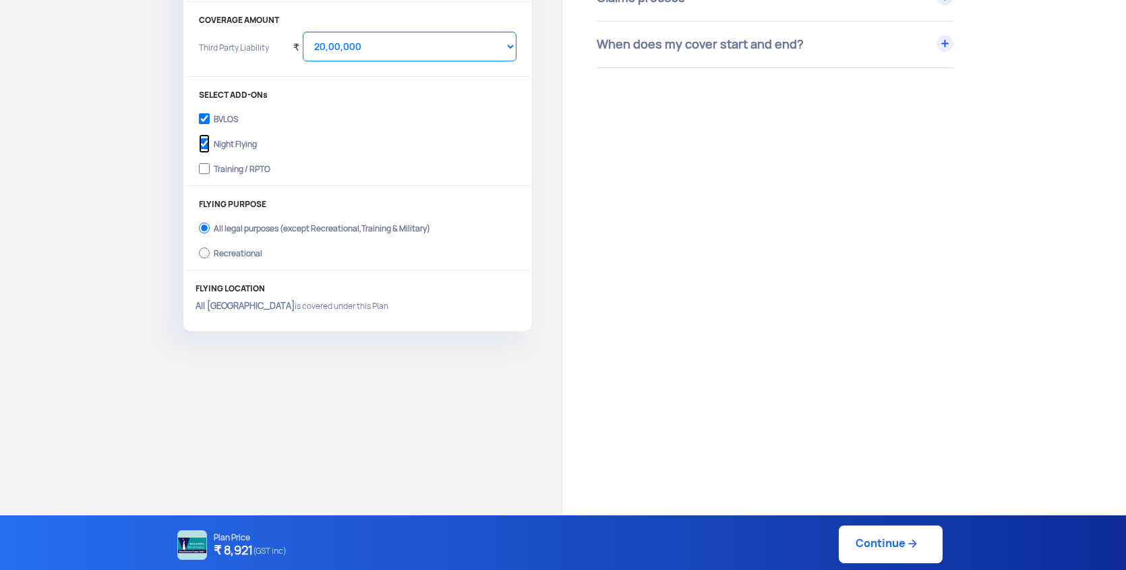
scroll to position [450, 0]
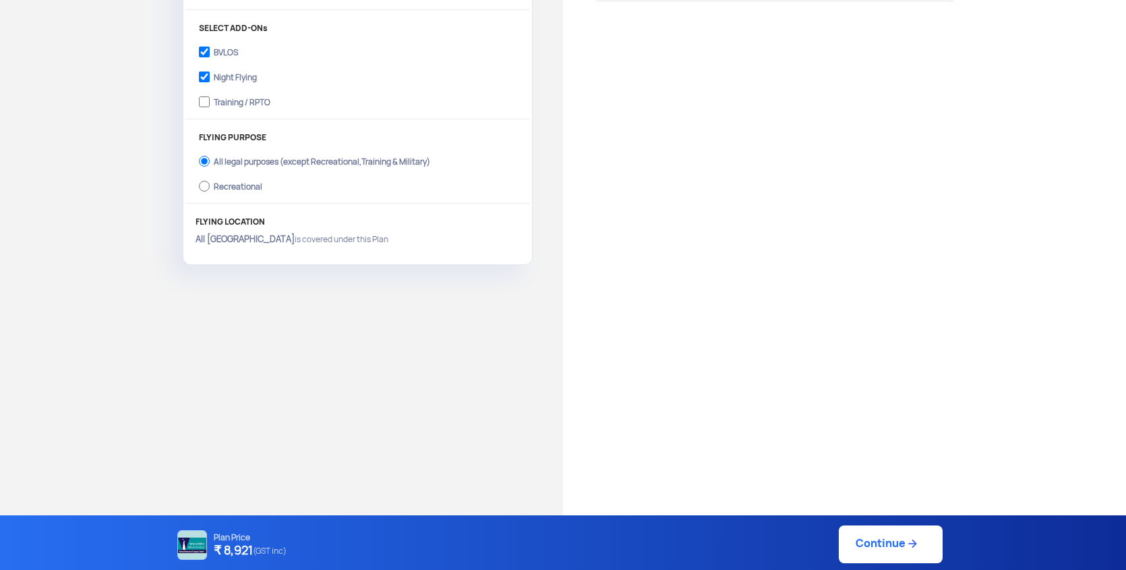
click at [901, 547] on link "Continue" at bounding box center [891, 544] width 104 height 38
type input "[DATE] 3:30:00 PM"
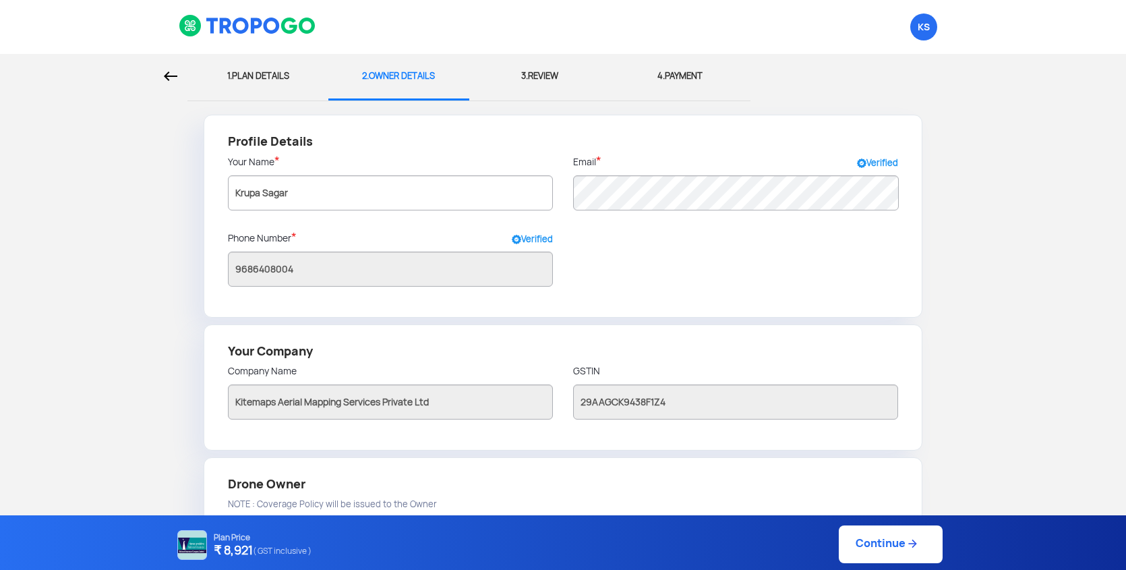
click at [908, 551] on link "Continue" at bounding box center [891, 544] width 104 height 38
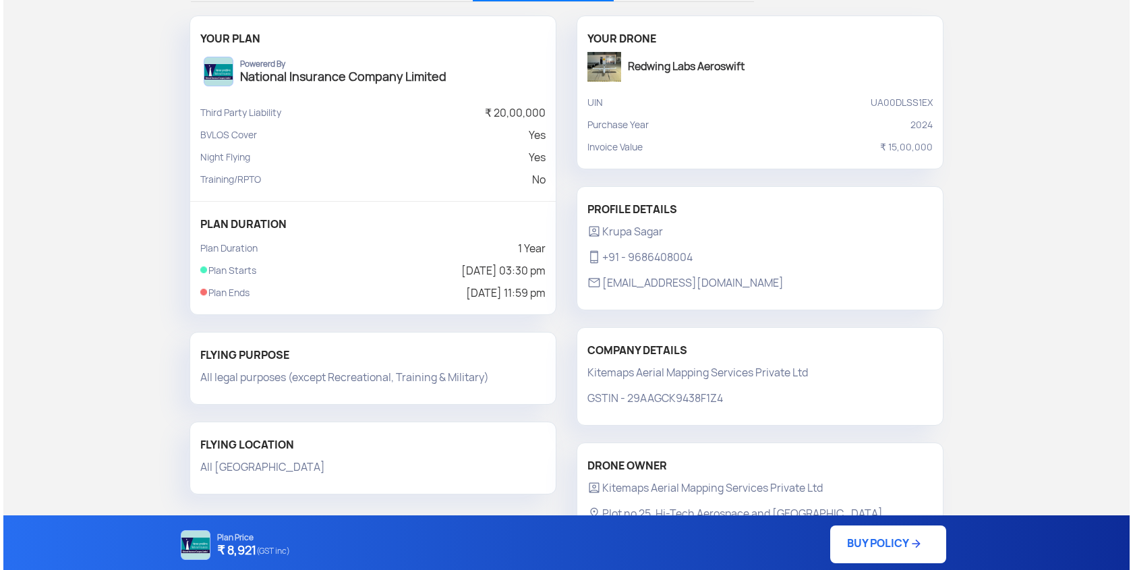
scroll to position [96, 0]
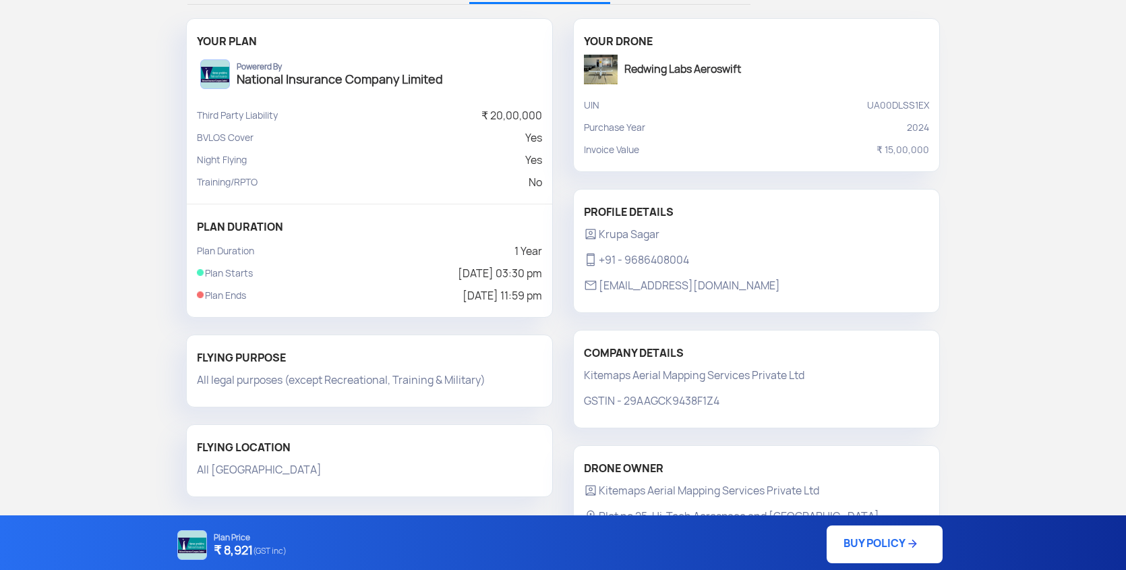
click at [880, 540] on link "BUY POLICY" at bounding box center [885, 544] width 116 height 38
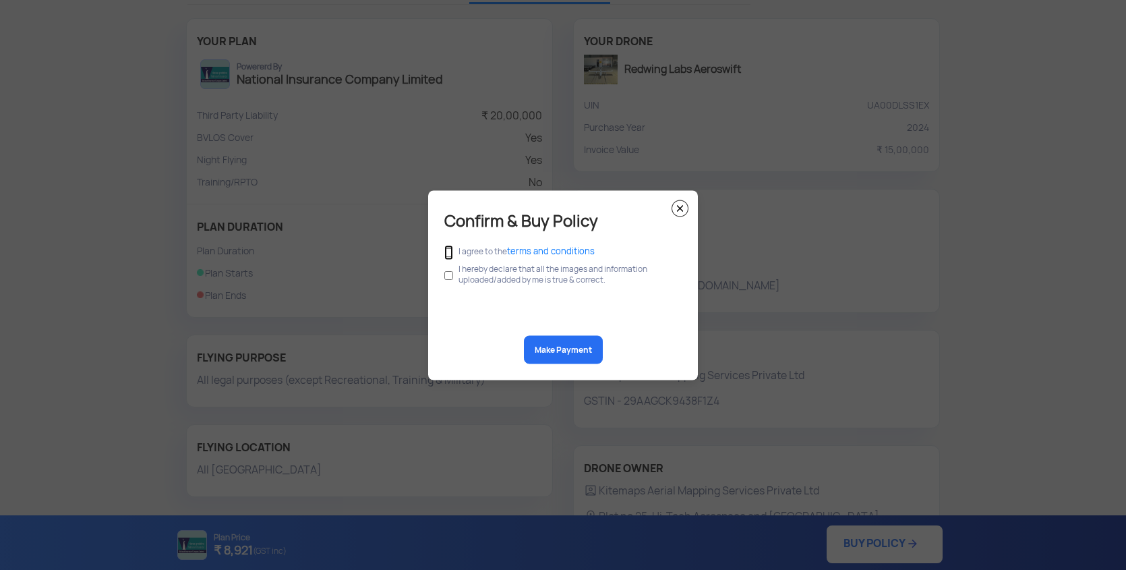
click at [451, 253] on input "checkbox" at bounding box center [448, 252] width 9 height 15
checkbox input "true"
click at [451, 281] on input "checkbox" at bounding box center [448, 275] width 9 height 26
checkbox input "true"
click at [552, 344] on button "Make Payment" at bounding box center [563, 349] width 79 height 28
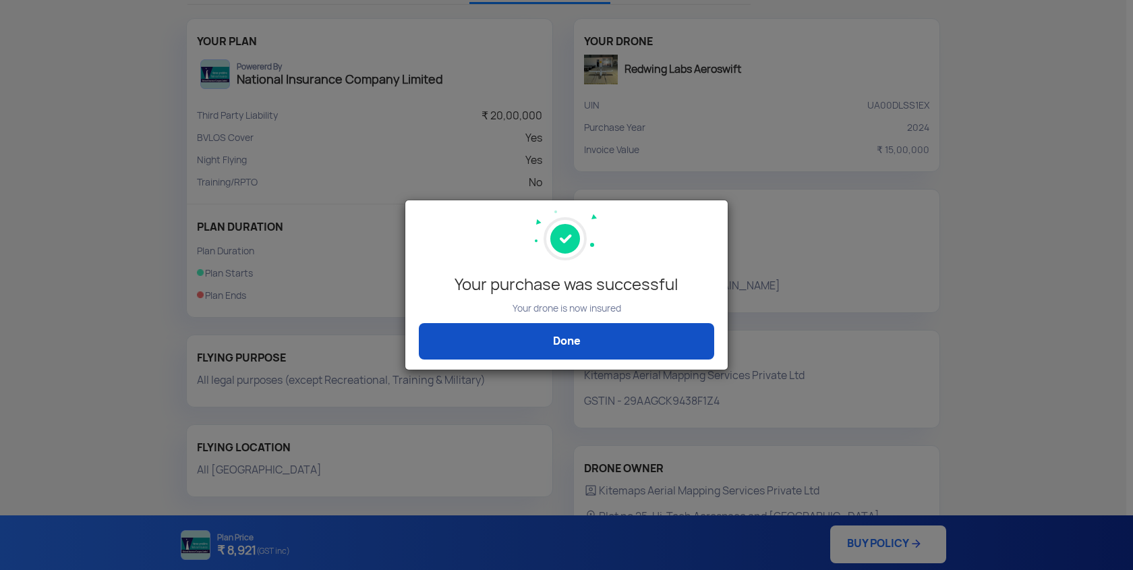
click at [669, 337] on link "Done" at bounding box center [566, 341] width 295 height 36
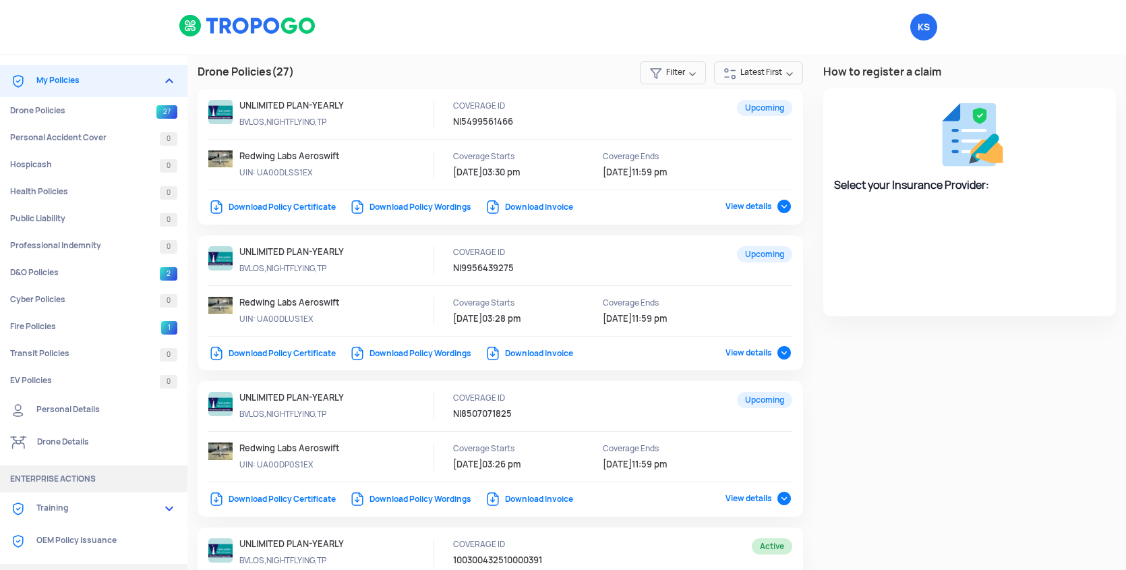
select select "National Insurance"
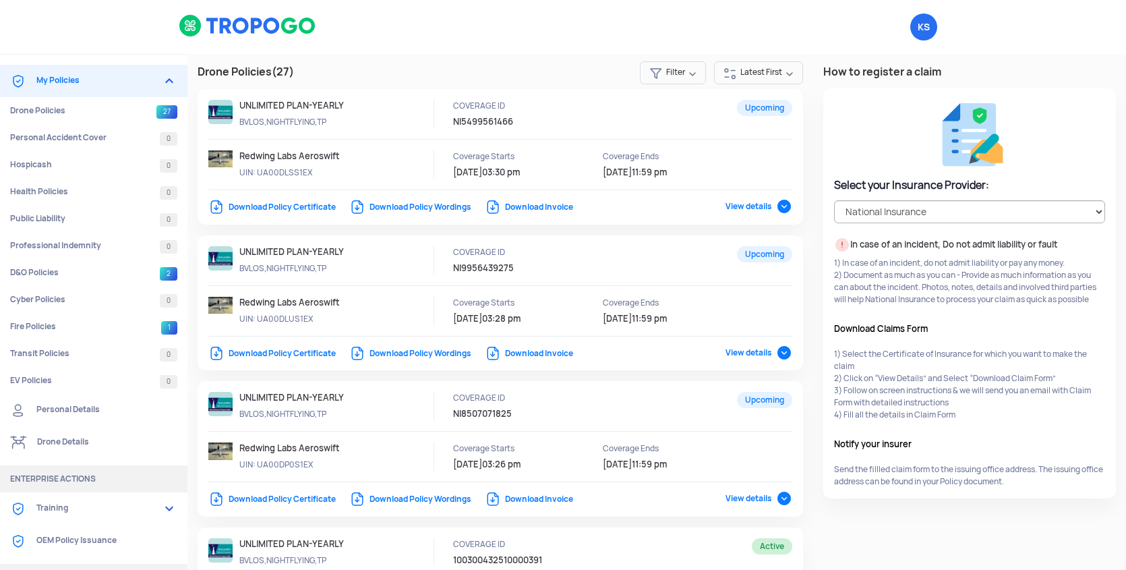
drag, startPoint x: 450, startPoint y: 122, endPoint x: 517, endPoint y: 121, distance: 66.8
click at [517, 121] on p "NI5499561466" at bounding box center [524, 122] width 142 height 12
copy p "NI5499561466"
drag, startPoint x: 598, startPoint y: 173, endPoint x: 683, endPoint y: 173, distance: 85.0
click at [683, 173] on div "Coverage Starts 14/10/2025 03:30 pm Coverage Ends 13/10/2026 11:59 pm" at bounding box center [603, 164] width 300 height 28
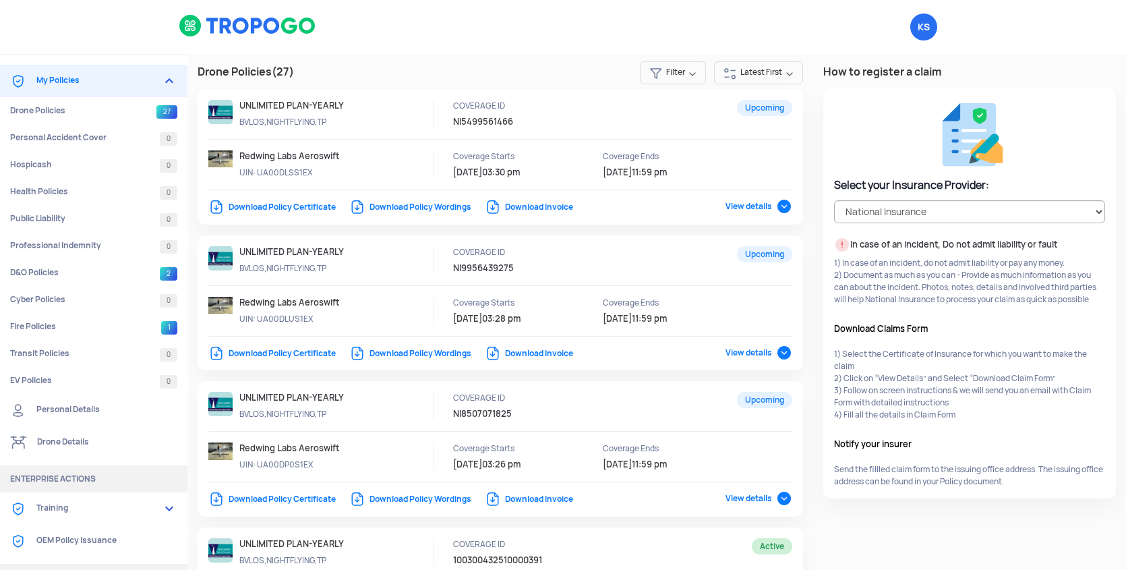
click at [632, 171] on span "[DATE]" at bounding box center [617, 172] width 29 height 11
drag, startPoint x: 601, startPoint y: 173, endPoint x: 691, endPoint y: 174, distance: 90.4
click at [691, 174] on p "13/10/2026 11:59 pm" at bounding box center [663, 173] width 121 height 12
copy p "13/10/2026 11:59 pm"
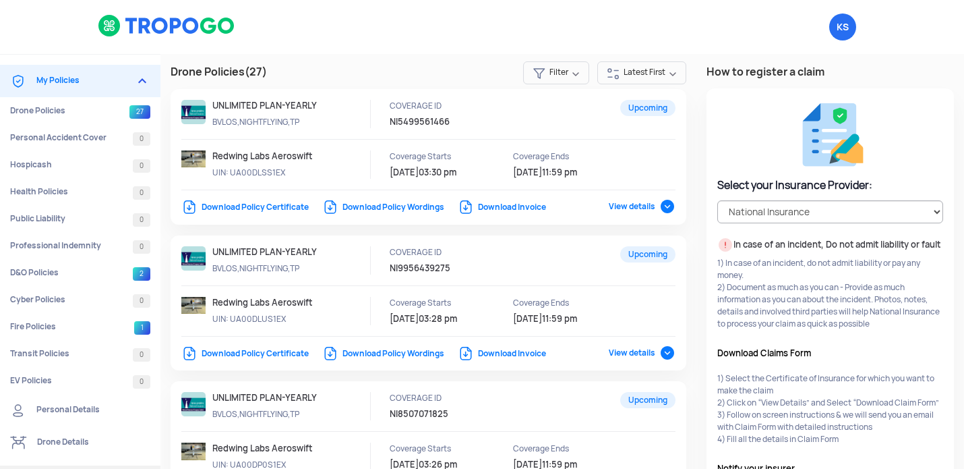
drag, startPoint x: 388, startPoint y: 268, endPoint x: 479, endPoint y: 267, distance: 91.0
click at [479, 267] on p "NI9956439275" at bounding box center [461, 268] width 142 height 12
copy p "NI9956439275"
drag, startPoint x: 509, startPoint y: 319, endPoint x: 586, endPoint y: 318, distance: 76.9
click at [586, 318] on p "13/10/2026 11:59 pm" at bounding box center [573, 319] width 121 height 12
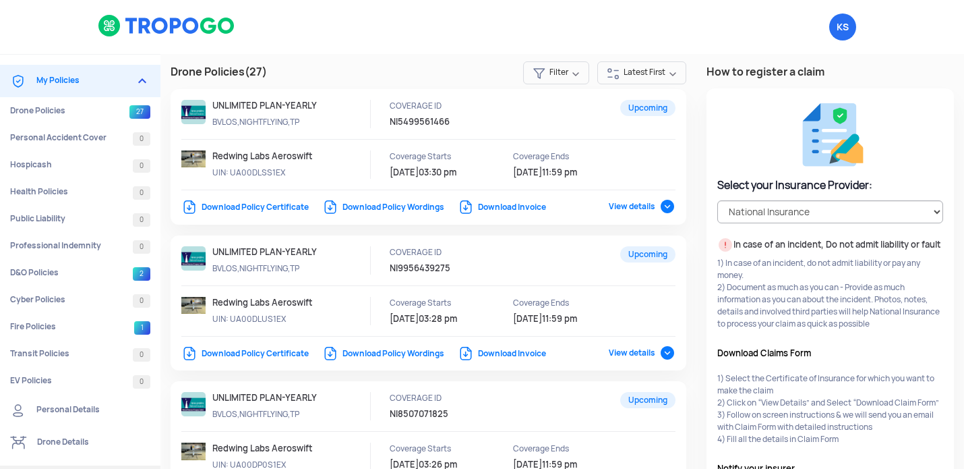
drag, startPoint x: 513, startPoint y: 322, endPoint x: 606, endPoint y: 320, distance: 93.7
click at [606, 321] on p "13/10/2026 11:59 pm" at bounding box center [573, 319] width 121 height 12
click at [606, 320] on p "13/10/2026 11:59 pm" at bounding box center [573, 319] width 121 height 12
click at [509, 320] on div "Coverage Starts 14/10/2025 03:28 pm" at bounding box center [451, 311] width 123 height 28
drag, startPoint x: 512, startPoint y: 318, endPoint x: 626, endPoint y: 314, distance: 114.7
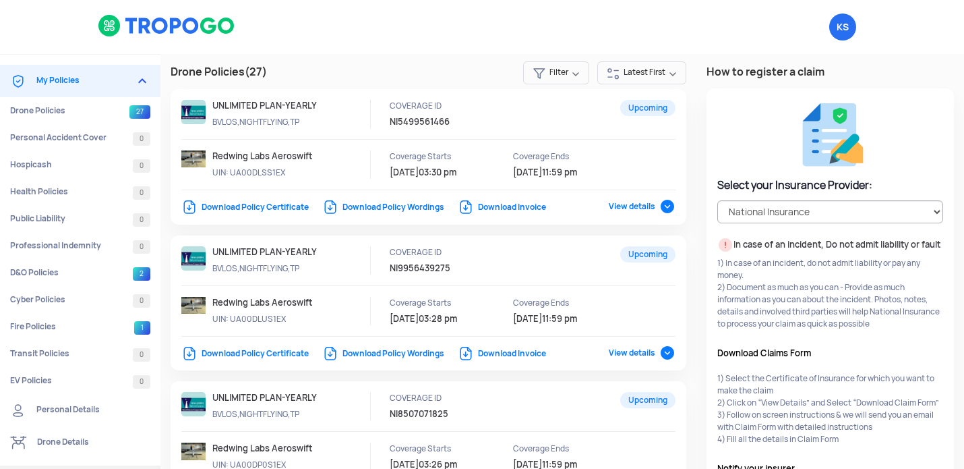
click at [628, 314] on p "13/10/2026 11:59 pm" at bounding box center [573, 319] width 121 height 12
drag, startPoint x: 592, startPoint y: 317, endPoint x: 510, endPoint y: 322, distance: 82.4
click at [513, 322] on p "13/10/2026 11:59 pm" at bounding box center [573, 319] width 121 height 12
copy p "13/10/2026 11:59 pm"
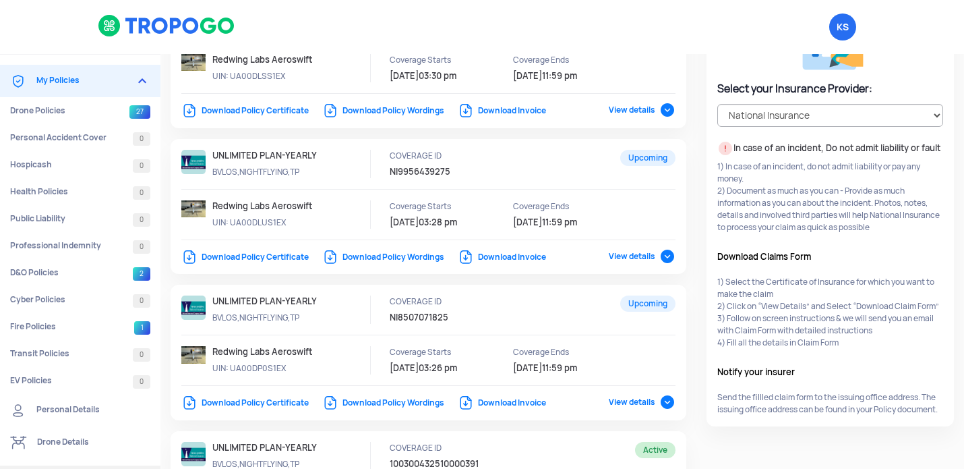
scroll to position [104, 0]
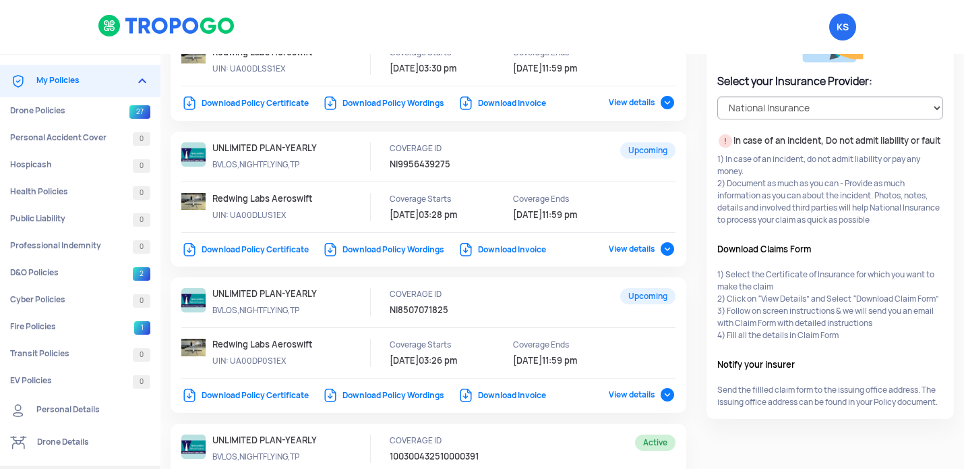
drag, startPoint x: 388, startPoint y: 309, endPoint x: 455, endPoint y: 310, distance: 66.1
click at [455, 310] on p "NI8507071825" at bounding box center [461, 310] width 142 height 12
copy p "NI8507071825"
drag, startPoint x: 510, startPoint y: 360, endPoint x: 616, endPoint y: 361, distance: 105.2
click at [616, 361] on p "13/10/2026 11:59 pm" at bounding box center [573, 361] width 121 height 12
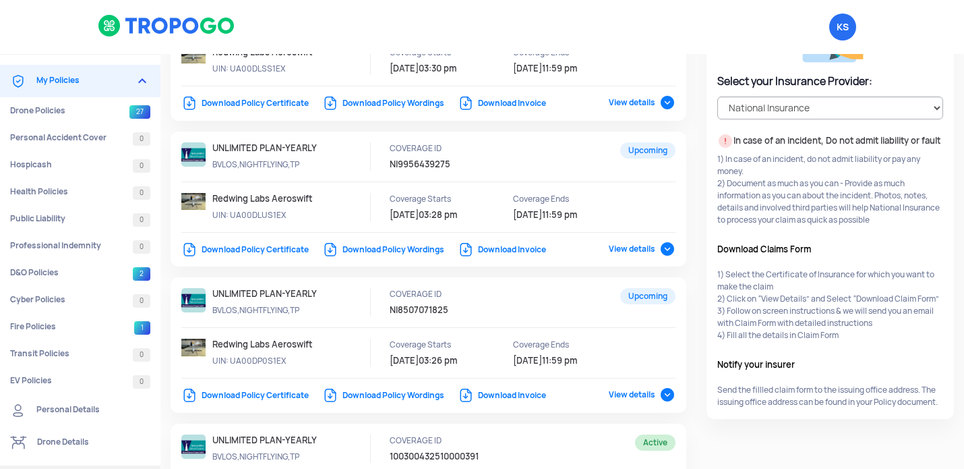
copy p "13/10/2026 11:59 pm"
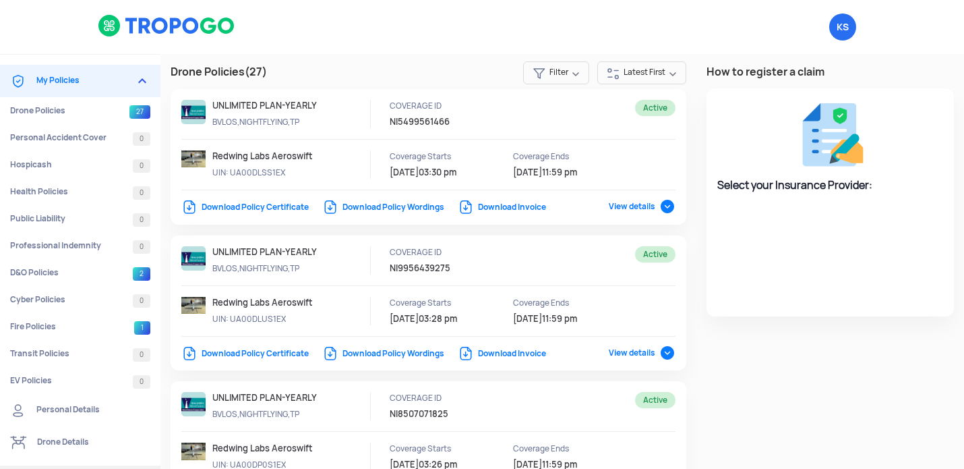
select select "National Insurance"
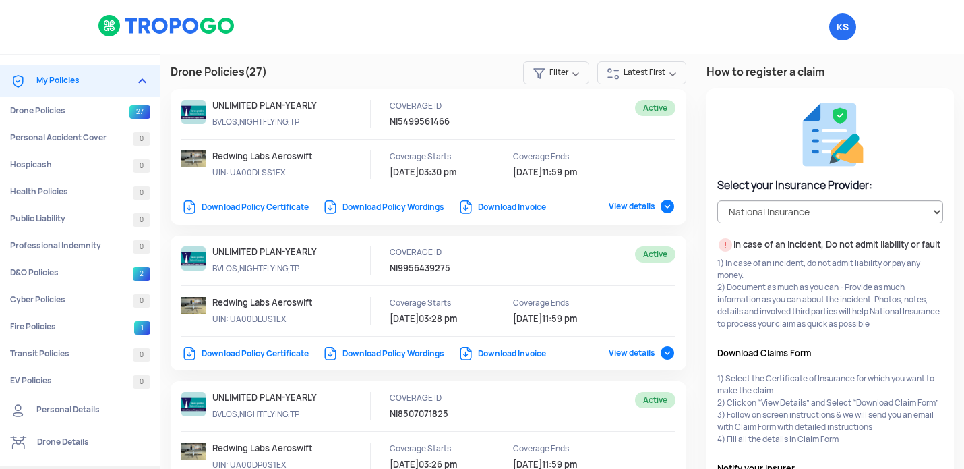
click at [256, 209] on link "Download Policy Certificate" at bounding box center [244, 207] width 127 height 11
click at [290, 352] on link "Download Policy Certificate" at bounding box center [244, 353] width 127 height 11
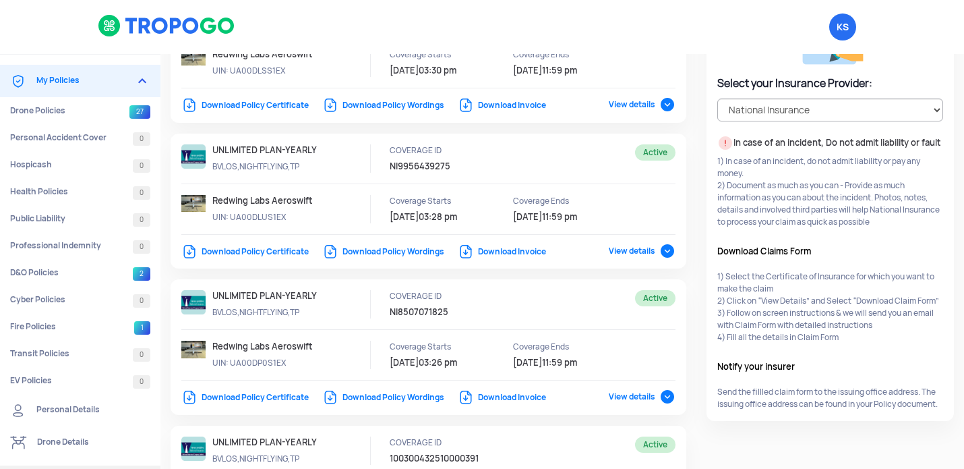
scroll to position [132, 0]
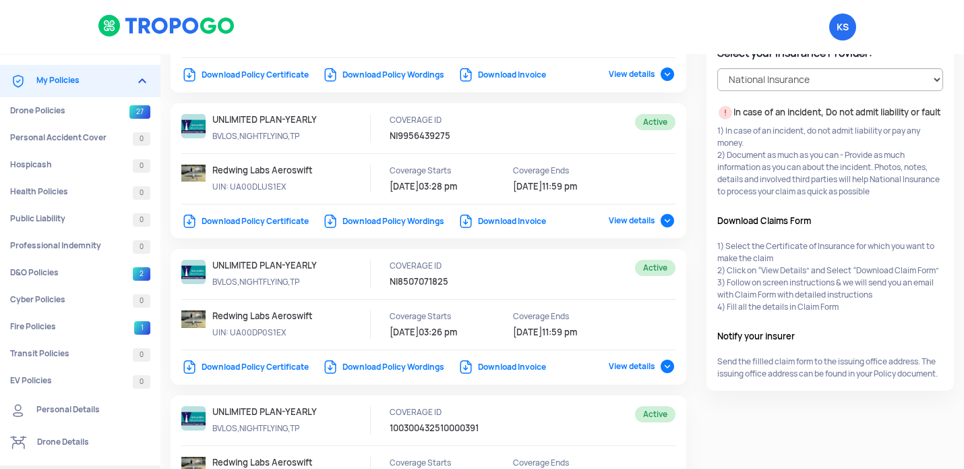
click at [285, 367] on link "Download Policy Certificate" at bounding box center [244, 366] width 127 height 11
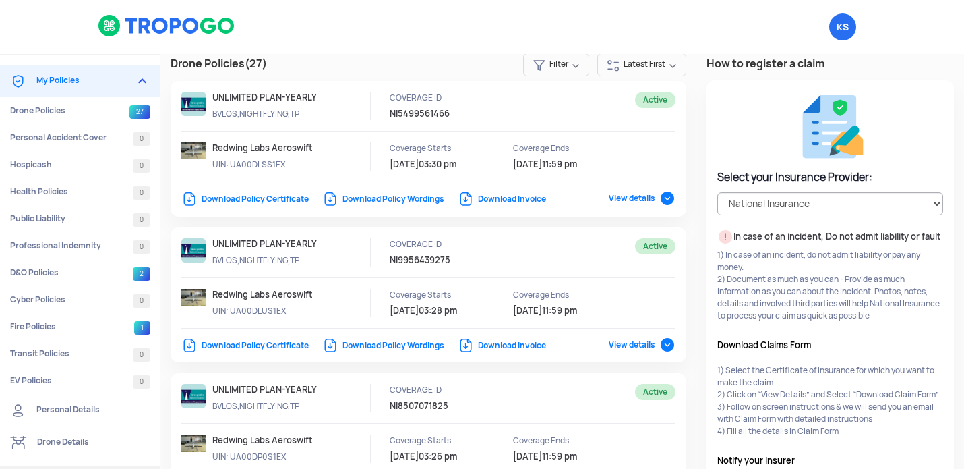
scroll to position [4, 0]
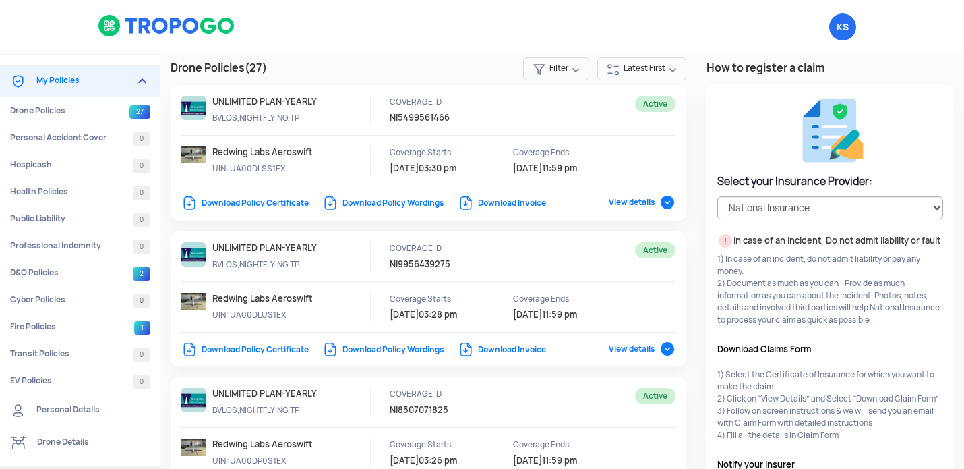
click at [509, 200] on link "Download Invoice" at bounding box center [502, 203] width 88 height 11
click at [514, 349] on link "Download Invoice" at bounding box center [502, 349] width 88 height 11
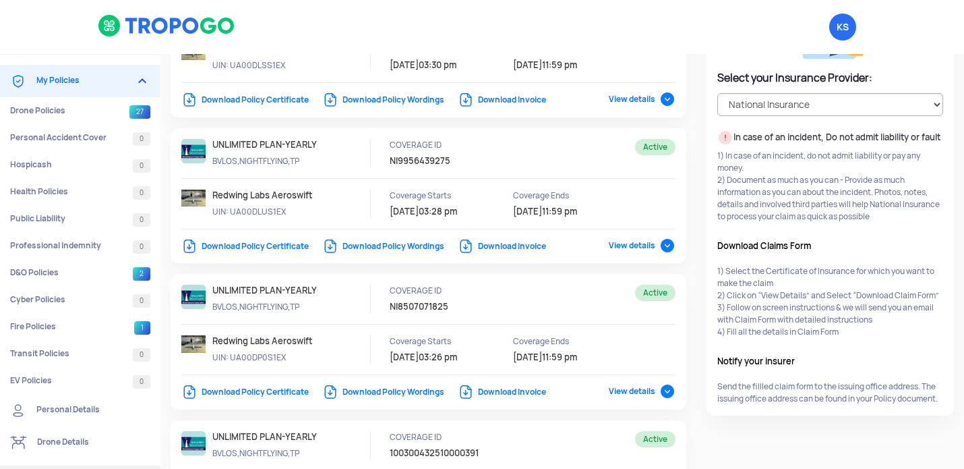
scroll to position [117, 0]
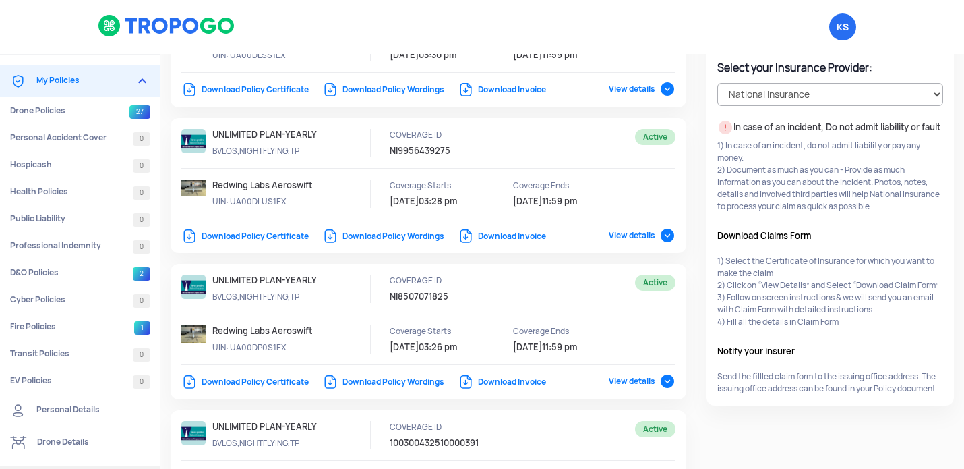
click at [520, 380] on link "Download Invoice" at bounding box center [502, 381] width 88 height 11
